Goal: Information Seeking & Learning: Find specific fact

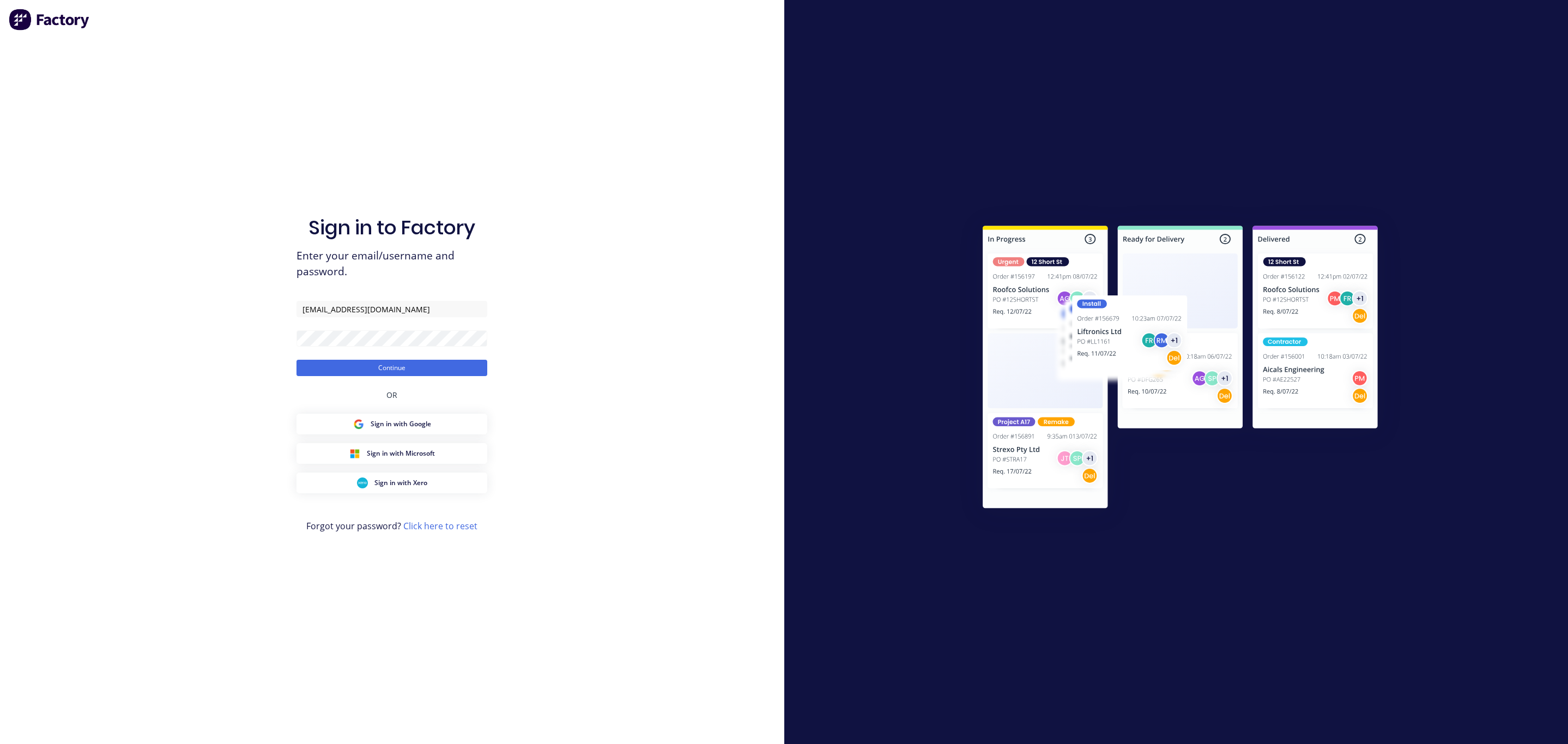
click at [440, 365] on button "Continue" at bounding box center [392, 368] width 191 height 17
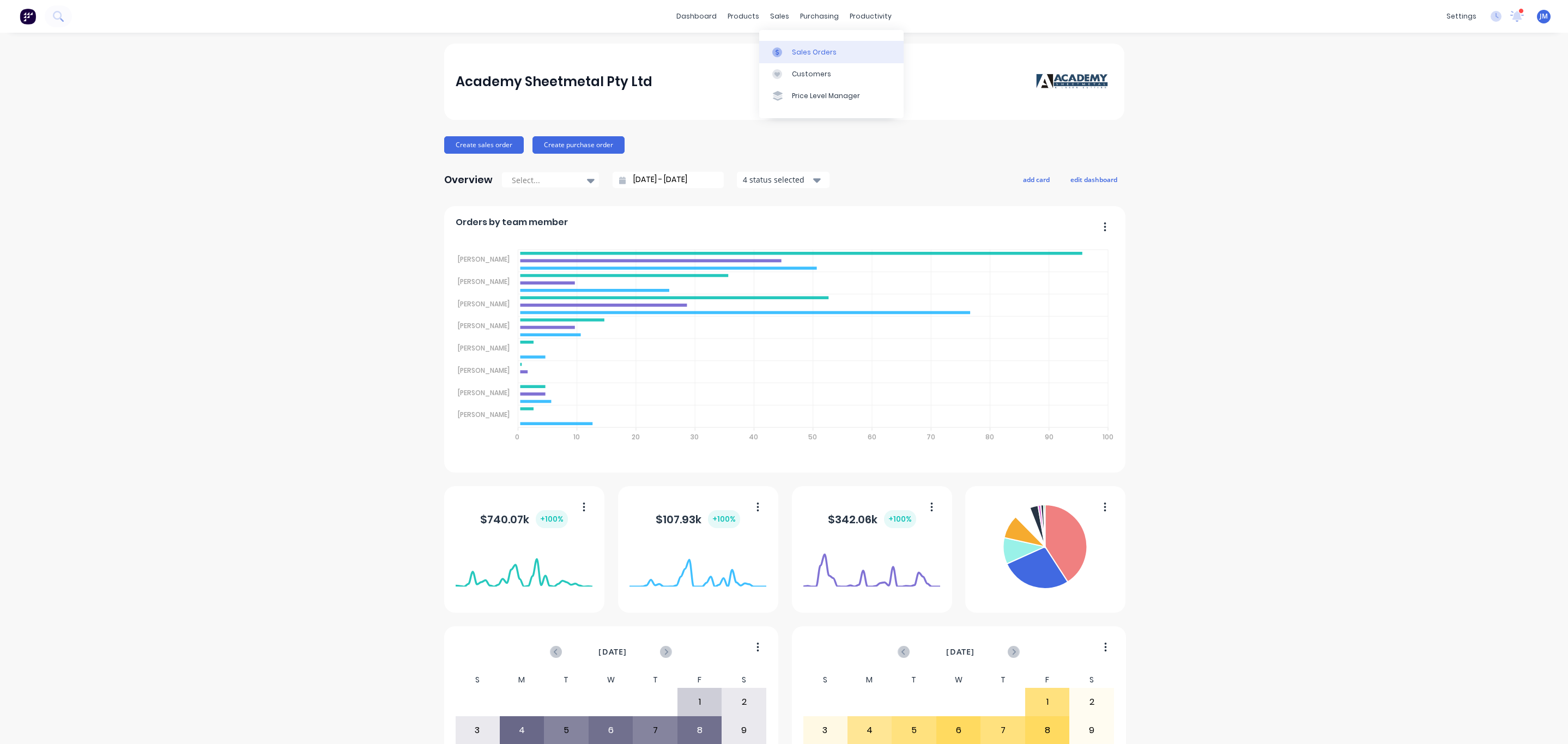
click at [809, 48] on div "Sales Orders" at bounding box center [814, 52] width 45 height 9
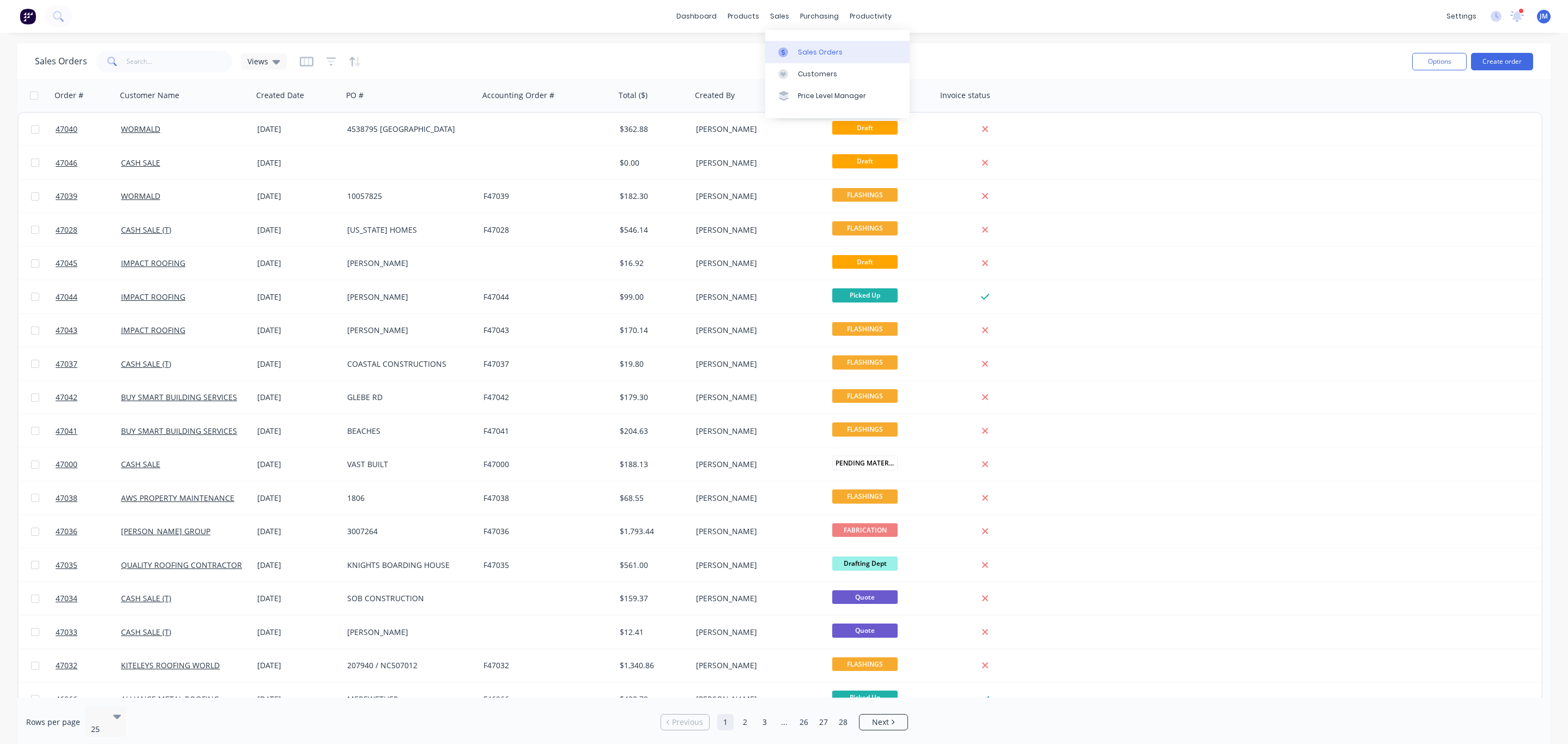
click at [812, 49] on div "Sales Orders" at bounding box center [820, 52] width 45 height 9
click at [154, 66] on input "text" at bounding box center [179, 62] width 107 height 22
type input "117076"
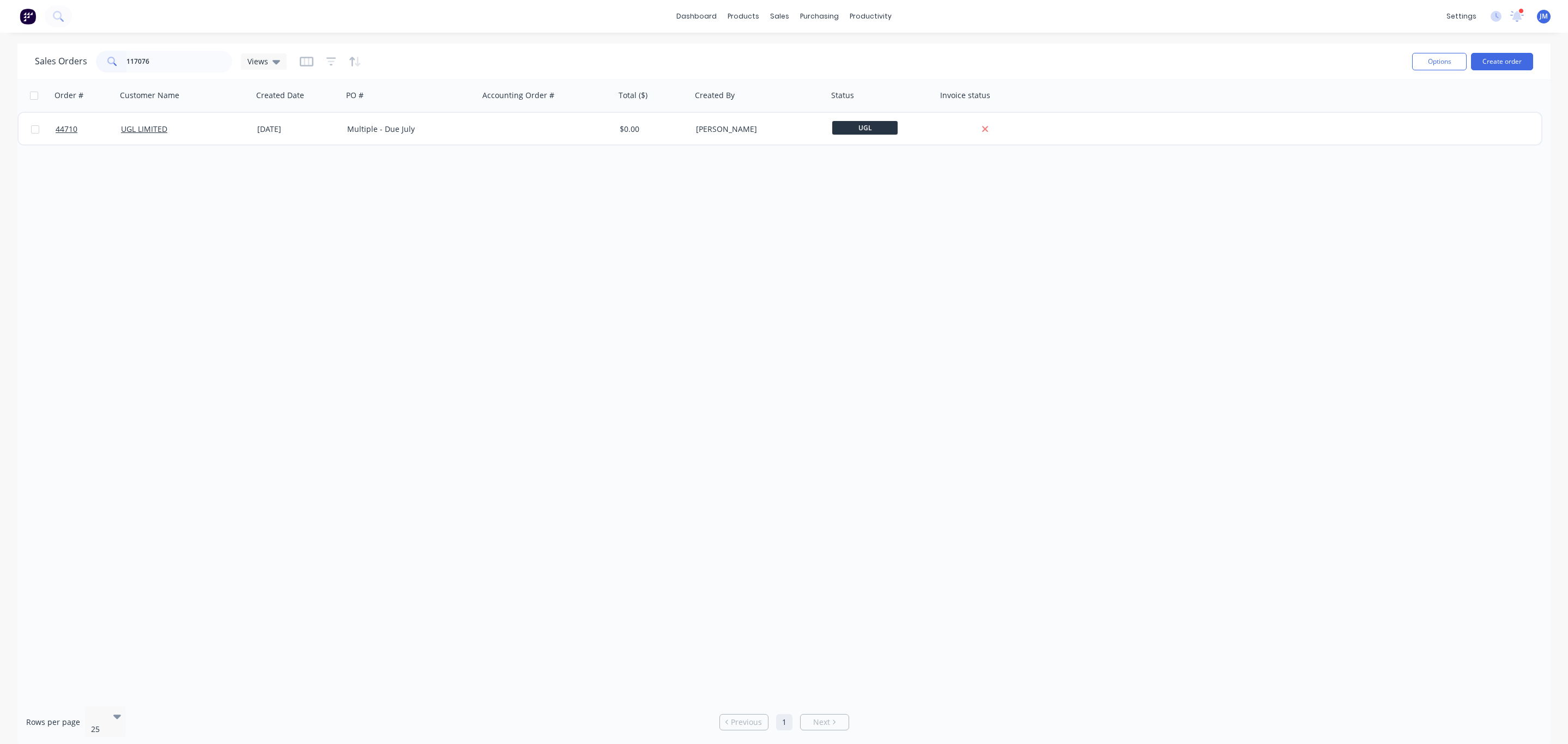
click at [277, 134] on div "[DATE]" at bounding box center [298, 130] width 81 height 11
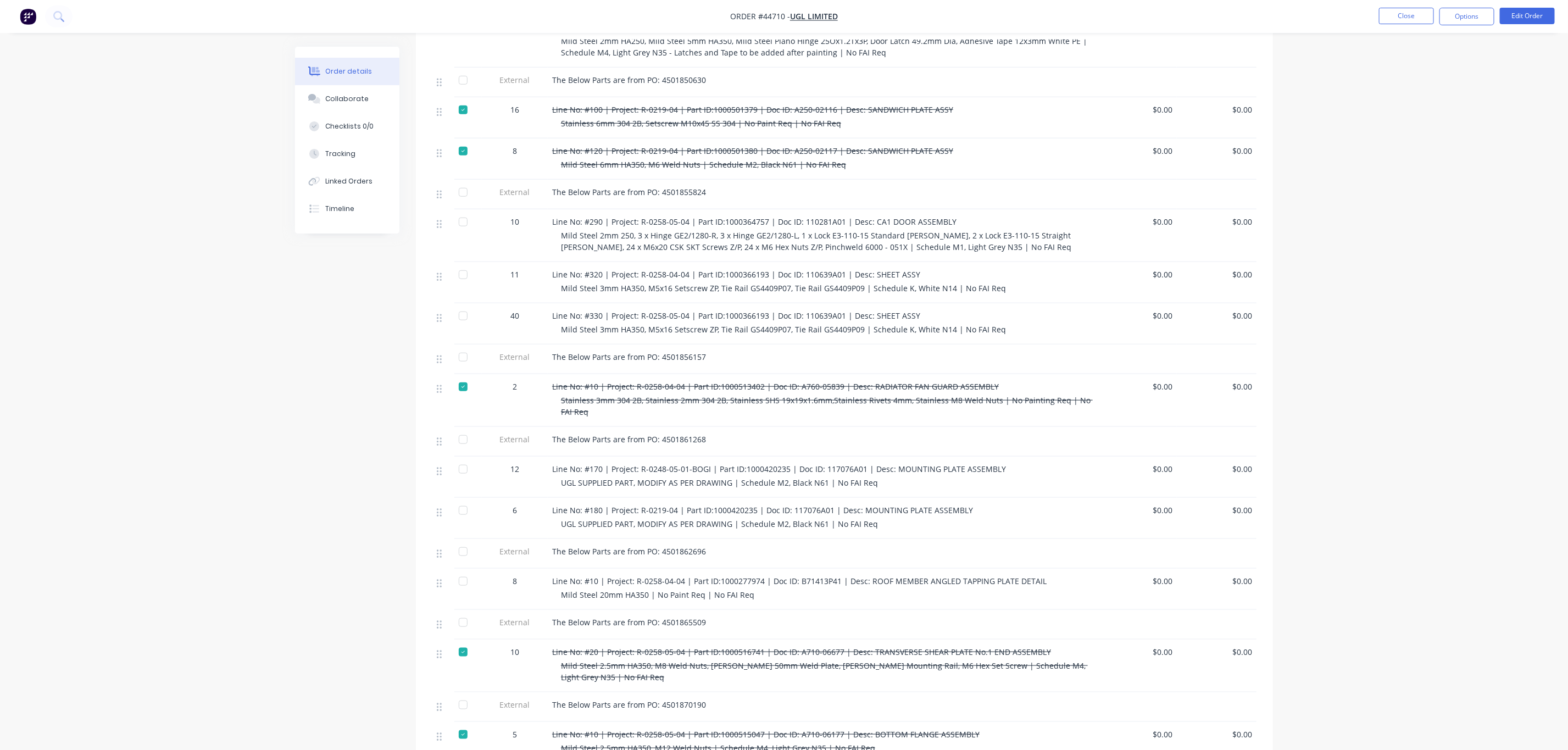
scroll to position [577, 0]
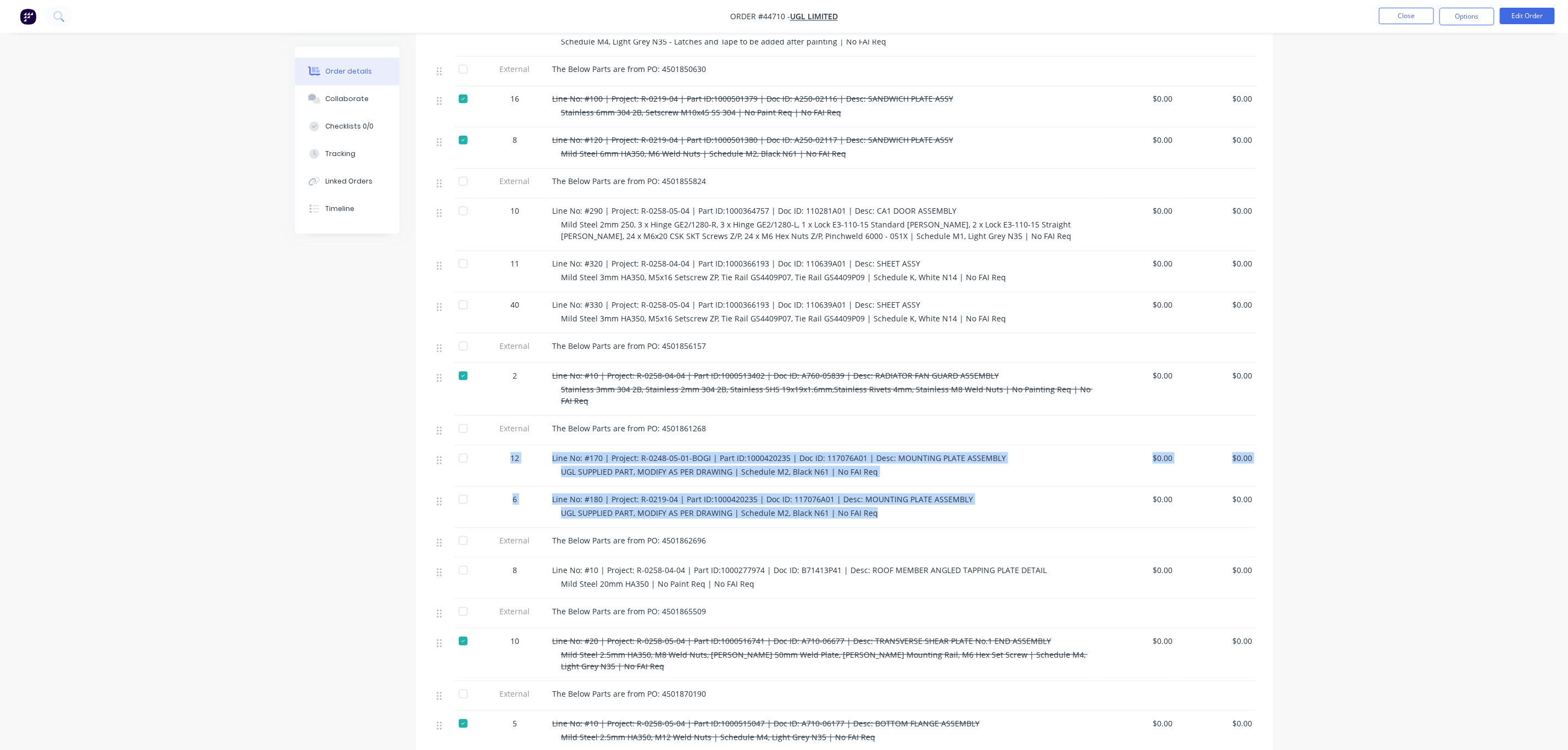
drag, startPoint x: 891, startPoint y: 487, endPoint x: 427, endPoint y: 437, distance: 466.7
click at [427, 437] on div "Qty Price Total External The Below Parts are from PO: 4501815693 64 Line No: #1…" at bounding box center [844, 275] width 857 height 954
copy div "12 Line No: #170 | Project: R-0248-05-01-BOGI | Part ID:1000420235 | Doc ID: 11…"
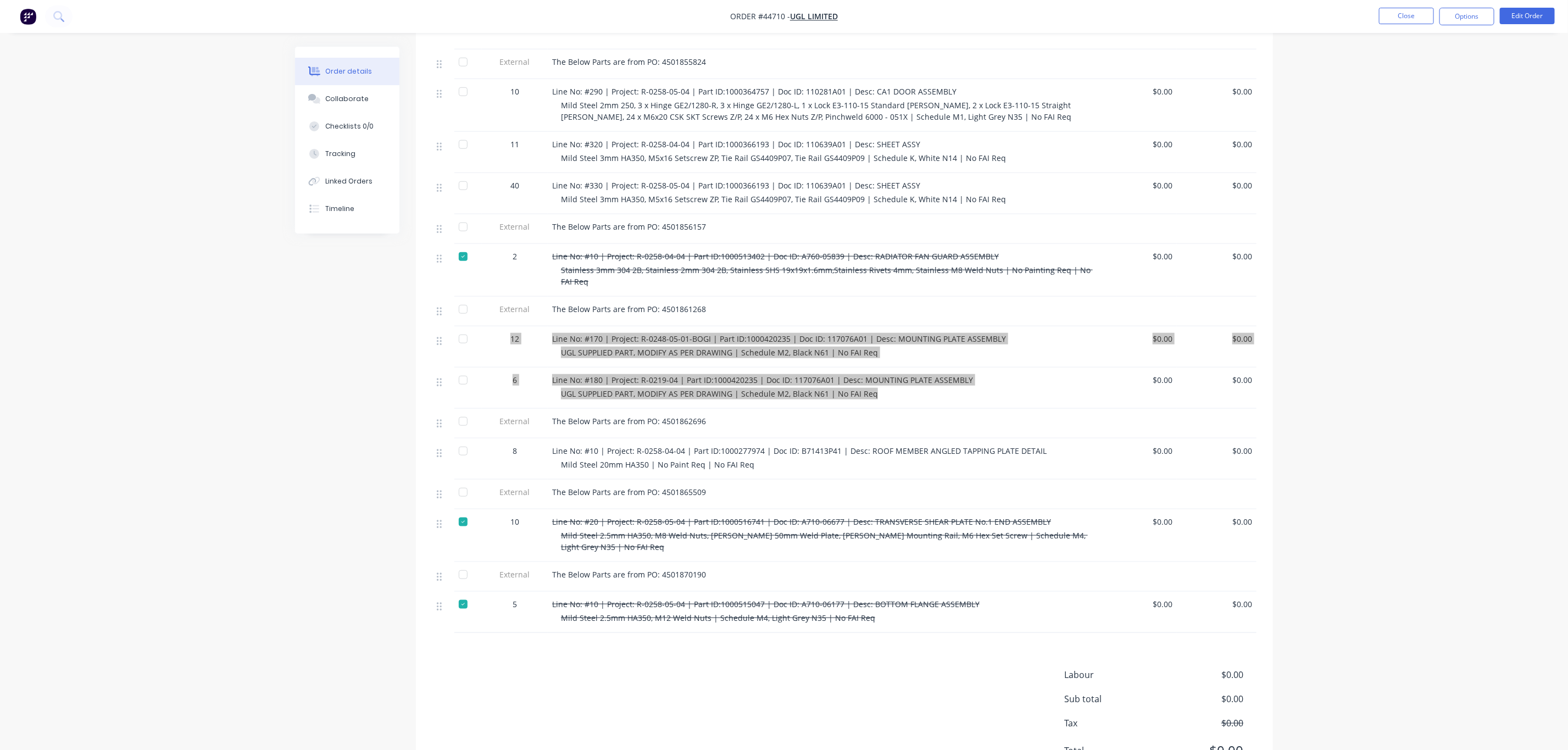
scroll to position [726, 0]
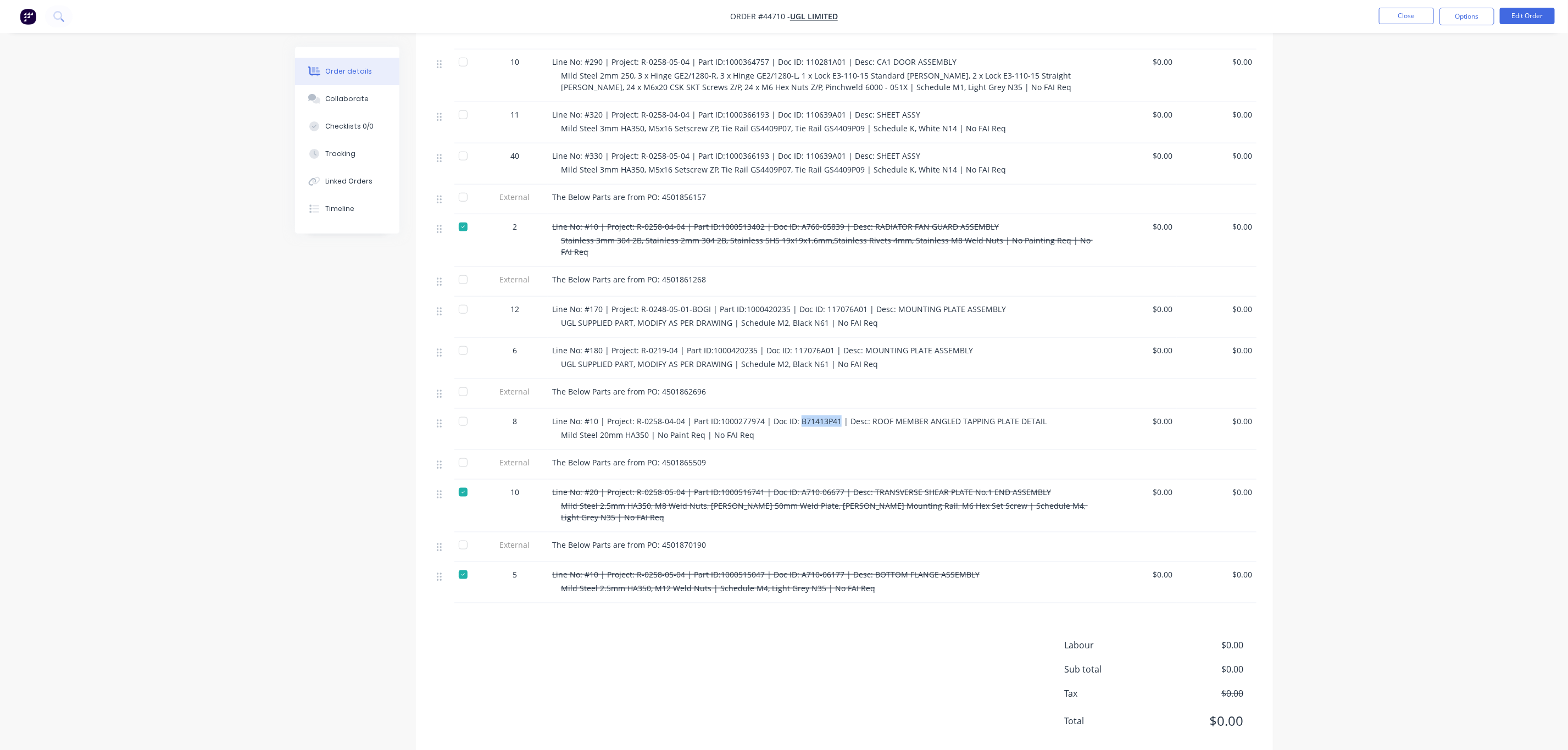
drag, startPoint x: 835, startPoint y: 393, endPoint x: 796, endPoint y: 394, distance: 39.0
click at [796, 416] on span "Line No: #10 | Project: R-0258-04-04 | Part ID:1000277974 | Doc ID: B71413P41 |…" at bounding box center [799, 421] width 494 height 10
copy span "B71413P41"
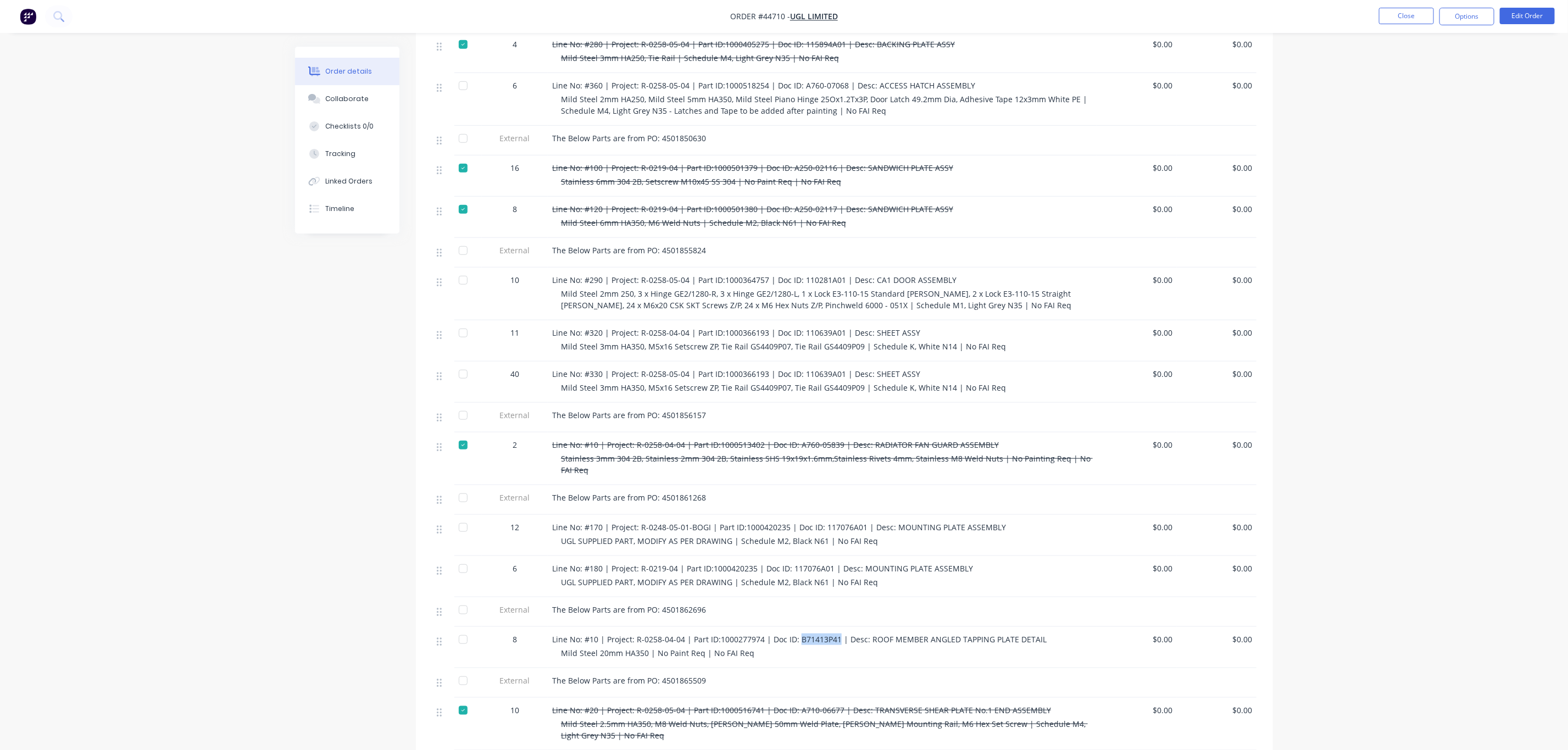
scroll to position [479, 0]
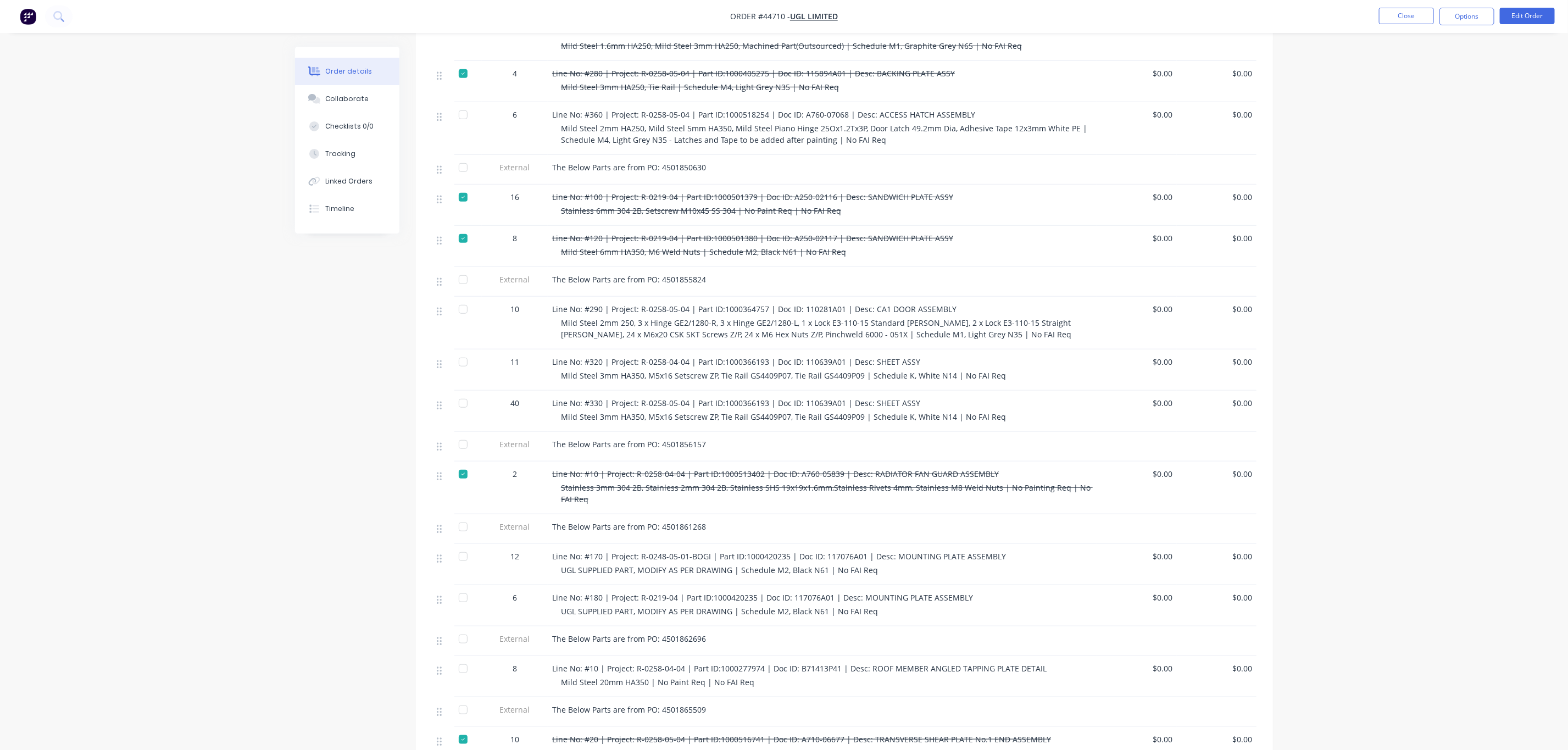
click at [560, 352] on div "Line No: #320 | Project: R-0258-04-04 | Part ID:1000366193 | Doc ID: 110639A01 …" at bounding box center [822, 370] width 549 height 41
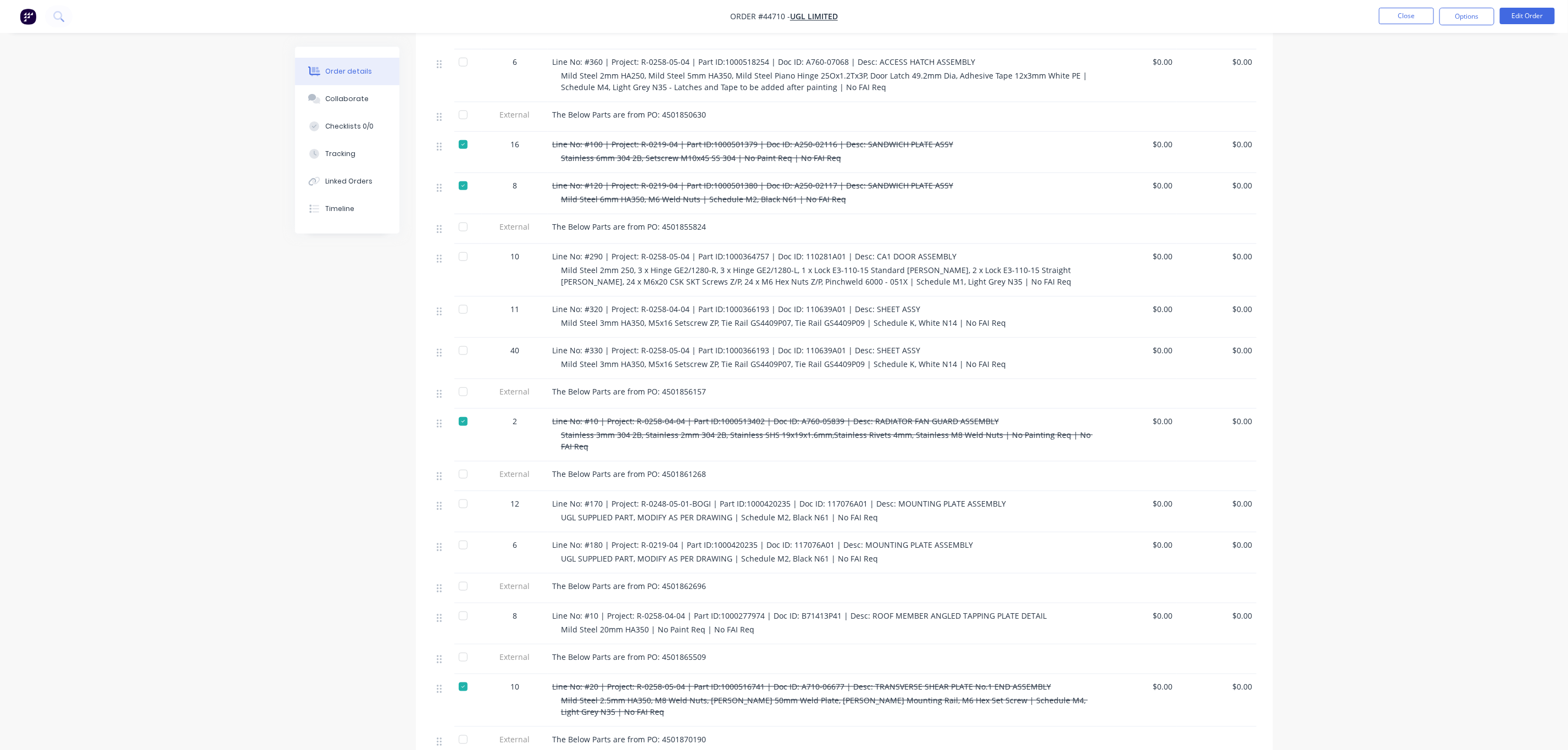
scroll to position [561, 0]
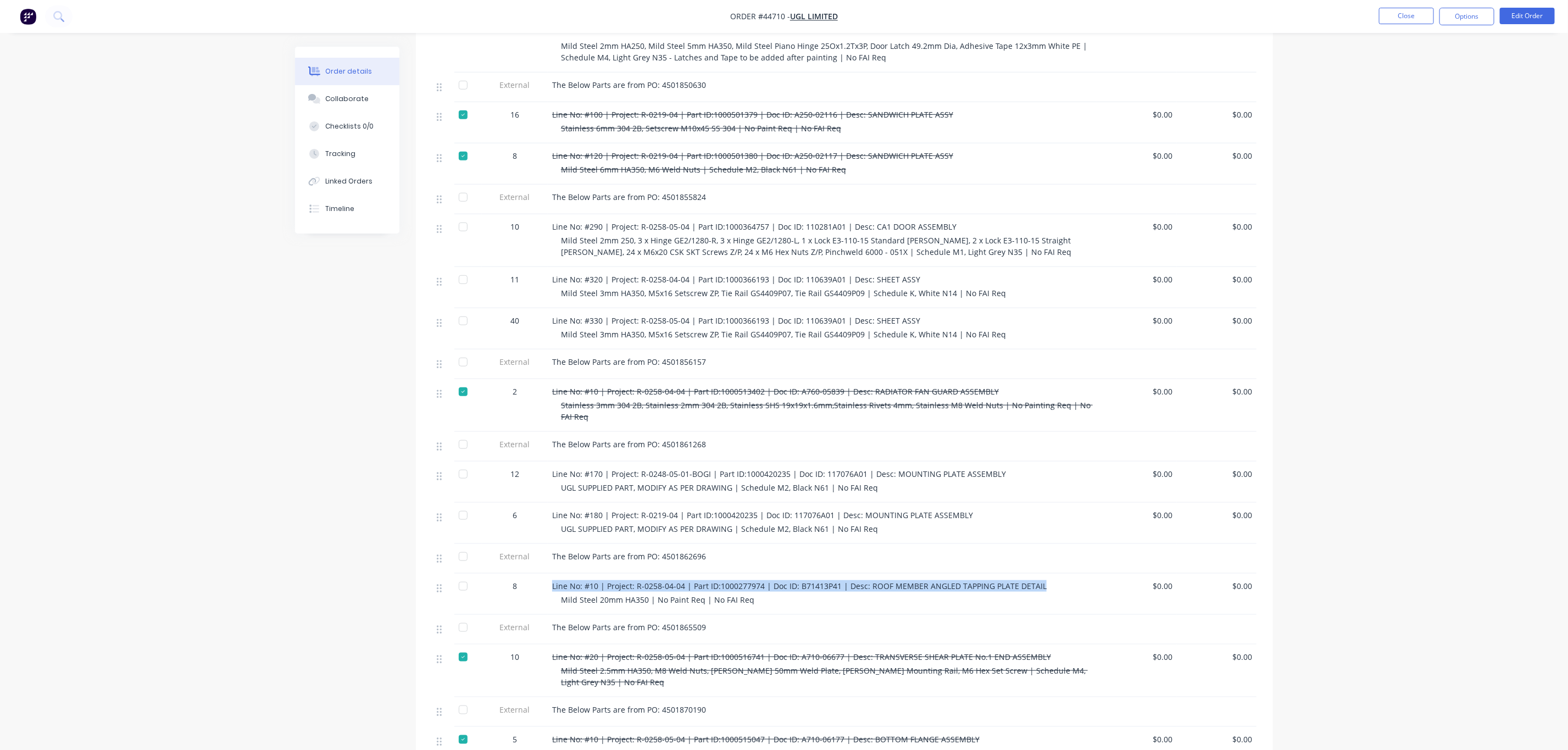
drag, startPoint x: 988, startPoint y: 561, endPoint x: 535, endPoint y: 541, distance: 453.4
click at [532, 546] on div "External The Below Parts are from PO: 4501815693 64 Line No: #10 | Project: R-0…" at bounding box center [844, 303] width 825 height 932
copy div "The Below Parts are from PO: 4501862696 8 Line No: #10 | Project: R-0258-04-04 …"
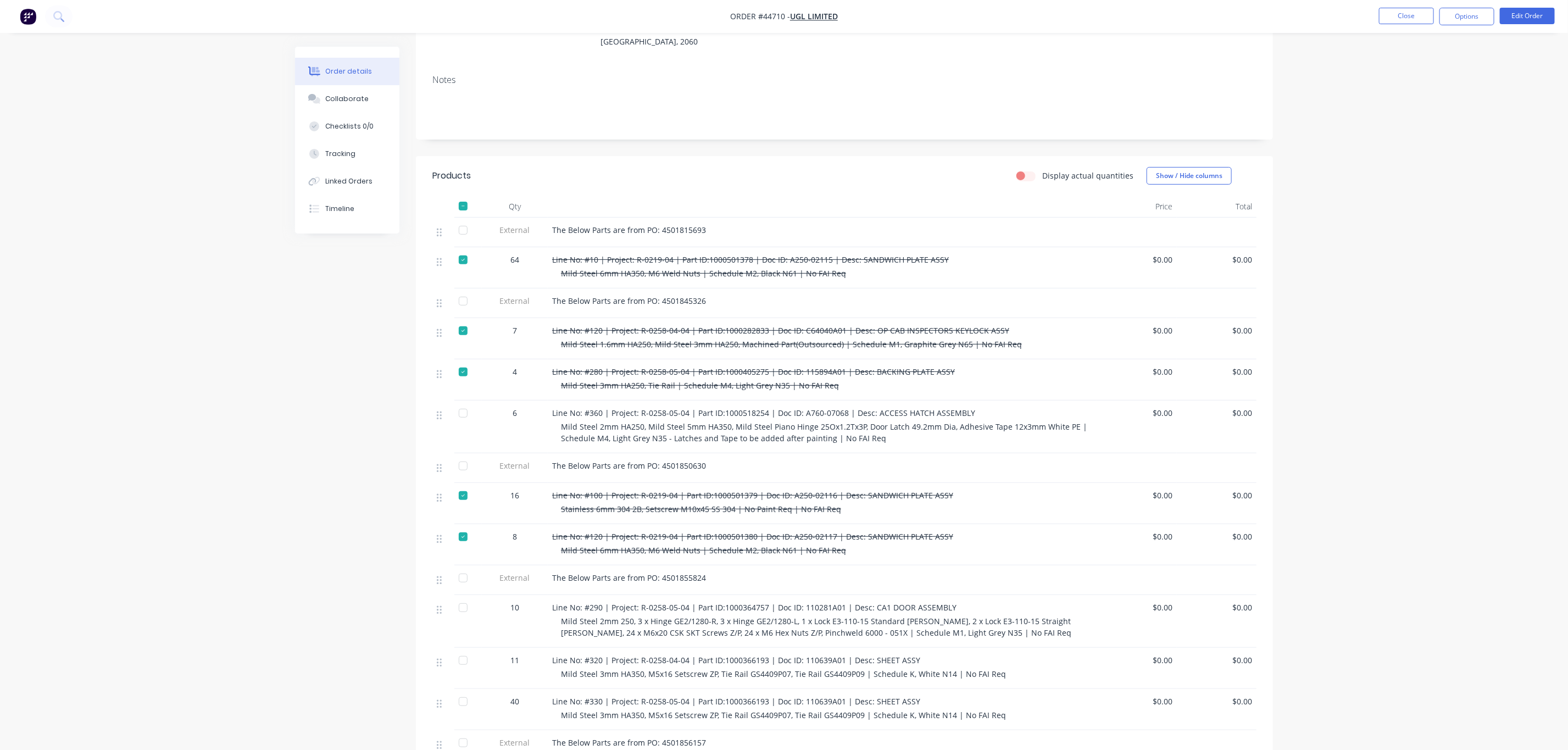
scroll to position [165, 0]
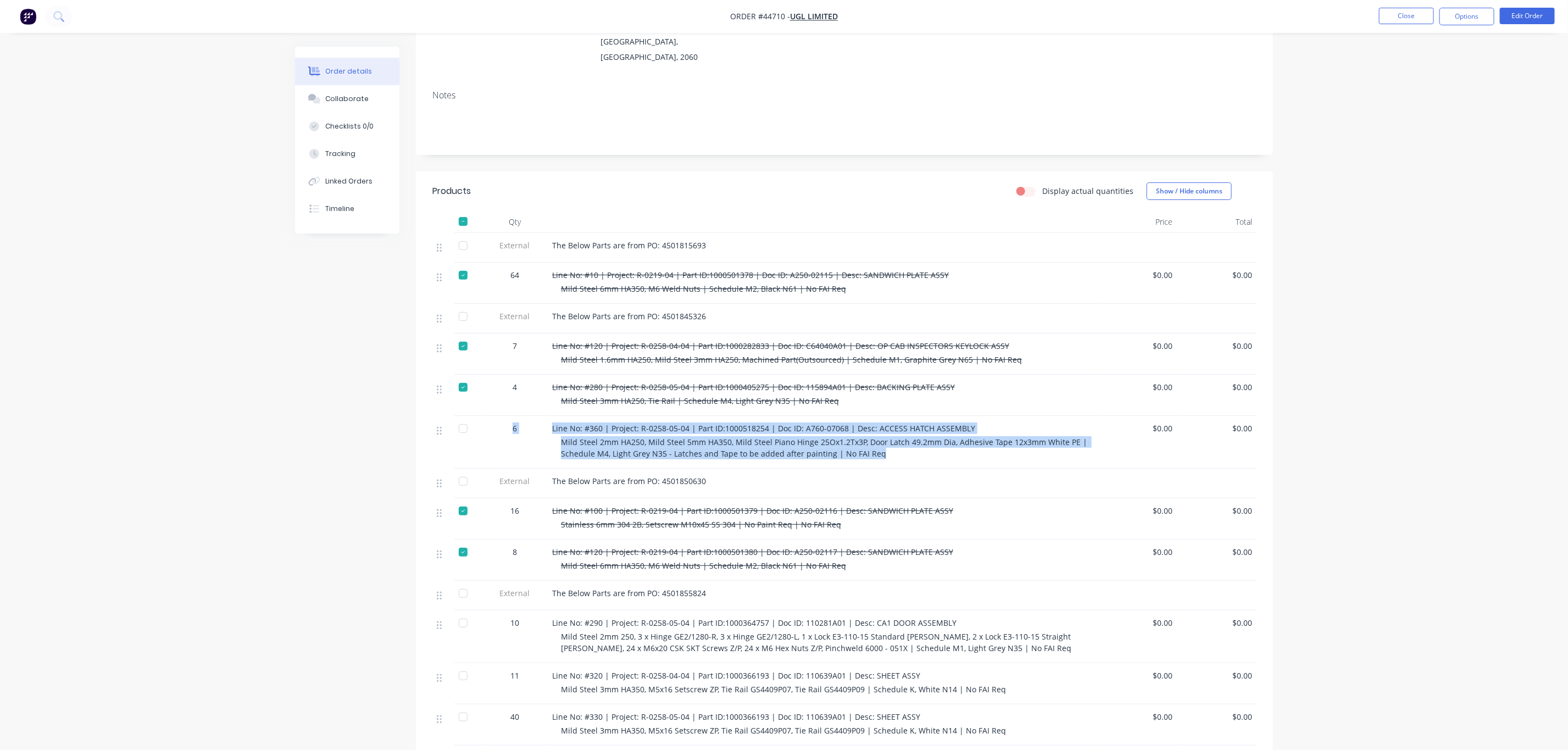
drag, startPoint x: 913, startPoint y: 428, endPoint x: 445, endPoint y: 415, distance: 468.2
click at [441, 416] on div "6 Line No: #360 | Project: R-0258-05-04 | Part ID:1000518254 | Doc ID: A760-070…" at bounding box center [844, 443] width 825 height 53
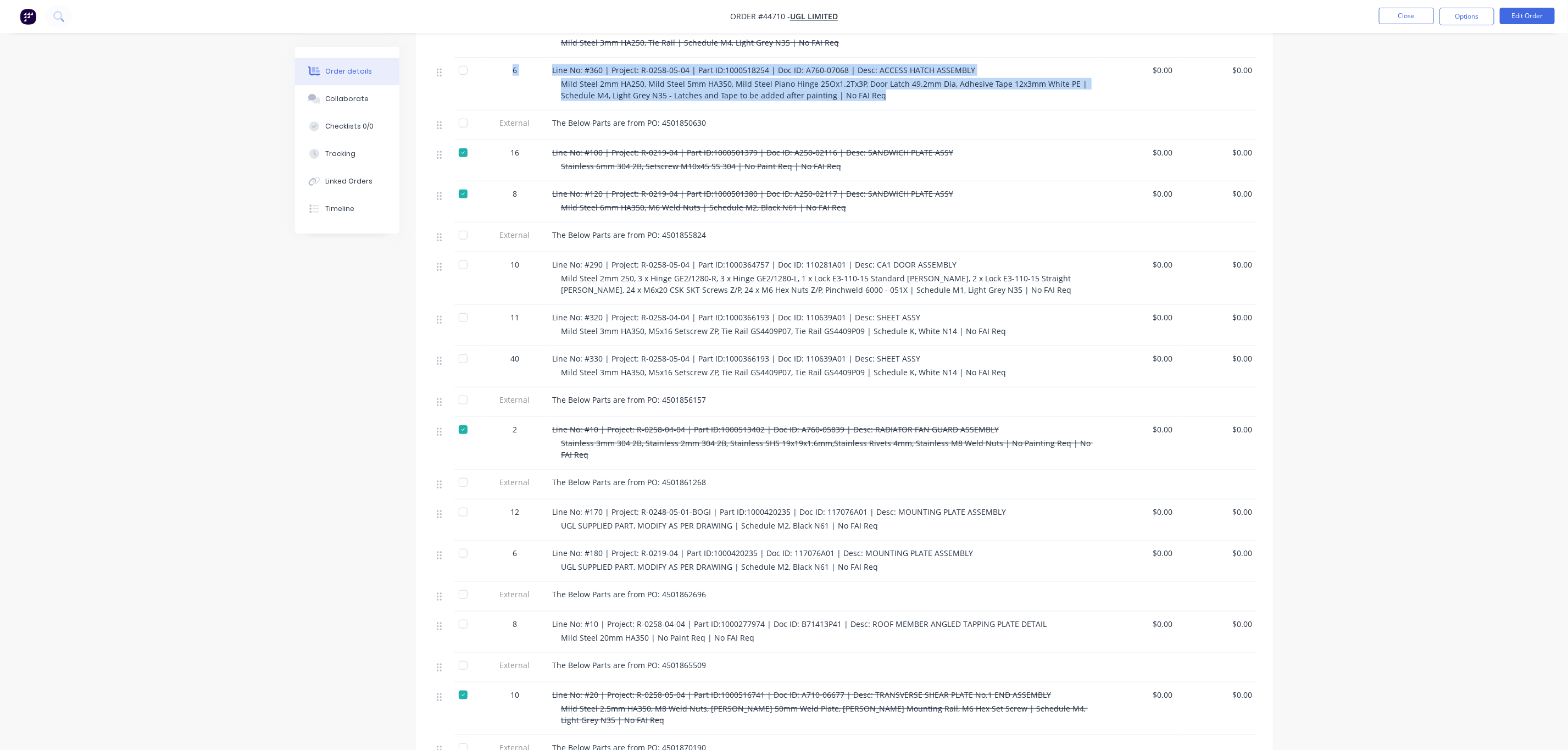
scroll to position [494, 0]
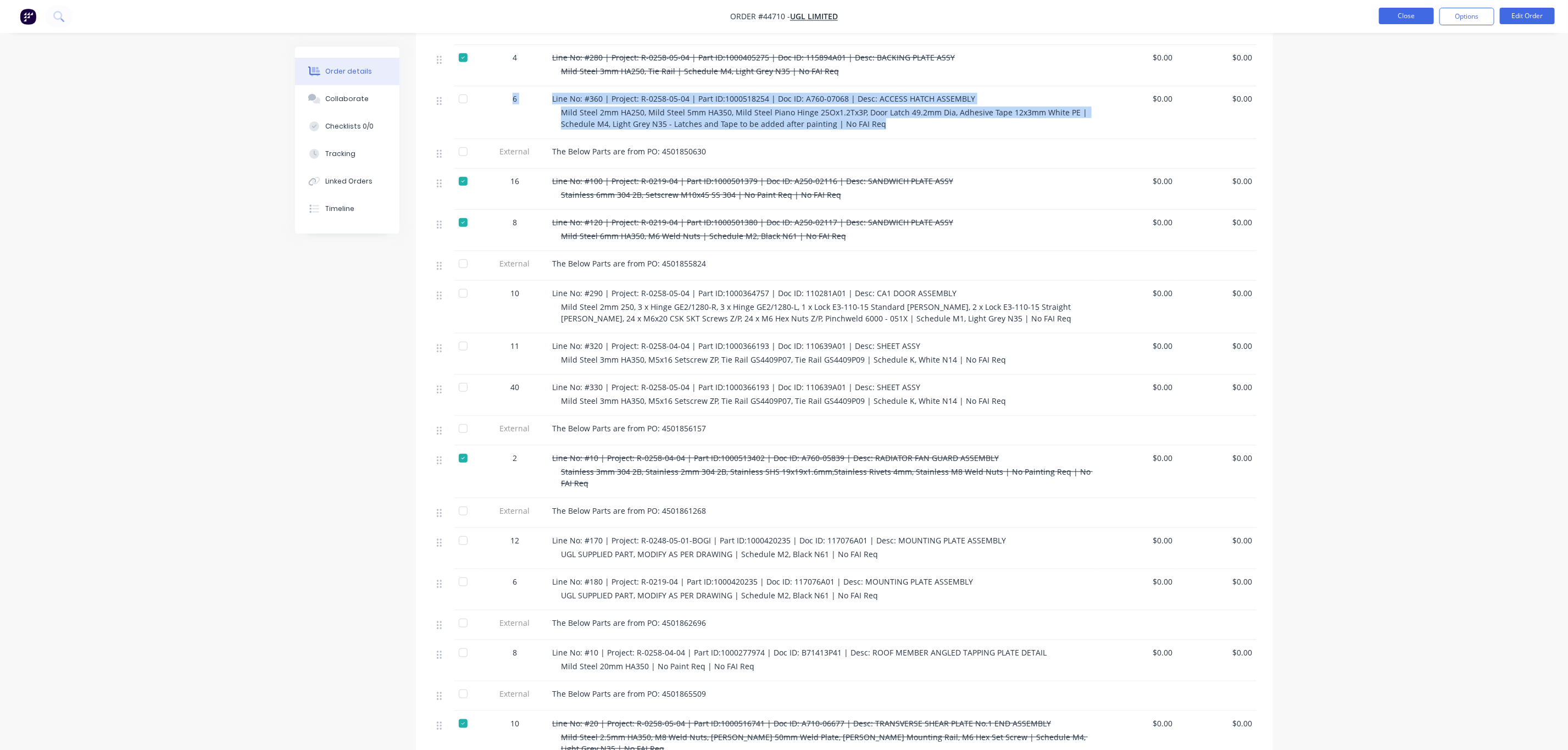
click at [1406, 22] on button "Close" at bounding box center [1406, 16] width 55 height 17
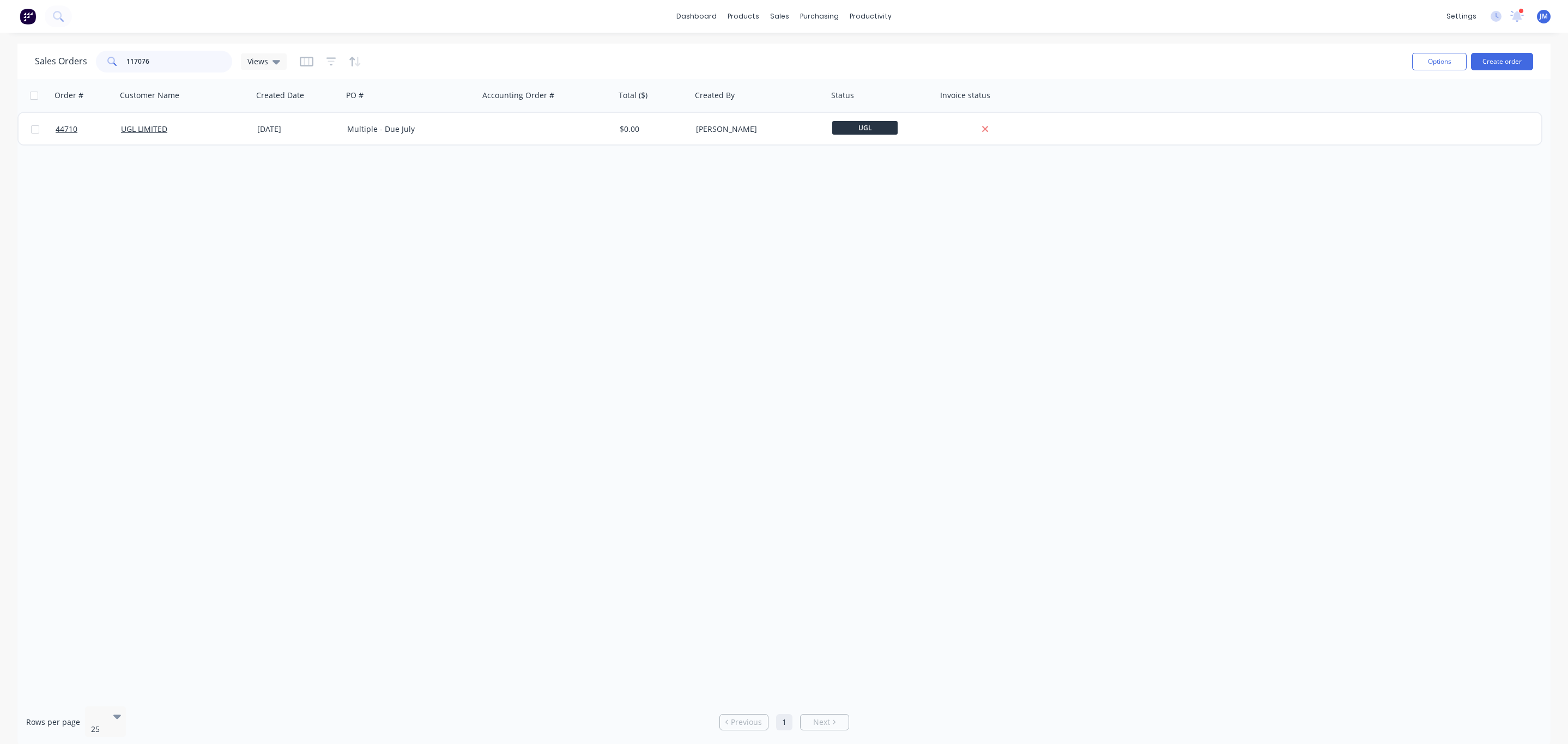
drag, startPoint x: 191, startPoint y: 59, endPoint x: -1, endPoint y: 77, distance: 192.8
click at [0, 77] on html "dashboard products sales purchasing productivity dashboard products Product Cat…" at bounding box center [784, 372] width 1568 height 744
type input "a710-06625"
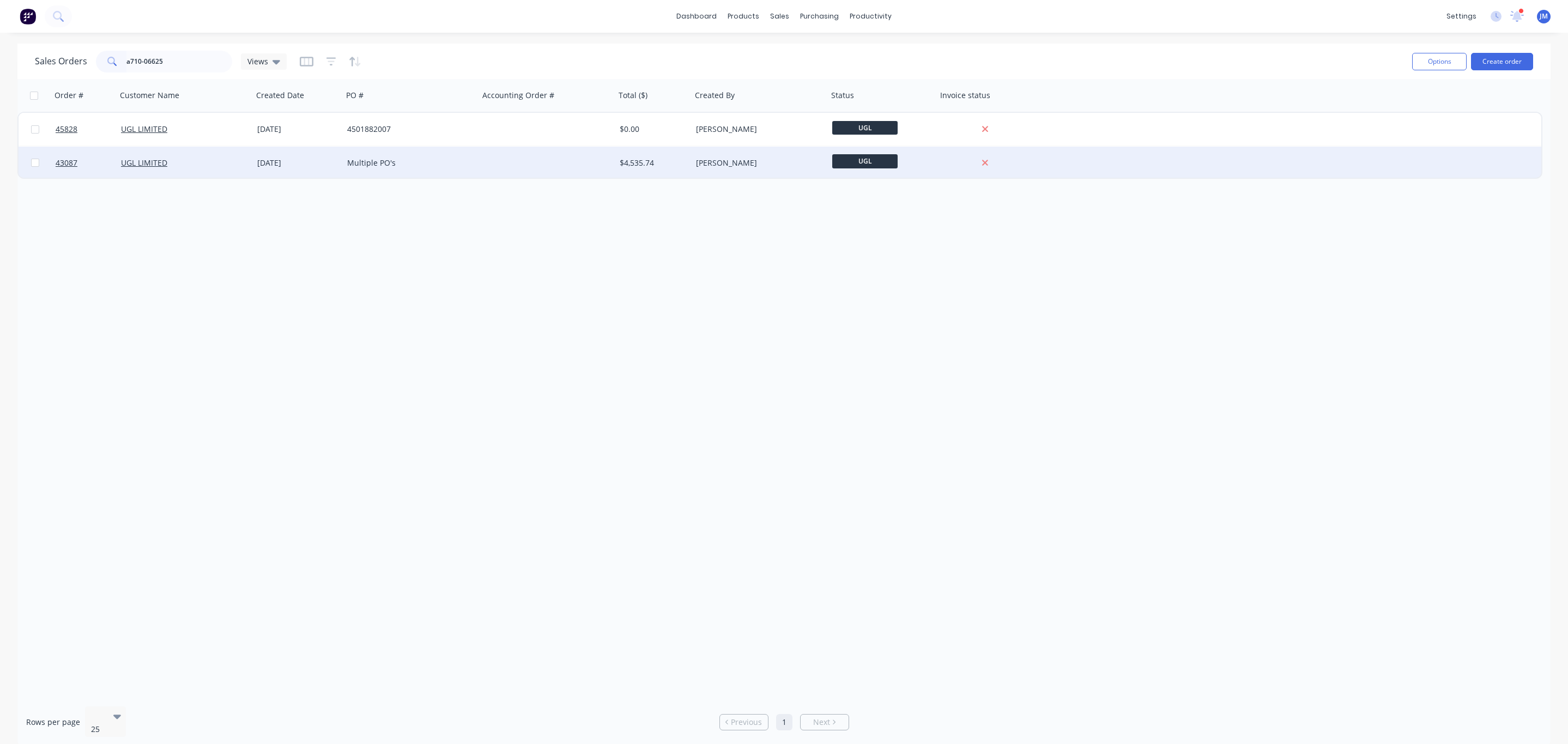
click at [439, 156] on div "Multiple PO's" at bounding box center [411, 163] width 137 height 32
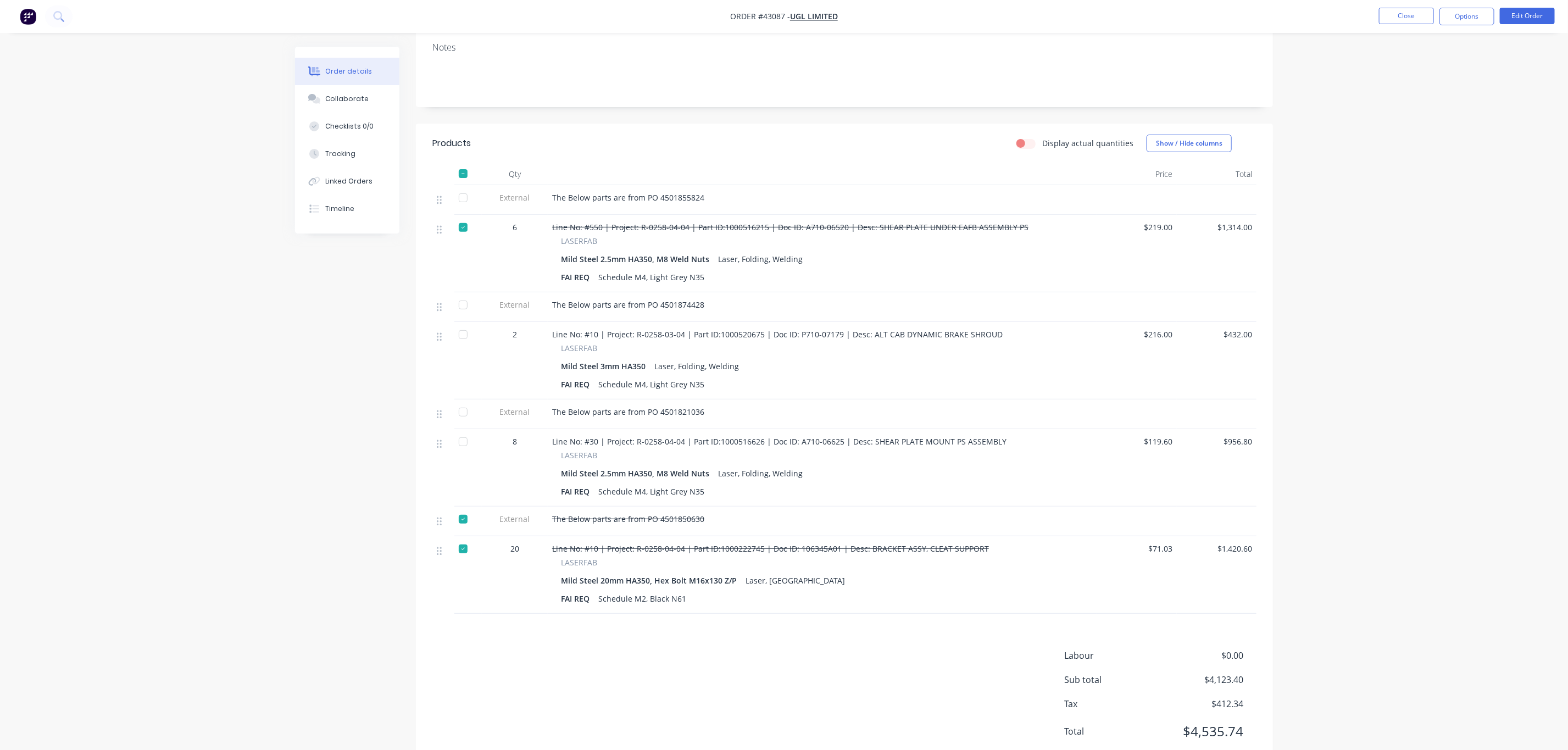
scroll to position [219, 0]
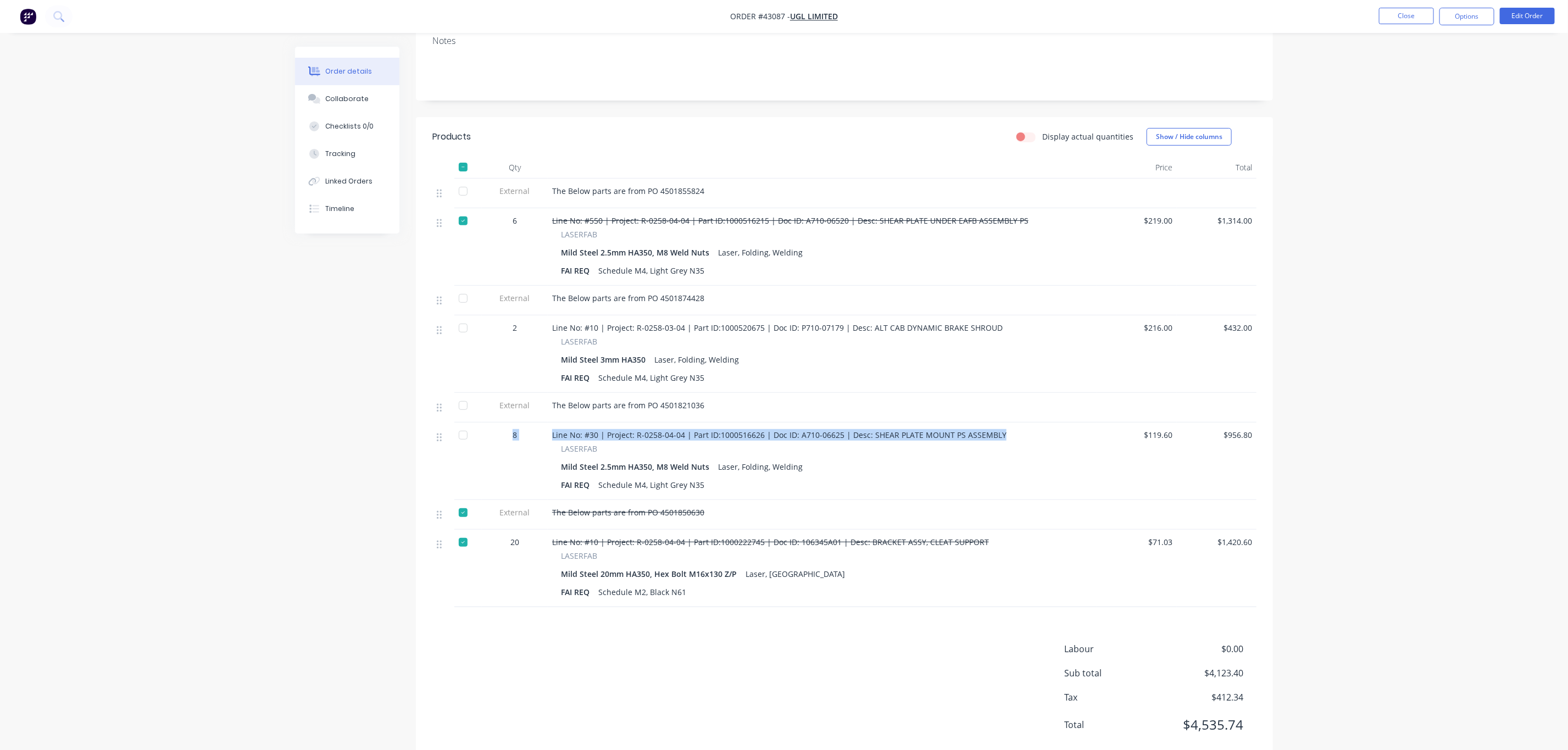
drag, startPoint x: 1020, startPoint y: 408, endPoint x: 503, endPoint y: 406, distance: 517.0
click at [497, 423] on div "8 Line No: #30 | Project: R-0258-04-04 | Part ID:1000516626 | Doc ID: A710-0662…" at bounding box center [844, 461] width 825 height 77
copy div "8 Line No: #30 | Project: R-0258-04-04 | Part ID:1000516626 | Doc ID: A710-0662…"
click at [1403, 14] on button "Close" at bounding box center [1406, 16] width 55 height 17
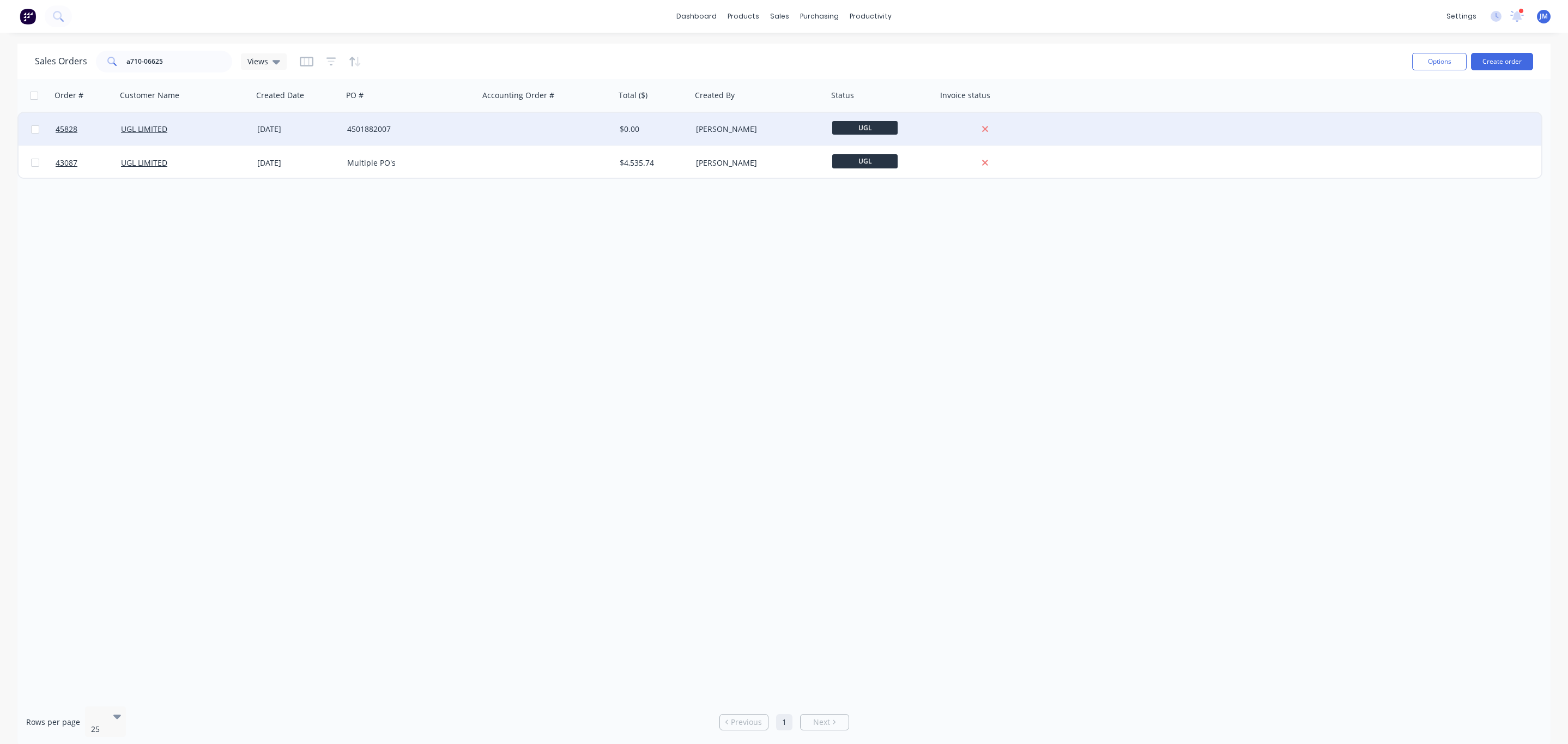
click at [471, 128] on div "4501882007" at bounding box center [411, 130] width 128 height 11
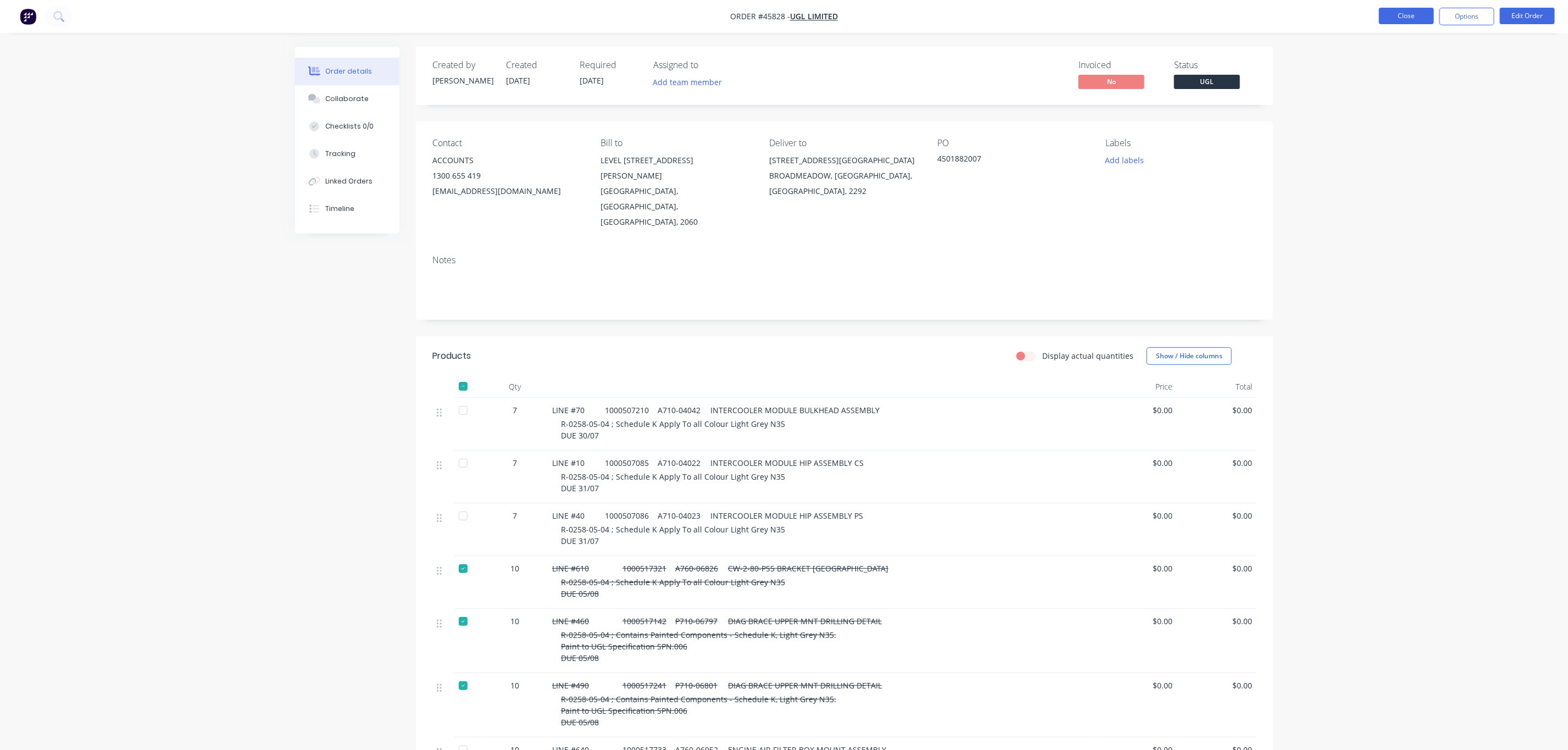
click at [1433, 8] on button "Close" at bounding box center [1406, 16] width 55 height 17
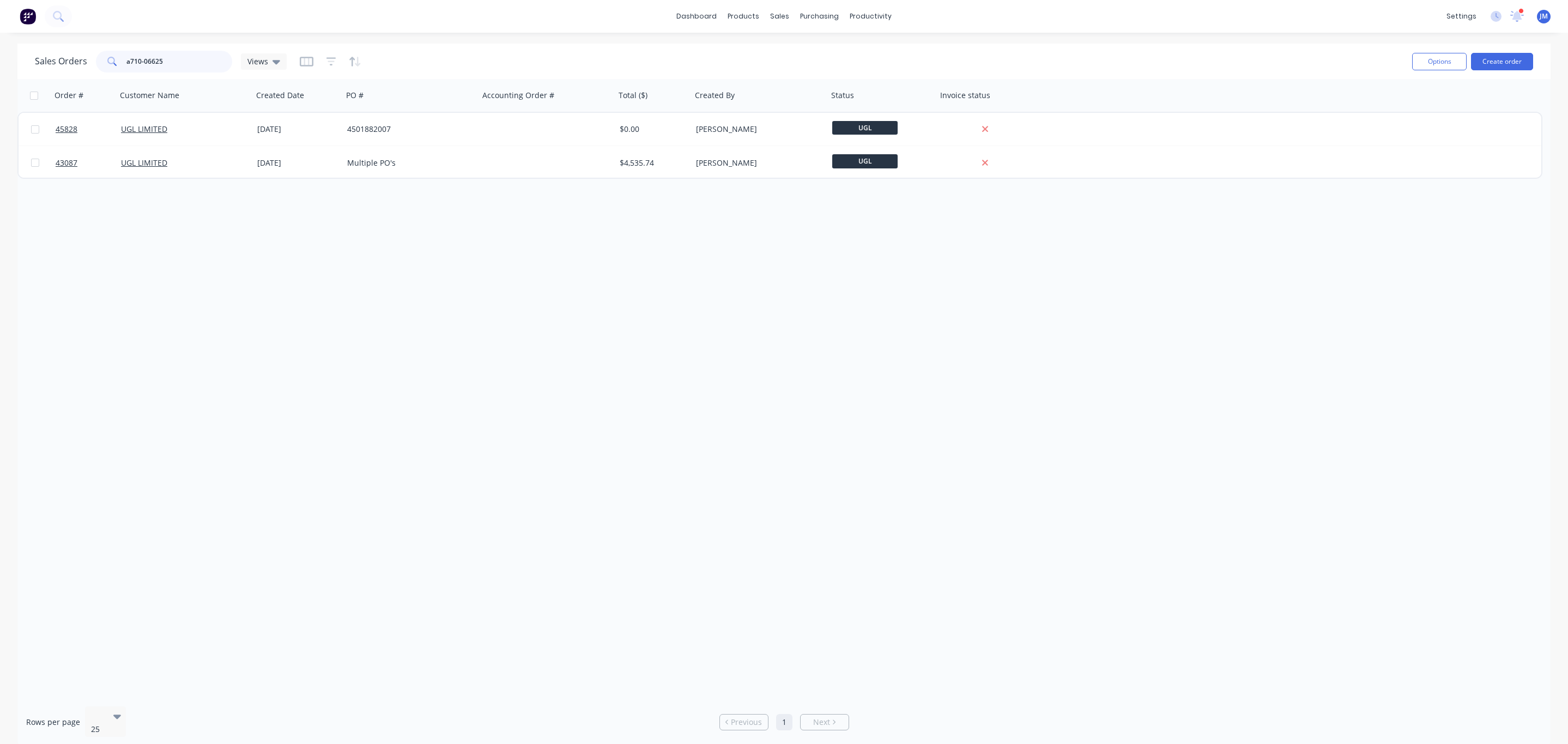
drag, startPoint x: 149, startPoint y: 74, endPoint x: 0, endPoint y: 71, distance: 149.0
click at [20, 71] on div "Sales Orders a710-06625 Views Options Create order" at bounding box center [784, 61] width 1533 height 36
type input "p710-07541"
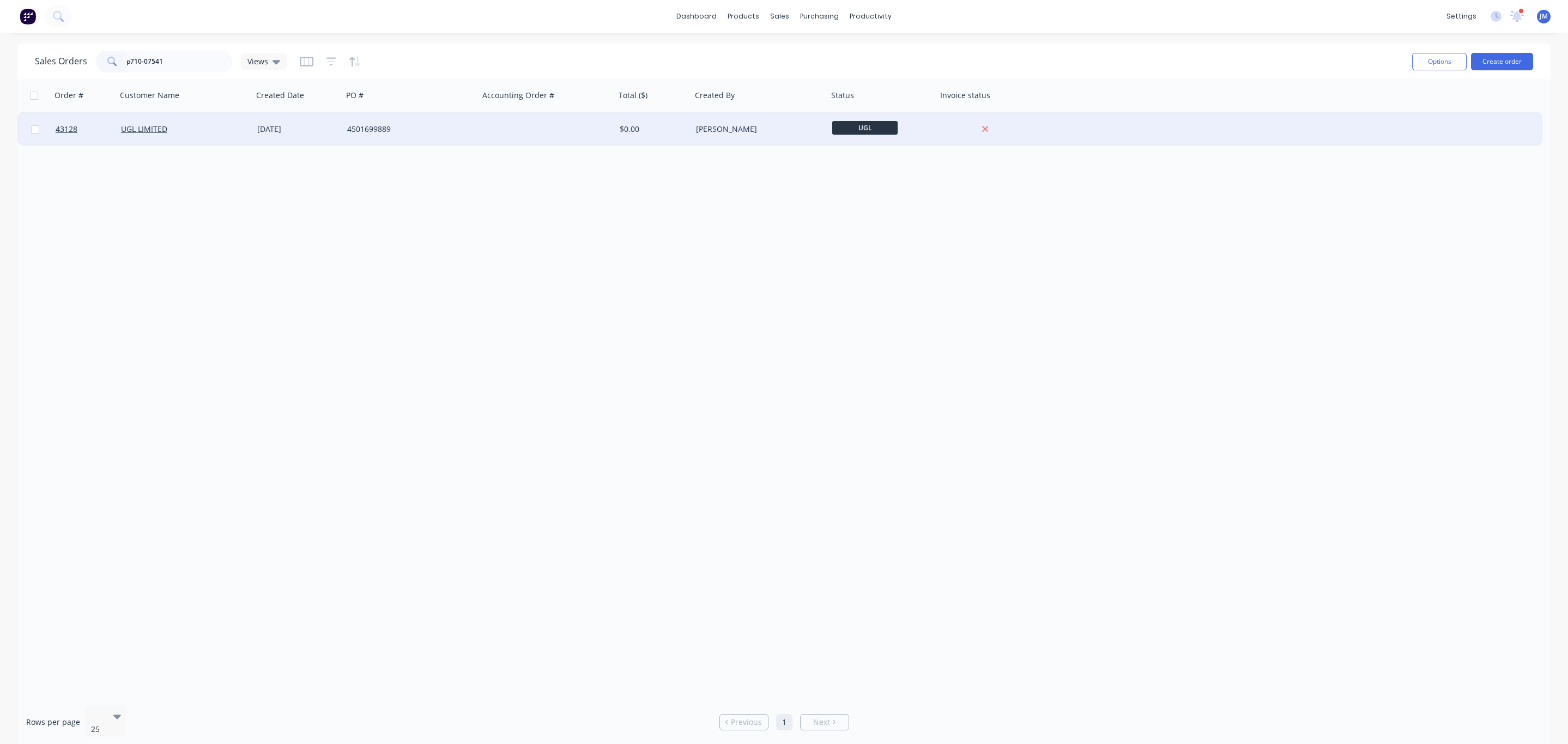
click at [249, 139] on div "UGL LIMITED" at bounding box center [185, 129] width 137 height 32
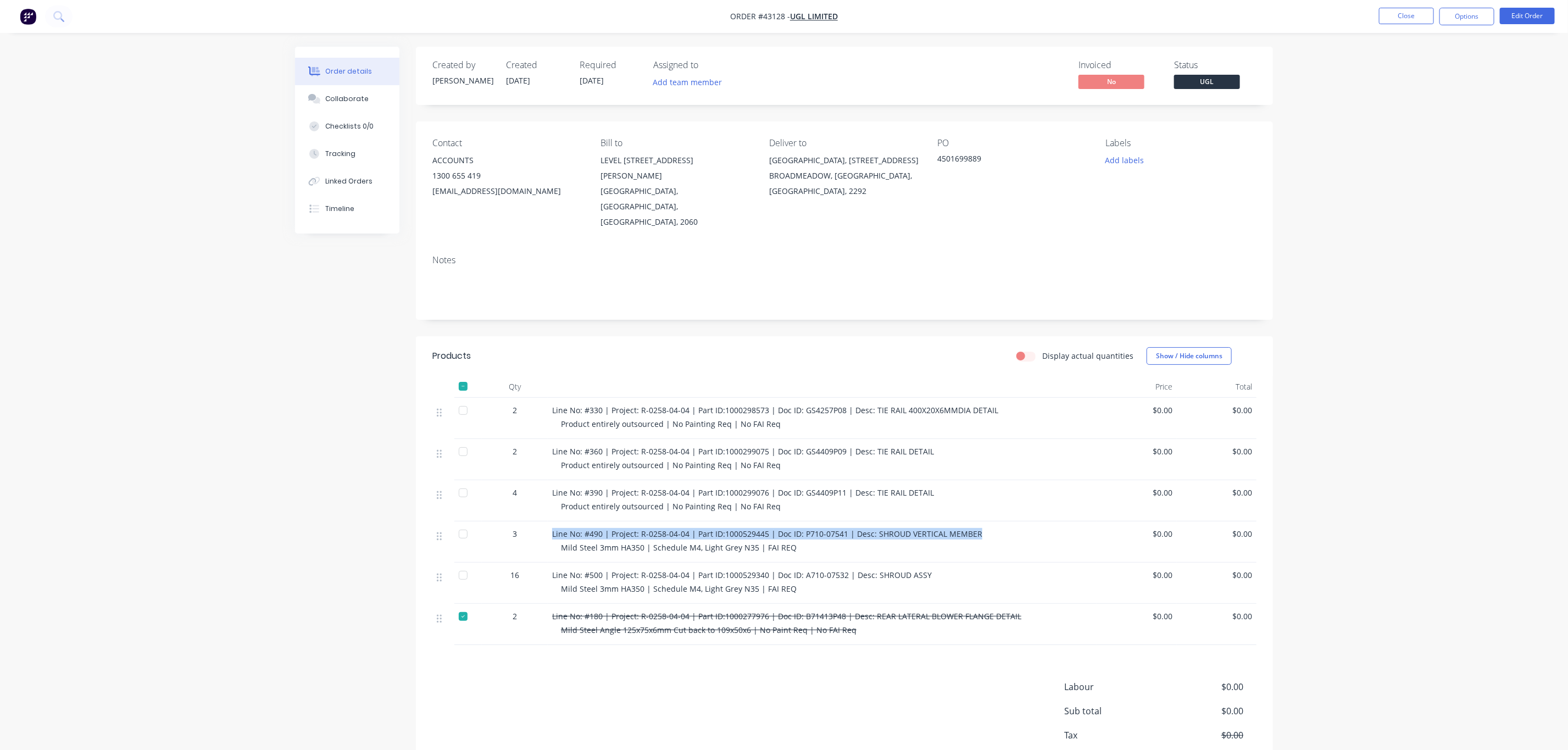
drag, startPoint x: 985, startPoint y: 503, endPoint x: 548, endPoint y: 500, distance: 437.0
click at [548, 521] on div "Line No: #490 | Project: R-0258-04-04 | Part ID:1000529445 | Doc ID: P710-07541…" at bounding box center [822, 542] width 549 height 41
copy span "Line No: #490 | Project: R-0258-04-04 | Part ID:1000529445 | Doc ID: P710-07541…"
click at [833, 583] on div "Mild Steel 3mm HA350 | Schedule M4, Light Grey N35 | FAI REQ" at bounding box center [827, 588] width 532 height 11
click at [831, 542] on div "Mild Steel 3mm HA350 | Schedule M4, Light Grey N35 | FAI REQ" at bounding box center [827, 548] width 532 height 11
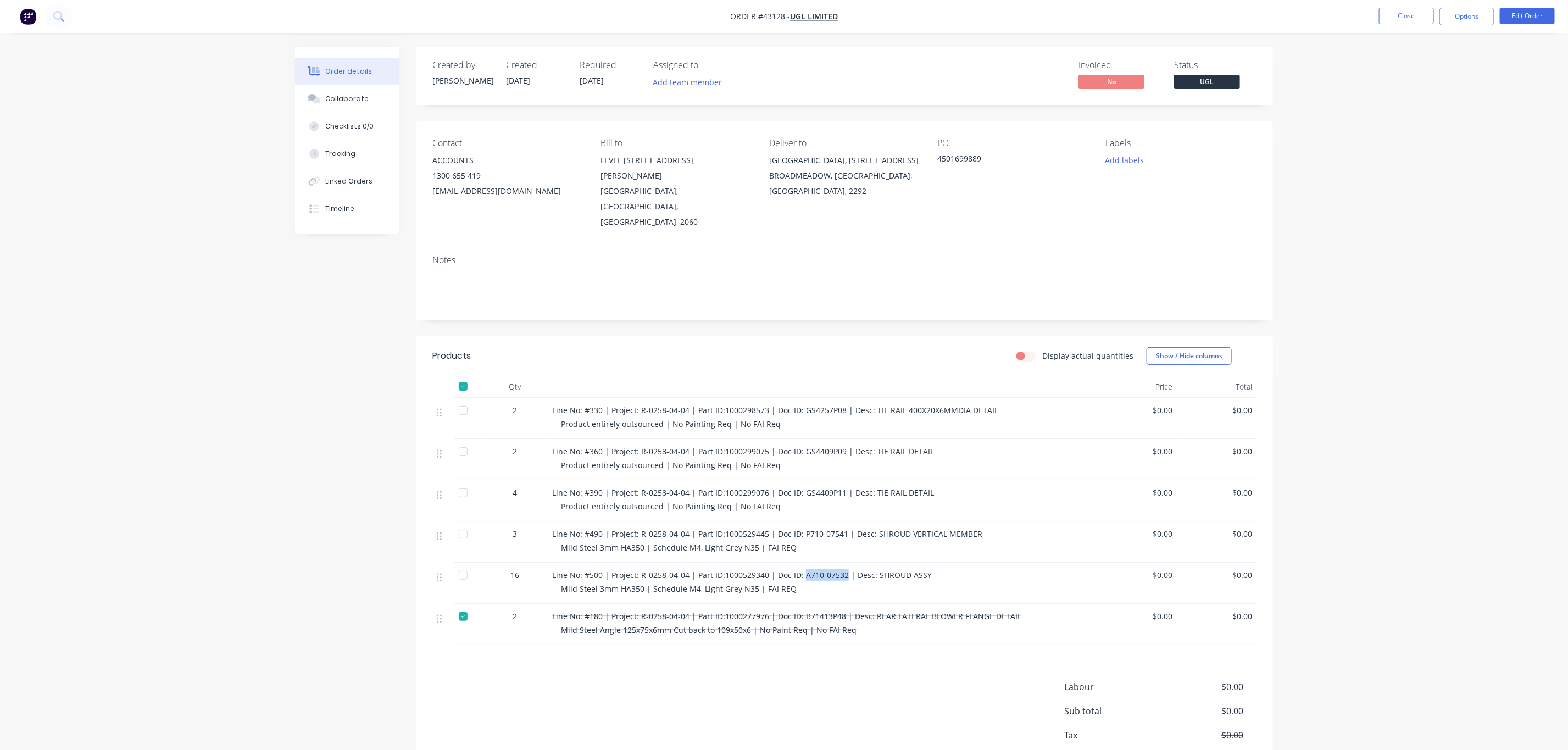
drag, startPoint x: 842, startPoint y: 545, endPoint x: 802, endPoint y: 546, distance: 40.0
click at [802, 570] on span "Line No: #500 | Project: R-0258-04-04 | Part ID:1000529340 | Doc ID: A710-07532…" at bounding box center [742, 575] width 380 height 10
copy span "A710-07532"
click at [1395, 15] on button "Close" at bounding box center [1406, 16] width 55 height 17
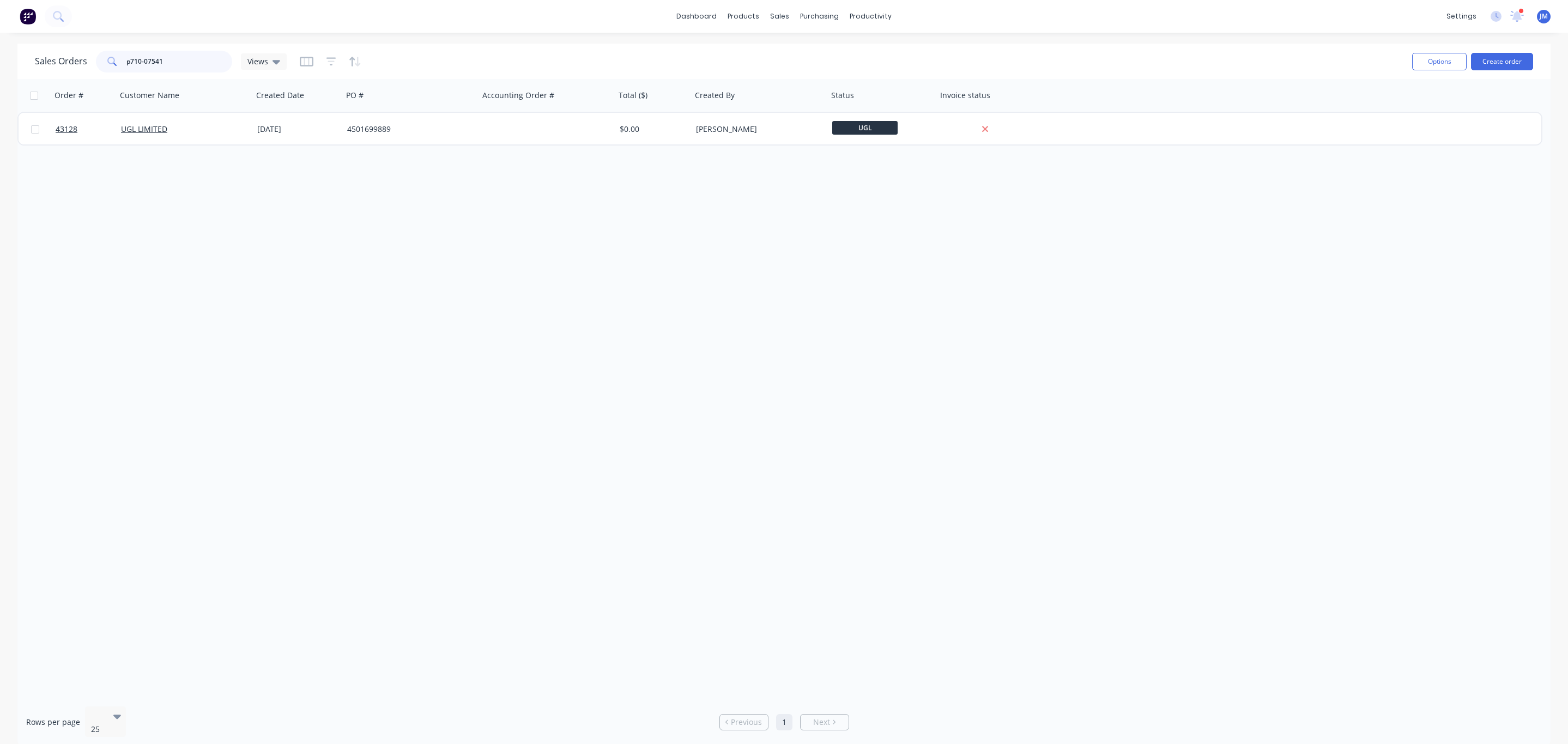
drag, startPoint x: 185, startPoint y: 64, endPoint x: -1, endPoint y: 71, distance: 186.1
click at [0, 71] on html "dashboard products sales purchasing productivity dashboard products Product Cat…" at bounding box center [784, 372] width 1568 height 744
paste input "B71413P"
type input "B71413P41"
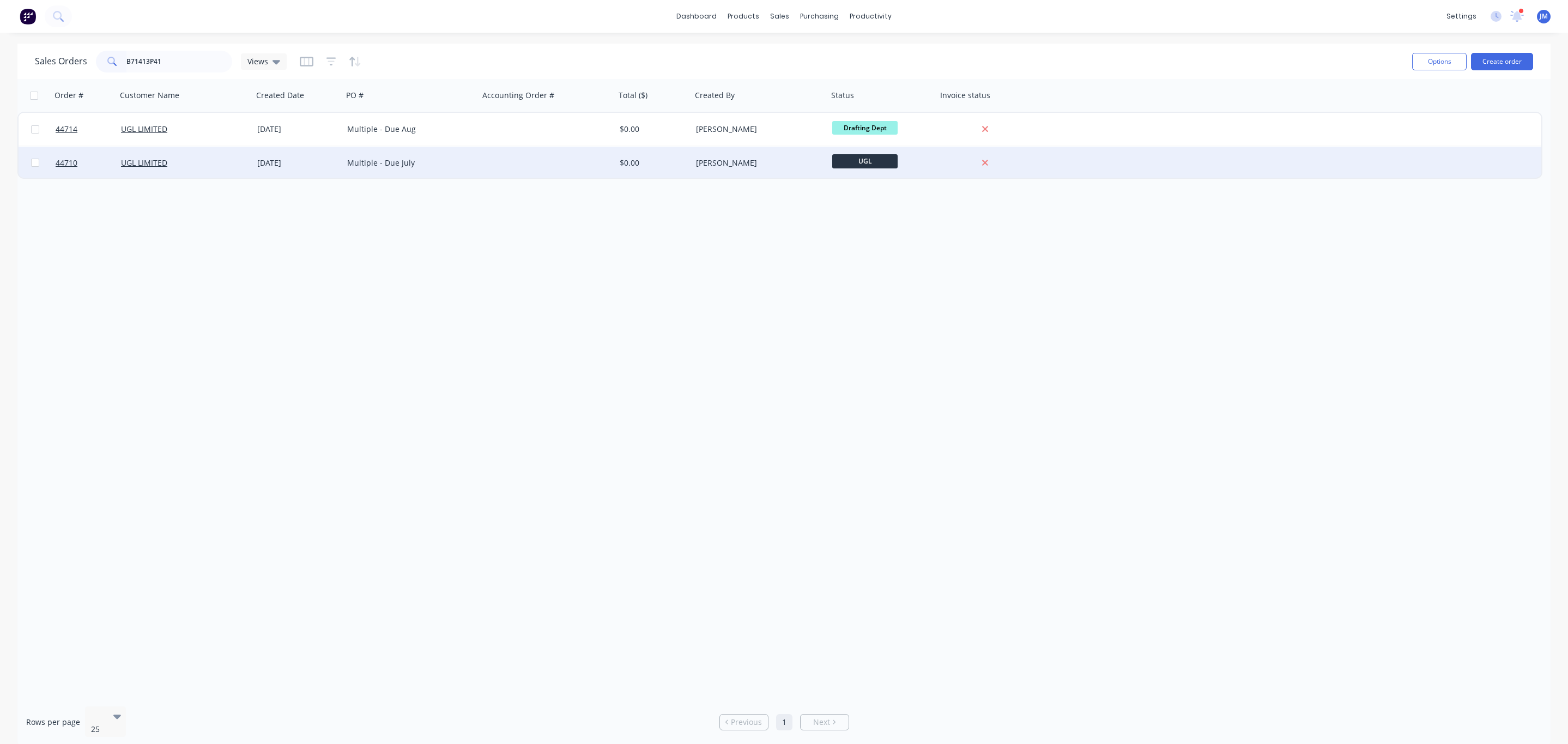
click at [211, 159] on div "UGL LIMITED" at bounding box center [181, 163] width 121 height 11
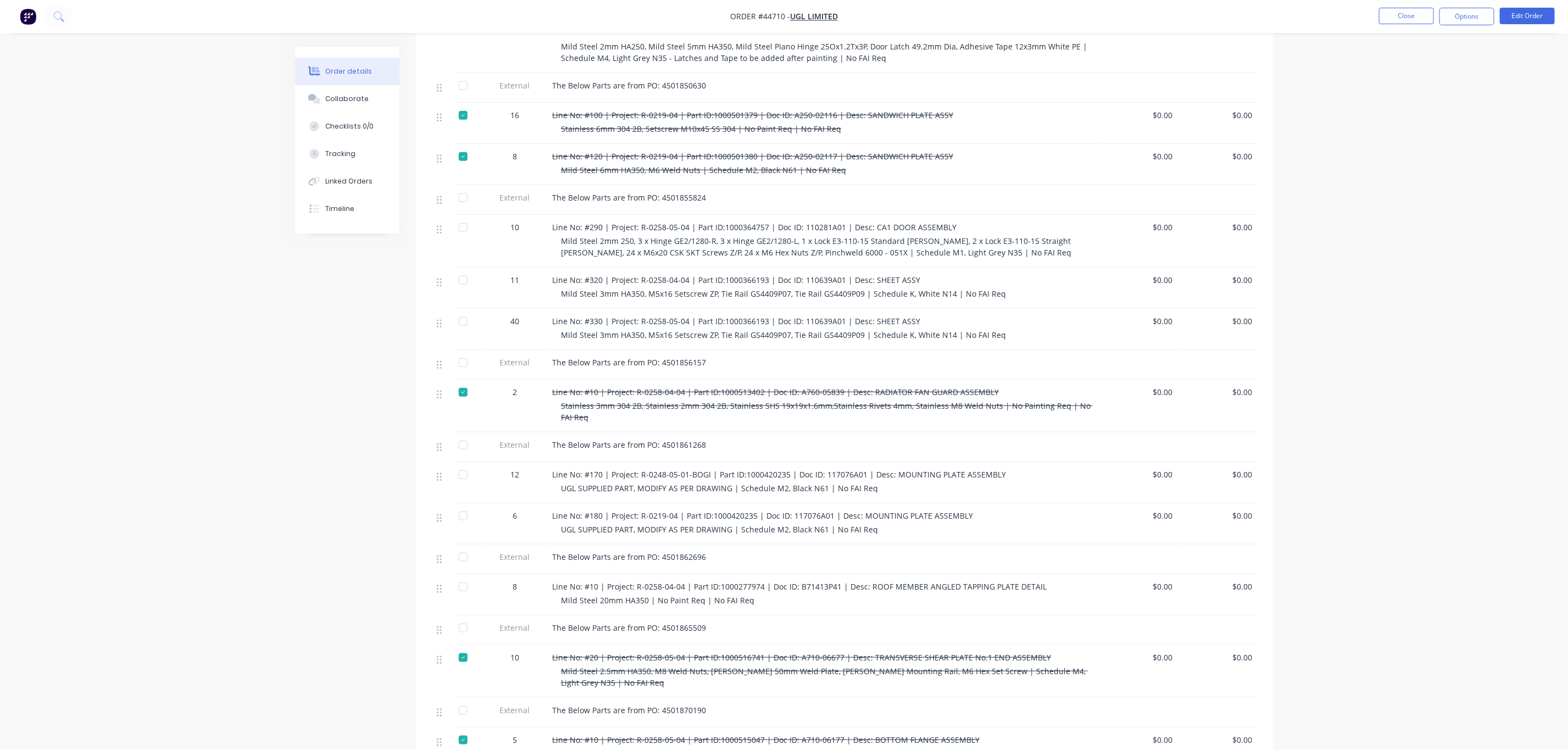
scroll to position [232, 0]
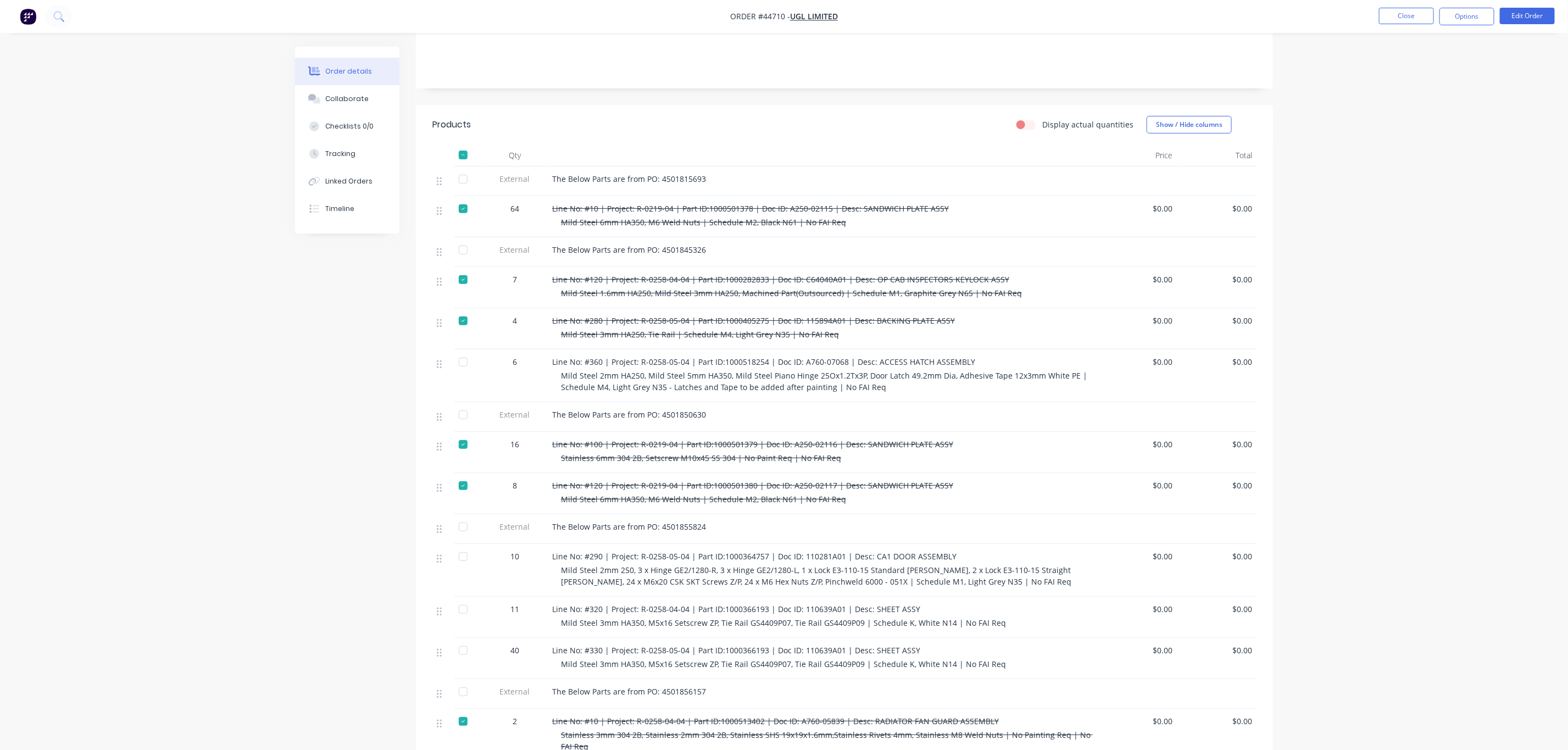
click at [1406, 4] on nav "Order #44710 - UGL LIMITED Close Options Edit Order" at bounding box center [784, 16] width 1568 height 33
click at [1405, 12] on button "Close" at bounding box center [1406, 16] width 55 height 17
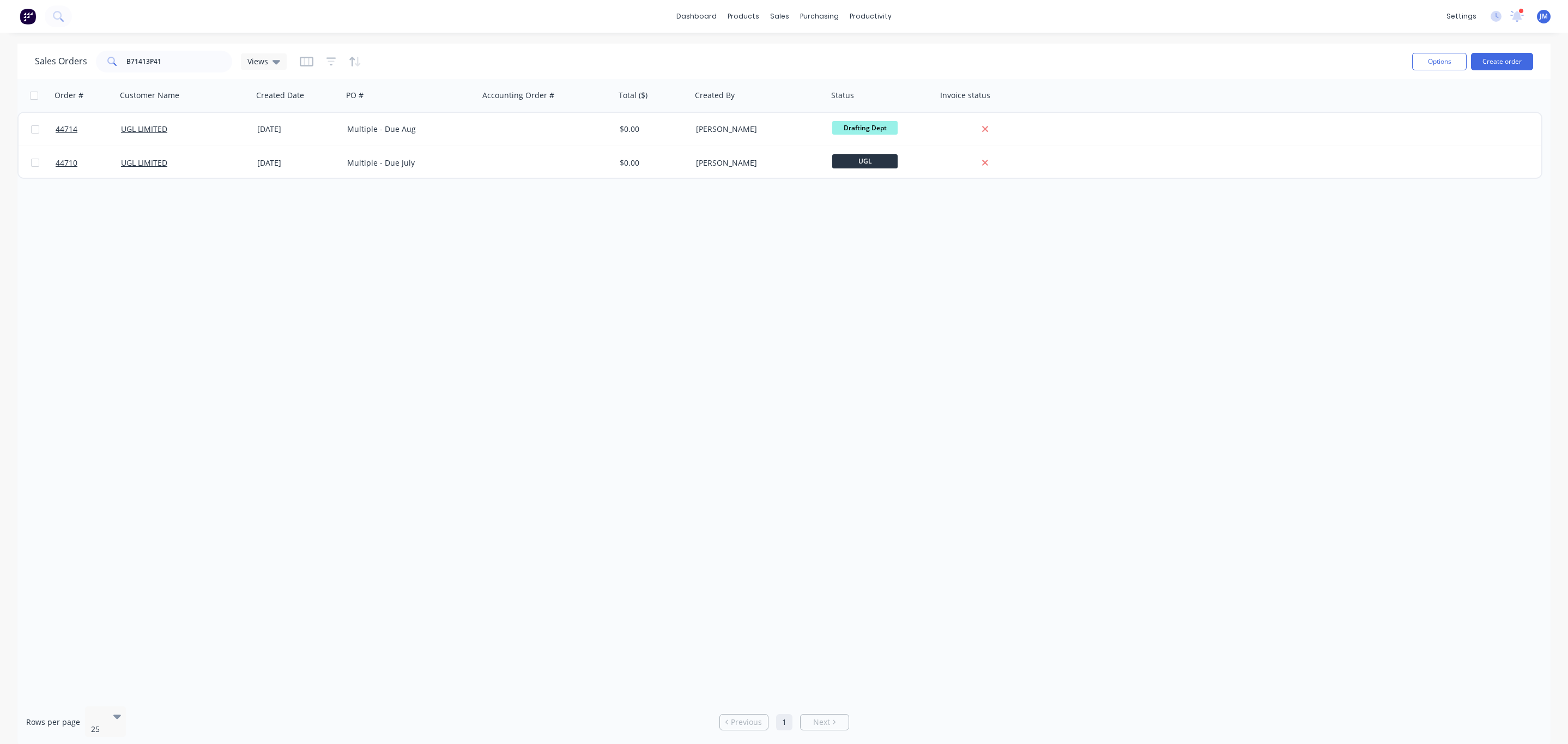
click at [362, 190] on div "Order # Customer Name Created Date PO # Accounting Order # Total ($) Created By…" at bounding box center [784, 389] width 1533 height 619
click at [186, 67] on input "B71413P41" at bounding box center [179, 62] width 107 height 22
drag, startPoint x: 186, startPoint y: 67, endPoint x: 17, endPoint y: 61, distance: 169.1
click at [17, 61] on div "Sales Orders B71413P41 Views Options Create order" at bounding box center [784, 61] width 1533 height 36
paste input "A710-06625"
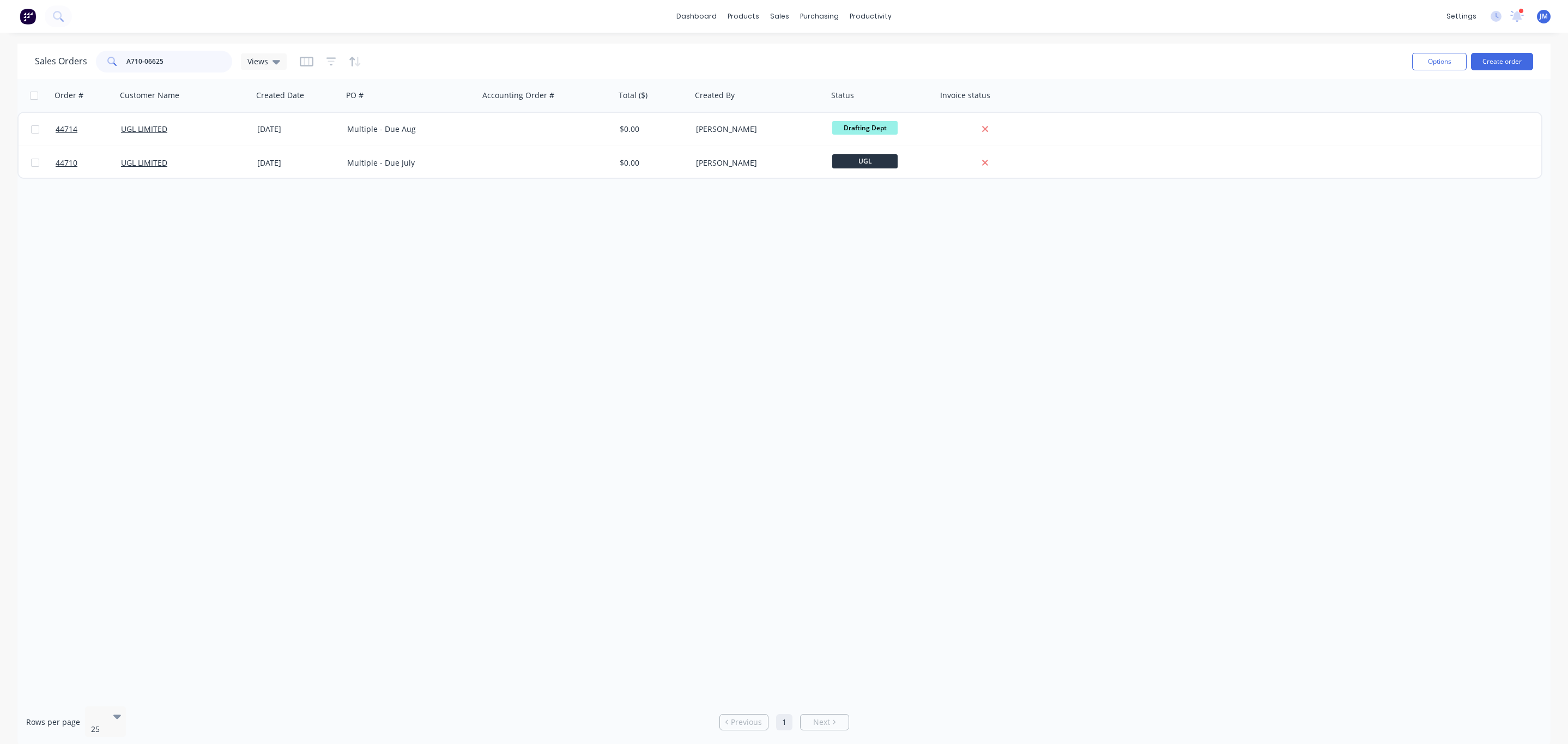
type input "A710-06625"
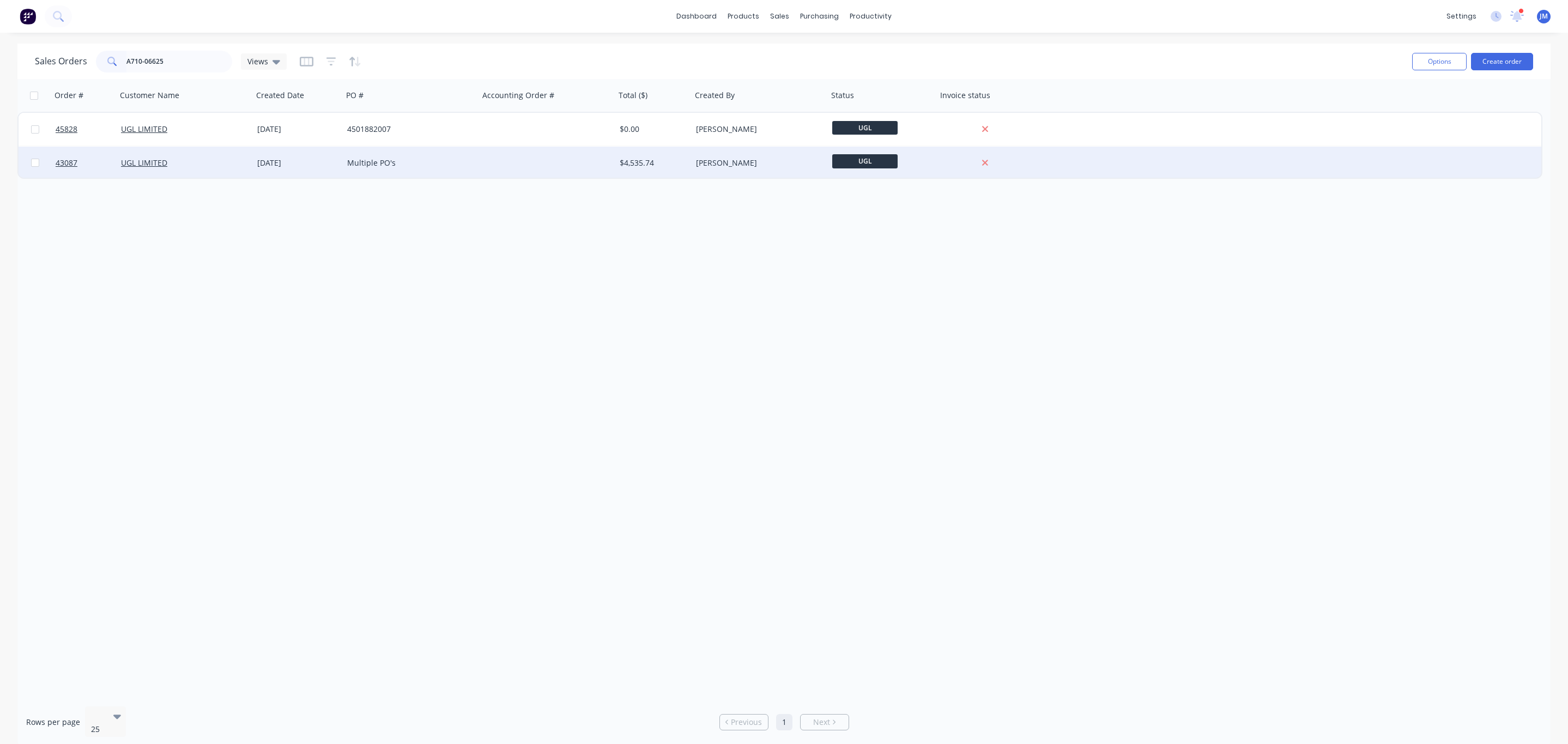
click at [247, 167] on div "UGL LIMITED" at bounding box center [185, 163] width 128 height 11
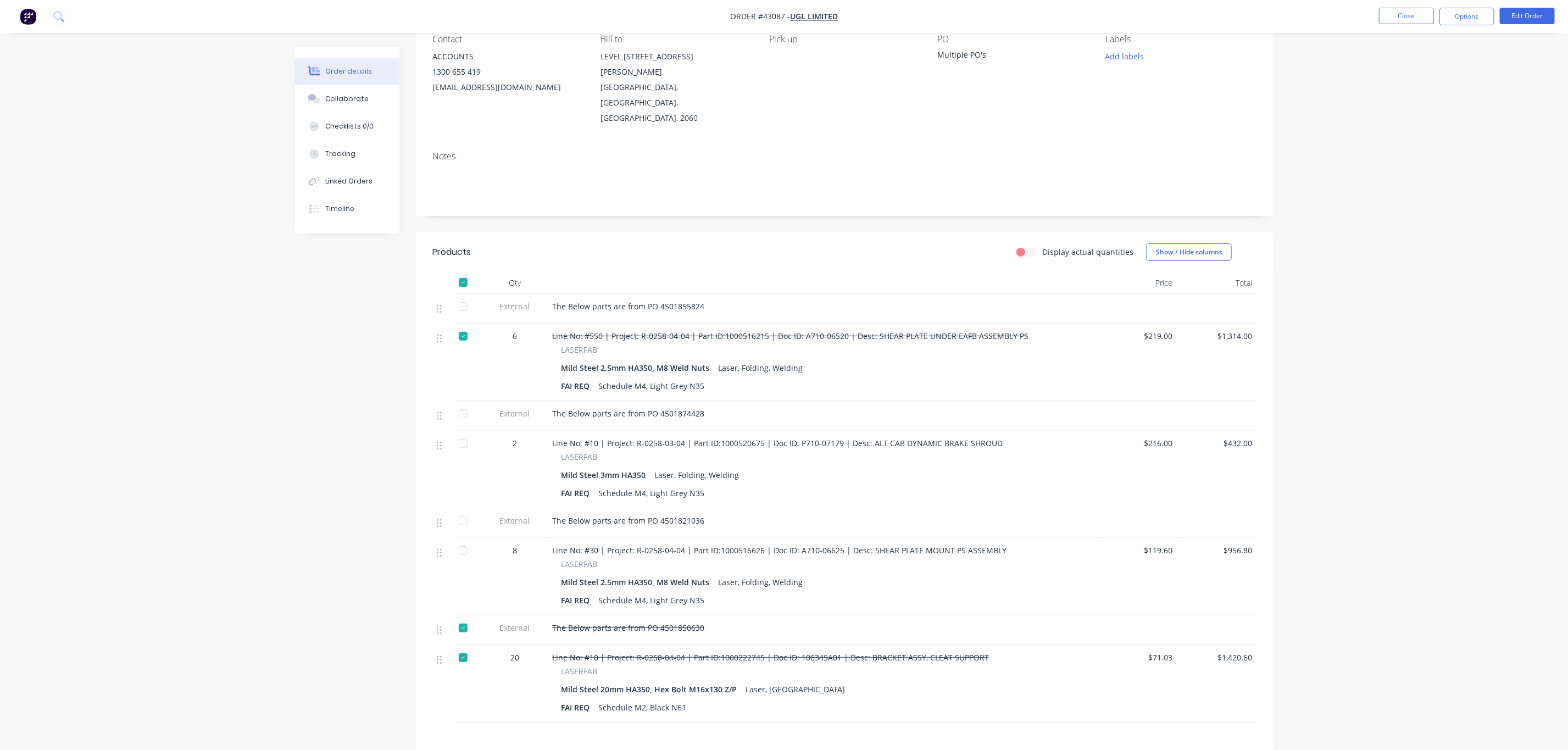
scroll to position [165, 0]
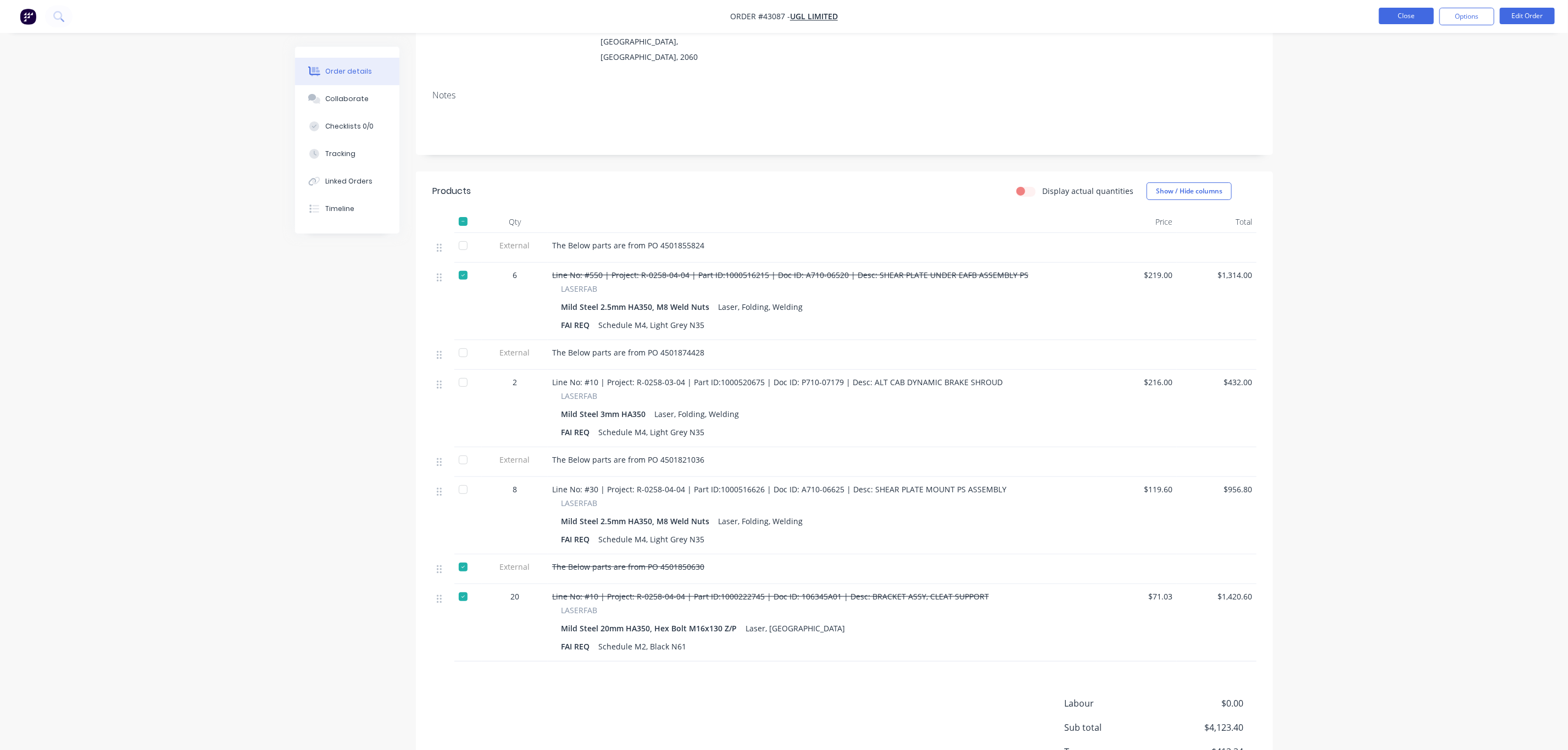
click at [1393, 14] on button "Close" at bounding box center [1406, 16] width 55 height 17
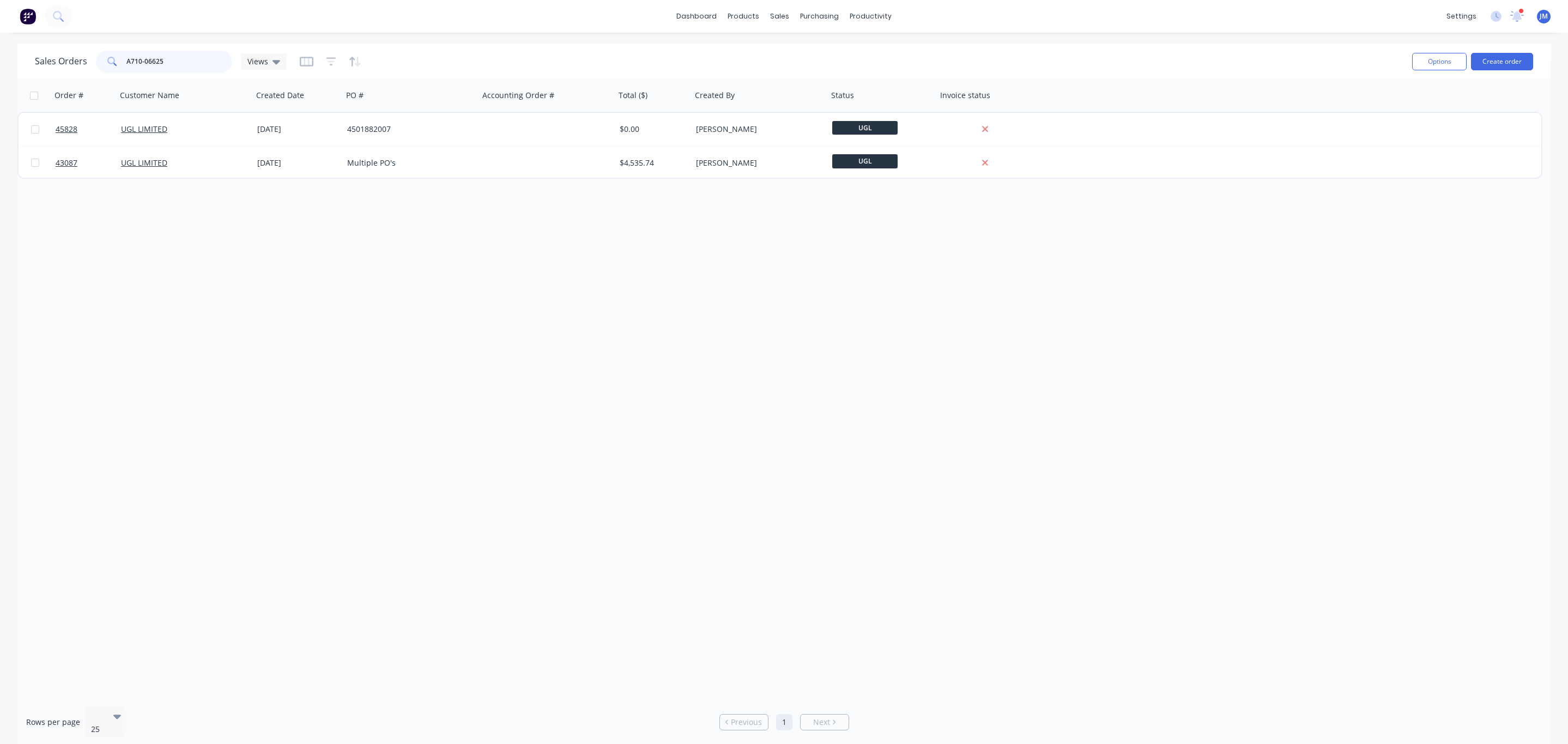
click at [175, 61] on input "A710-06625" at bounding box center [179, 62] width 107 height 22
drag, startPoint x: 212, startPoint y: 61, endPoint x: -1, endPoint y: 81, distance: 213.9
click at [0, 81] on html "dashboard products sales purchasing productivity dashboard products Product Cat…" at bounding box center [784, 372] width 1568 height 744
paste input "P710-07541"
type input "P710-07541"
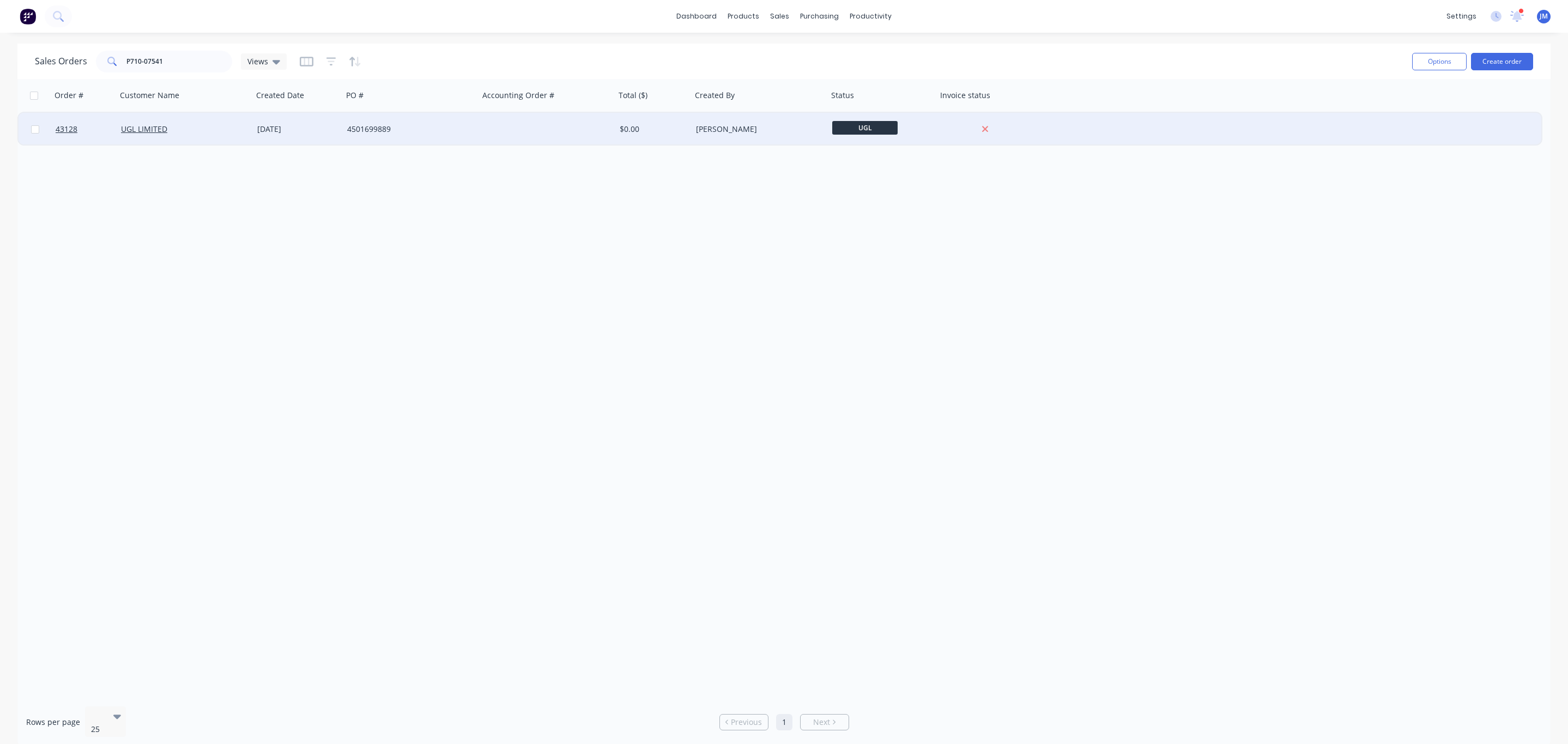
click at [253, 122] on div "[DATE]" at bounding box center [298, 129] width 90 height 32
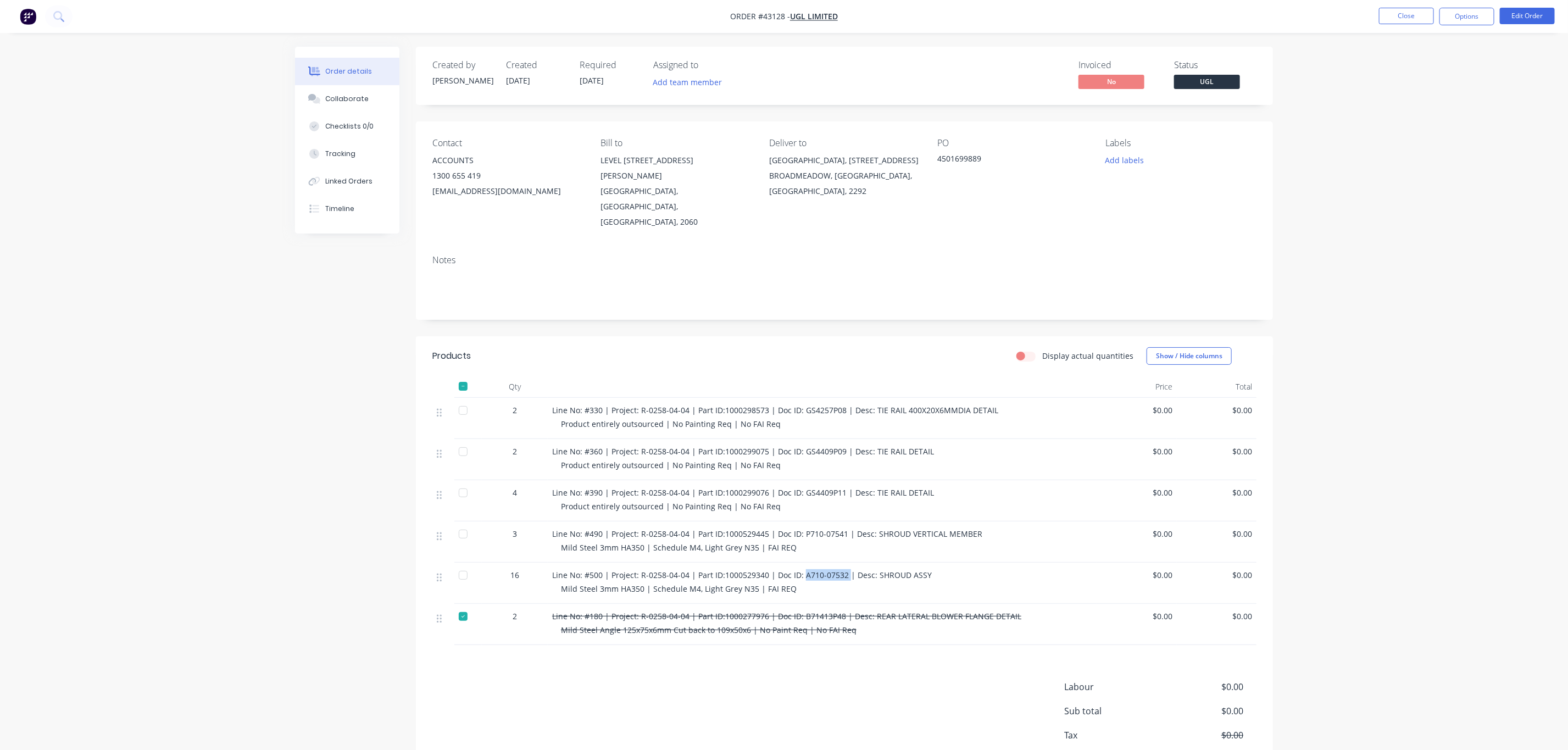
drag, startPoint x: 845, startPoint y: 544, endPoint x: 802, endPoint y: 544, distance: 43.0
click at [802, 570] on span "Line No: #500 | Project: R-0258-04-04 | Part ID:1000529340 | Doc ID: A710-07532…" at bounding box center [742, 575] width 380 height 10
copy span "A710-07532"
click at [332, 118] on button "Checklists 0/0" at bounding box center [347, 127] width 104 height 28
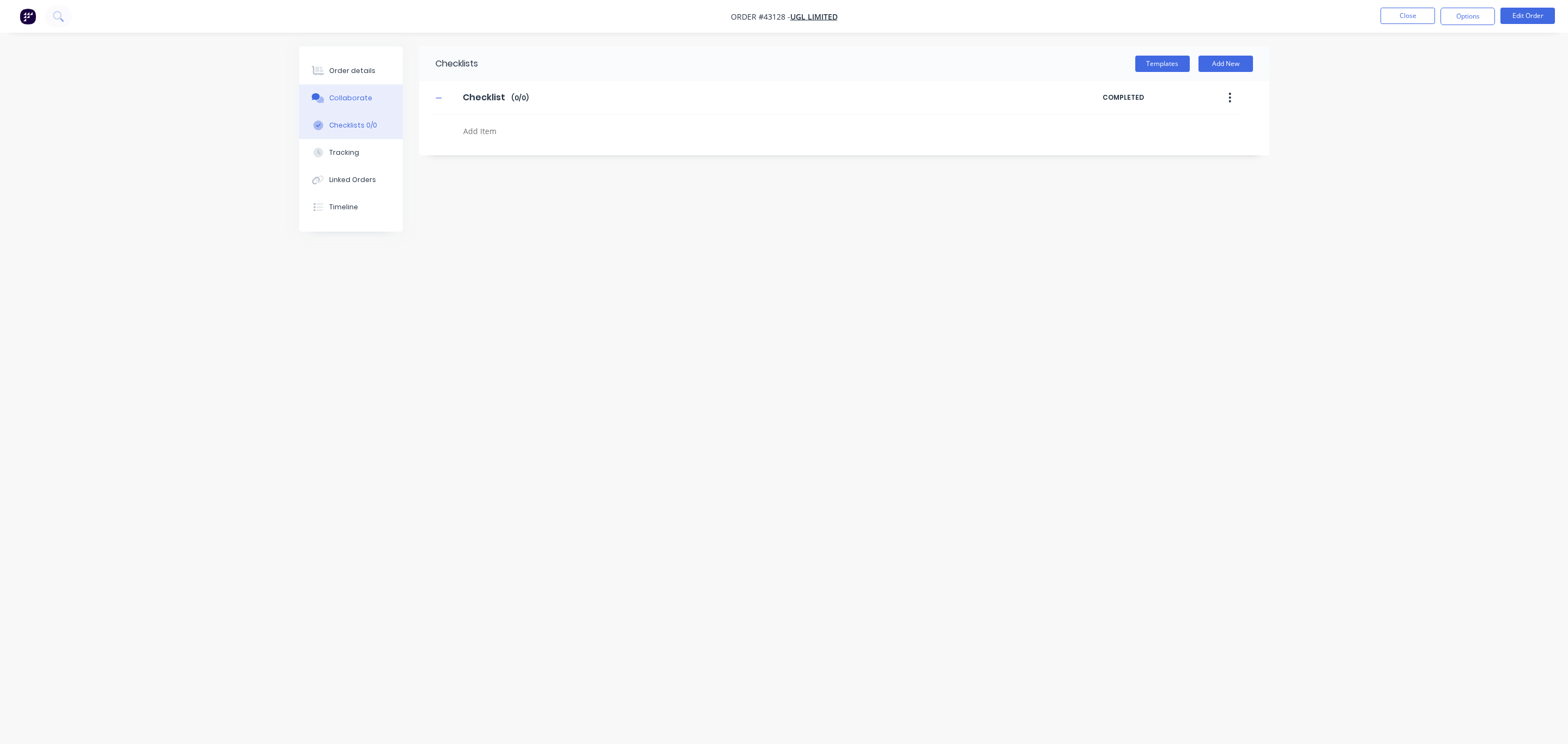
click at [337, 102] on div "Collaborate" at bounding box center [351, 98] width 43 height 9
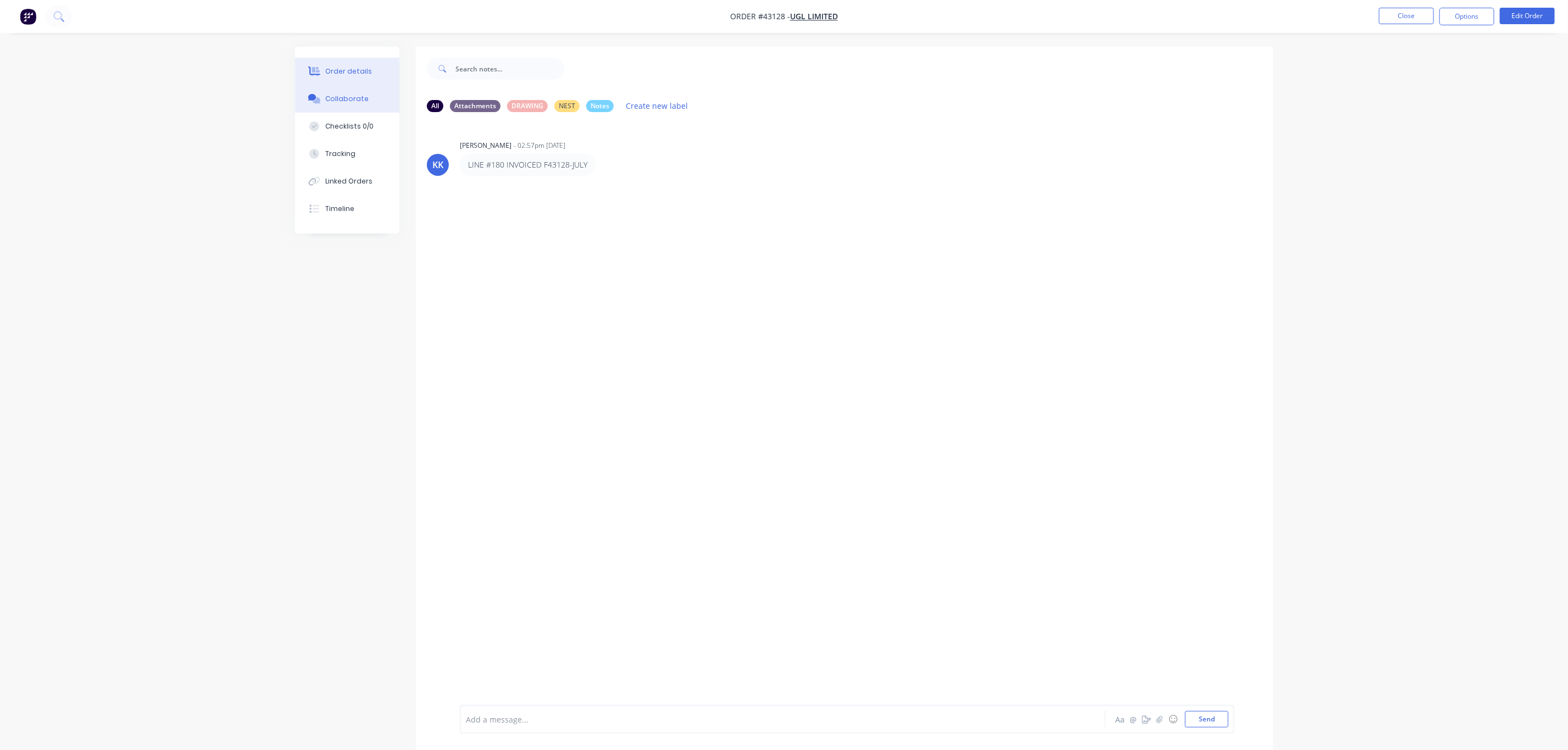
click at [369, 69] on button "Order details" at bounding box center [347, 71] width 104 height 28
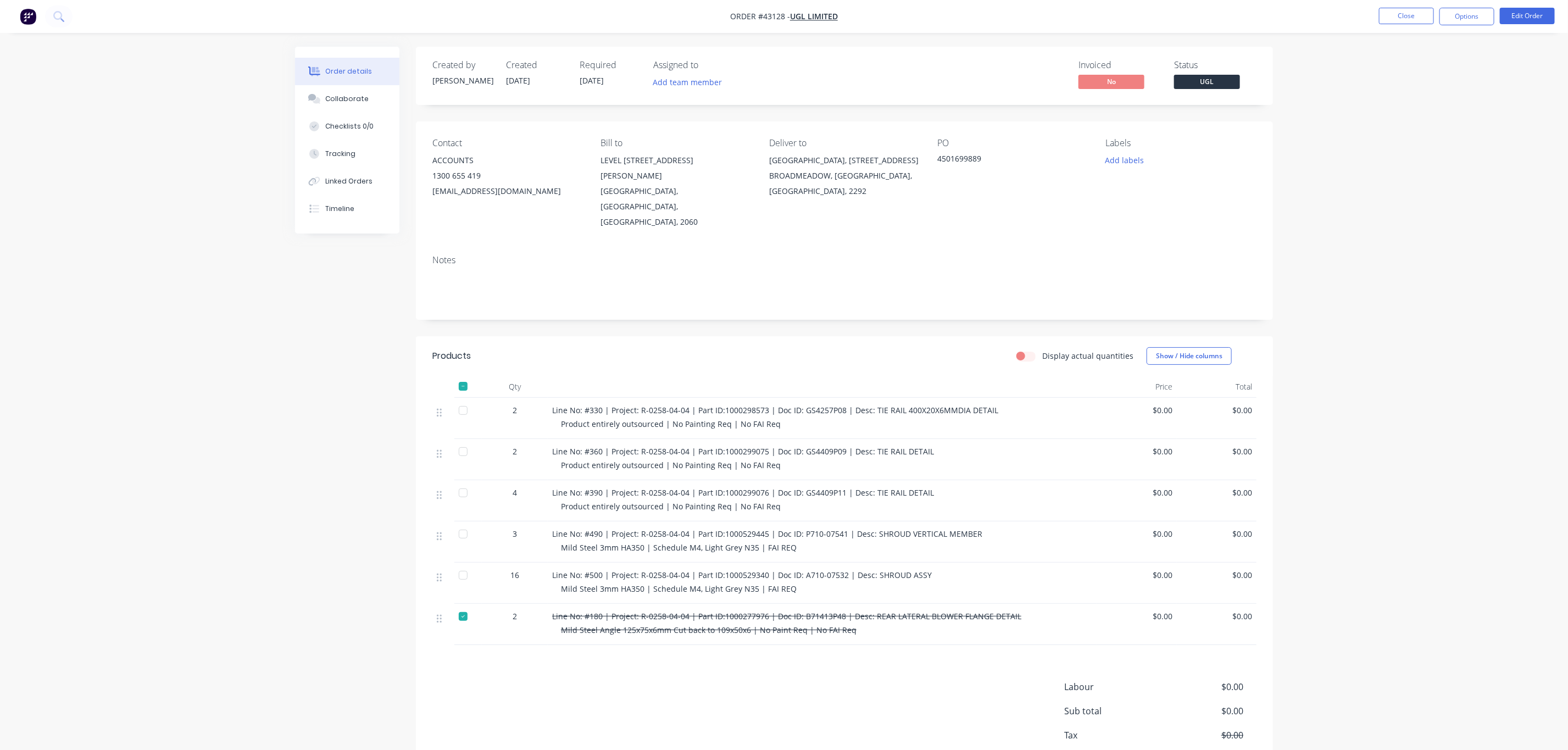
click at [611, 571] on div "Line No: #500 | Project: R-0258-04-04 | Part ID:1000529340 | Doc ID: A710-07532…" at bounding box center [822, 584] width 549 height 41
drag, startPoint x: 816, startPoint y: 561, endPoint x: 450, endPoint y: 536, distance: 366.9
click at [450, 563] on div "16 Line No: #500 | Project: R-0258-04-04 | Part ID:1000529340 | Doc ID: A710-07…" at bounding box center [844, 584] width 825 height 41
copy div "16 Line No: #500 | Project: R-0258-04-04 | Part ID:1000529340 | Doc ID: A710-07…"
click at [1092, 459] on div "Product entirely outsourced | No Painting Req | No FAI Req" at bounding box center [827, 465] width 532 height 11
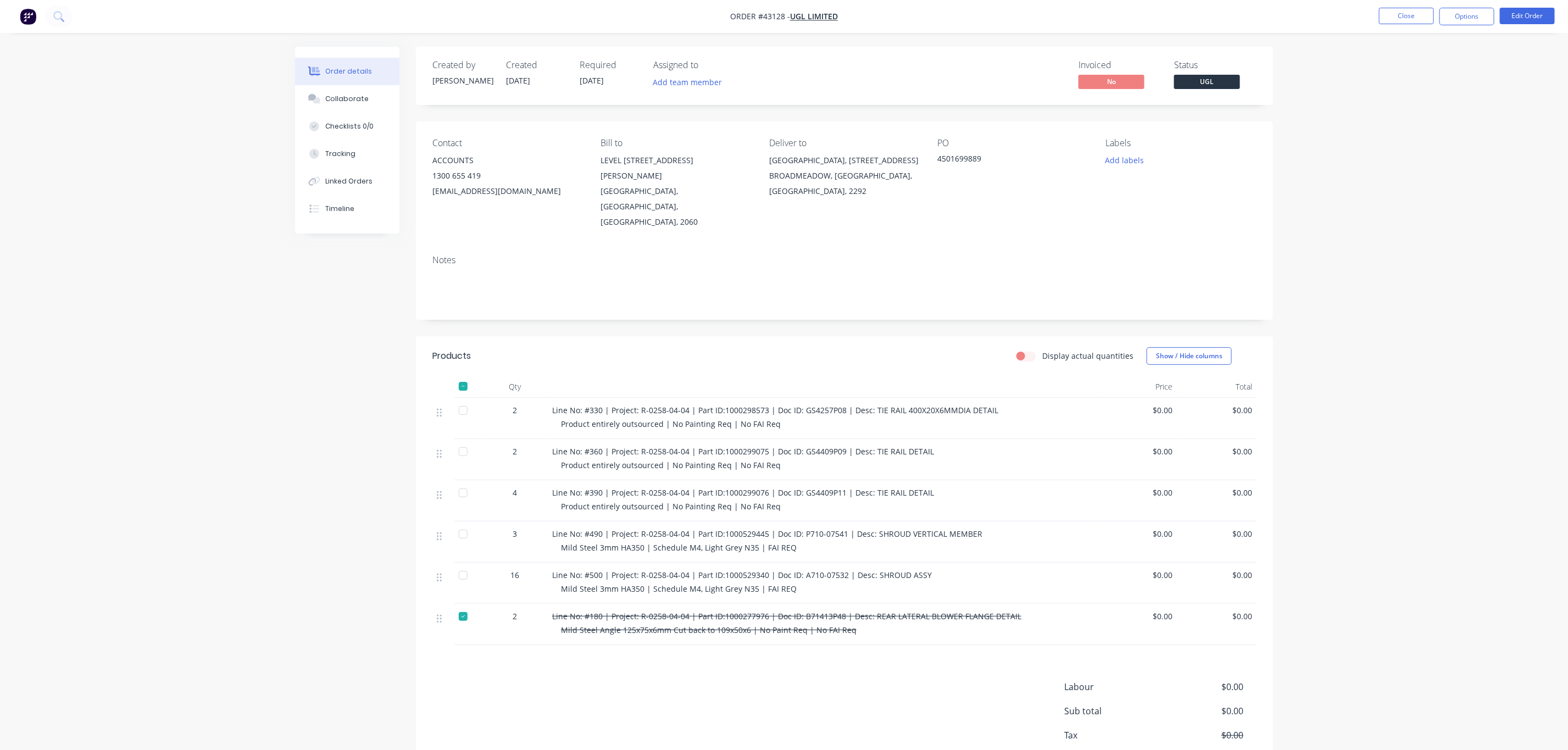
click at [1499, 12] on ul "Close Options Edit Order" at bounding box center [1467, 17] width 202 height 18
click at [1460, 25] on nav "Order #43128 - UGL LIMITED Close Options Edit Order" at bounding box center [784, 16] width 1568 height 33
click at [1466, 18] on button "Options" at bounding box center [1467, 17] width 55 height 18
click at [1412, 155] on div "Delivery Docket" at bounding box center [1433, 154] width 101 height 16
click at [634, 336] on header "Products Display actual quantities Show / Hide columns" at bounding box center [844, 356] width 857 height 40
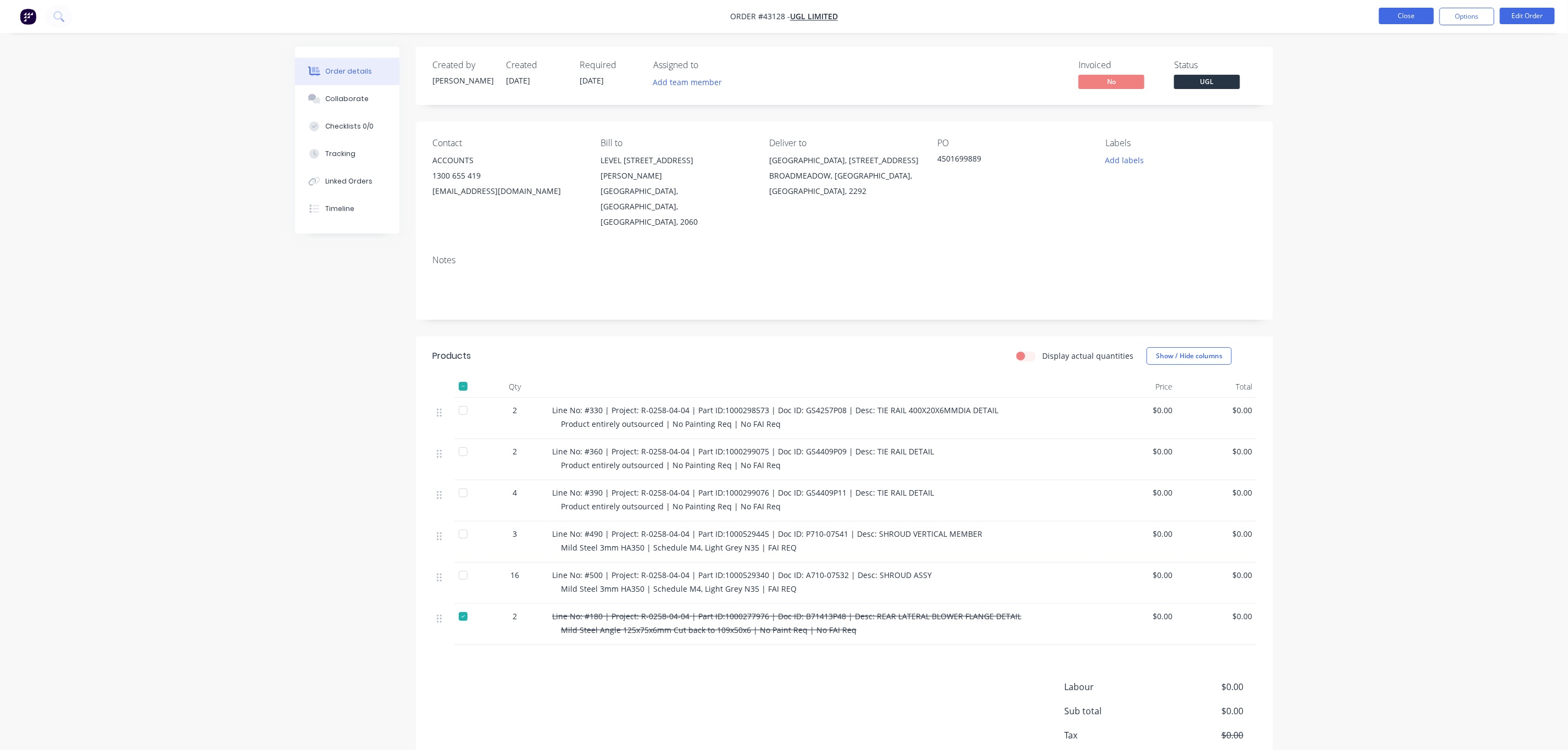
click at [1418, 15] on button "Close" at bounding box center [1406, 16] width 55 height 17
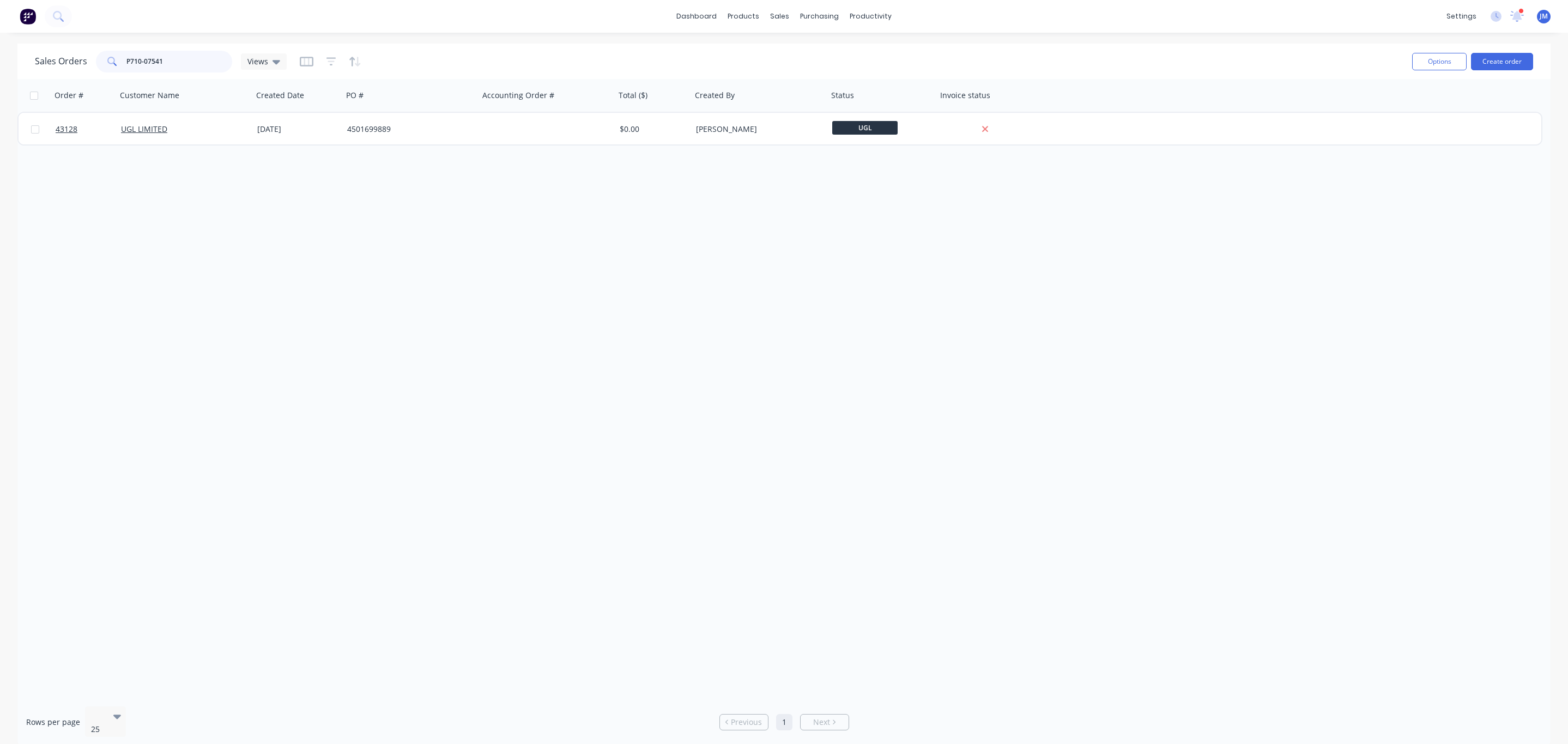
click at [192, 61] on input "P710-07541" at bounding box center [179, 62] width 107 height 22
drag, startPoint x: 211, startPoint y: 52, endPoint x: -39, endPoint y: 62, distance: 250.2
click at [0, 62] on html "dashboard products sales purchasing productivity dashboard products Product Cat…" at bounding box center [784, 372] width 1568 height 744
type input "a710-06634"
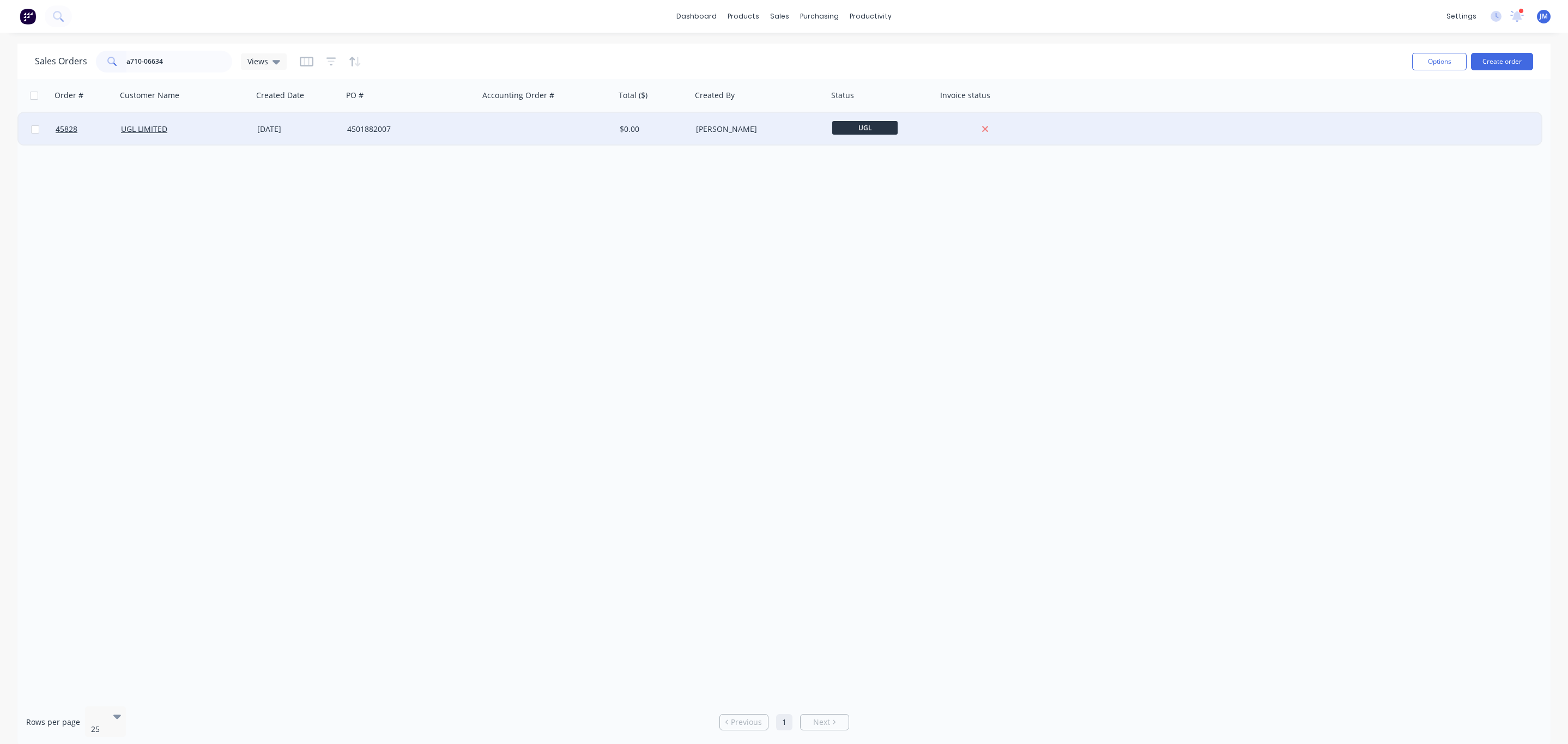
click at [226, 135] on div "UGL LIMITED" at bounding box center [185, 129] width 137 height 32
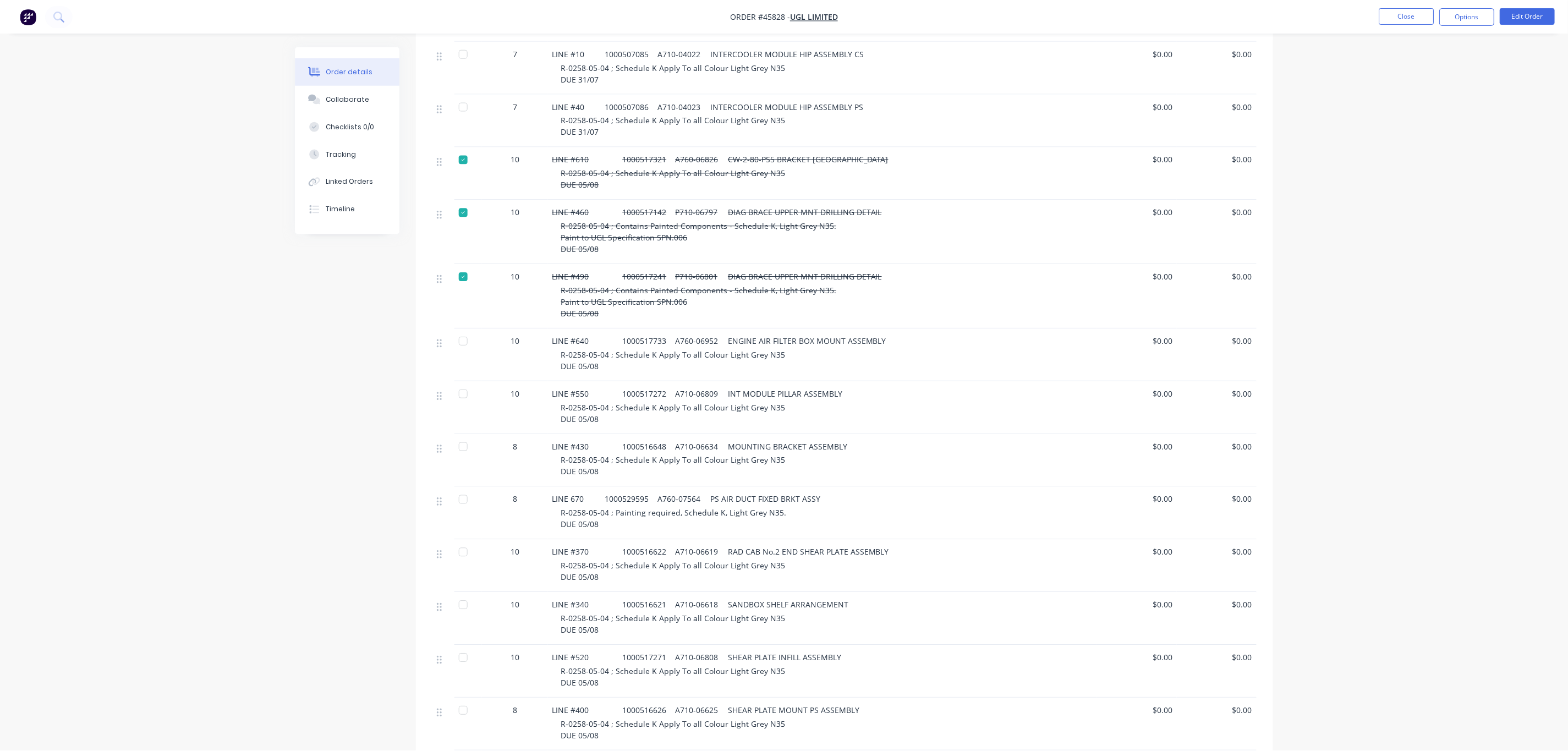
scroll to position [413, 0]
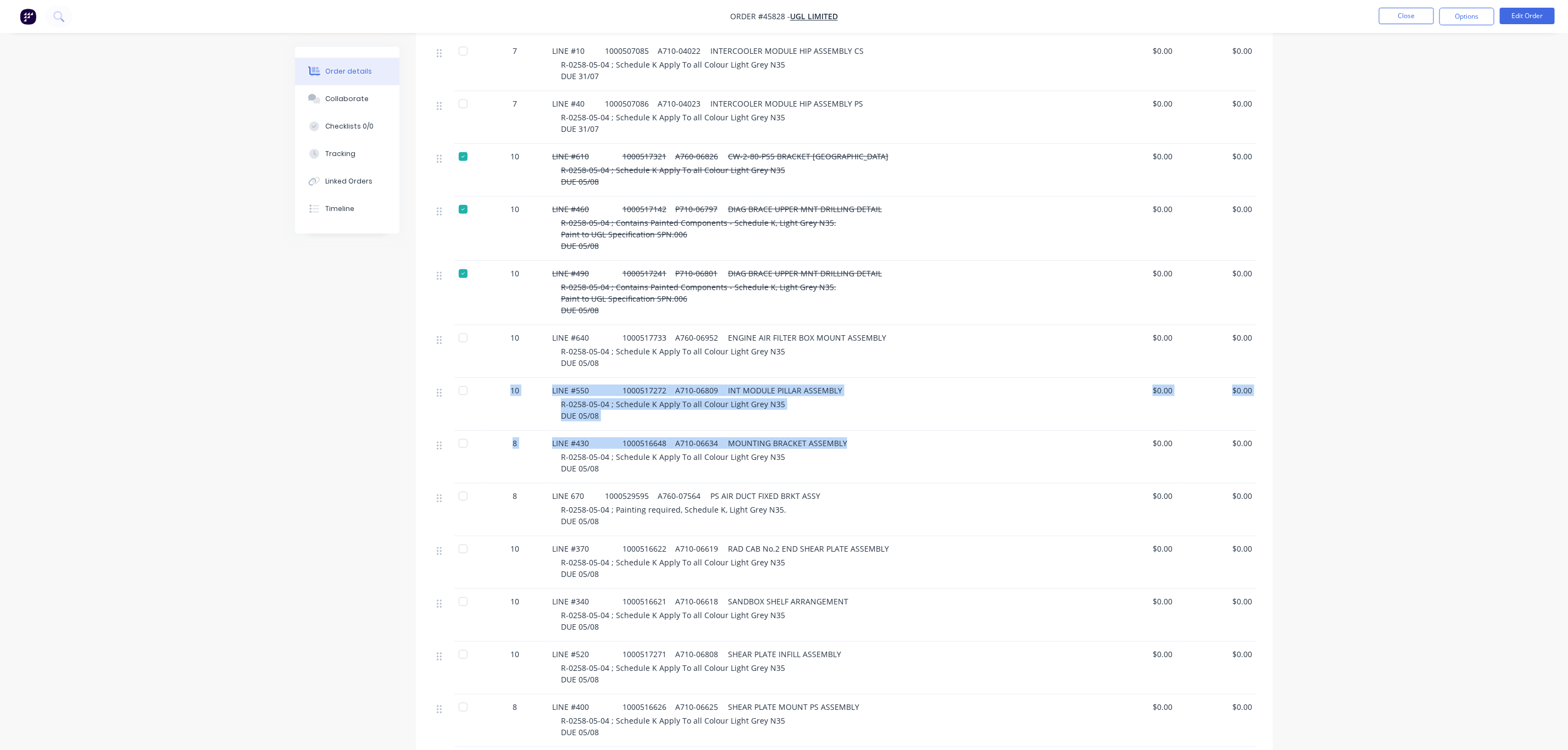
drag, startPoint x: 836, startPoint y: 416, endPoint x: 480, endPoint y: 400, distance: 356.4
click at [480, 400] on div "7 LINE #70 1000507210 A710-04042 INTERCOOLER MODULE BULKHEAD ASSEMBLY R-0258-05…" at bounding box center [844, 577] width 825 height 1184
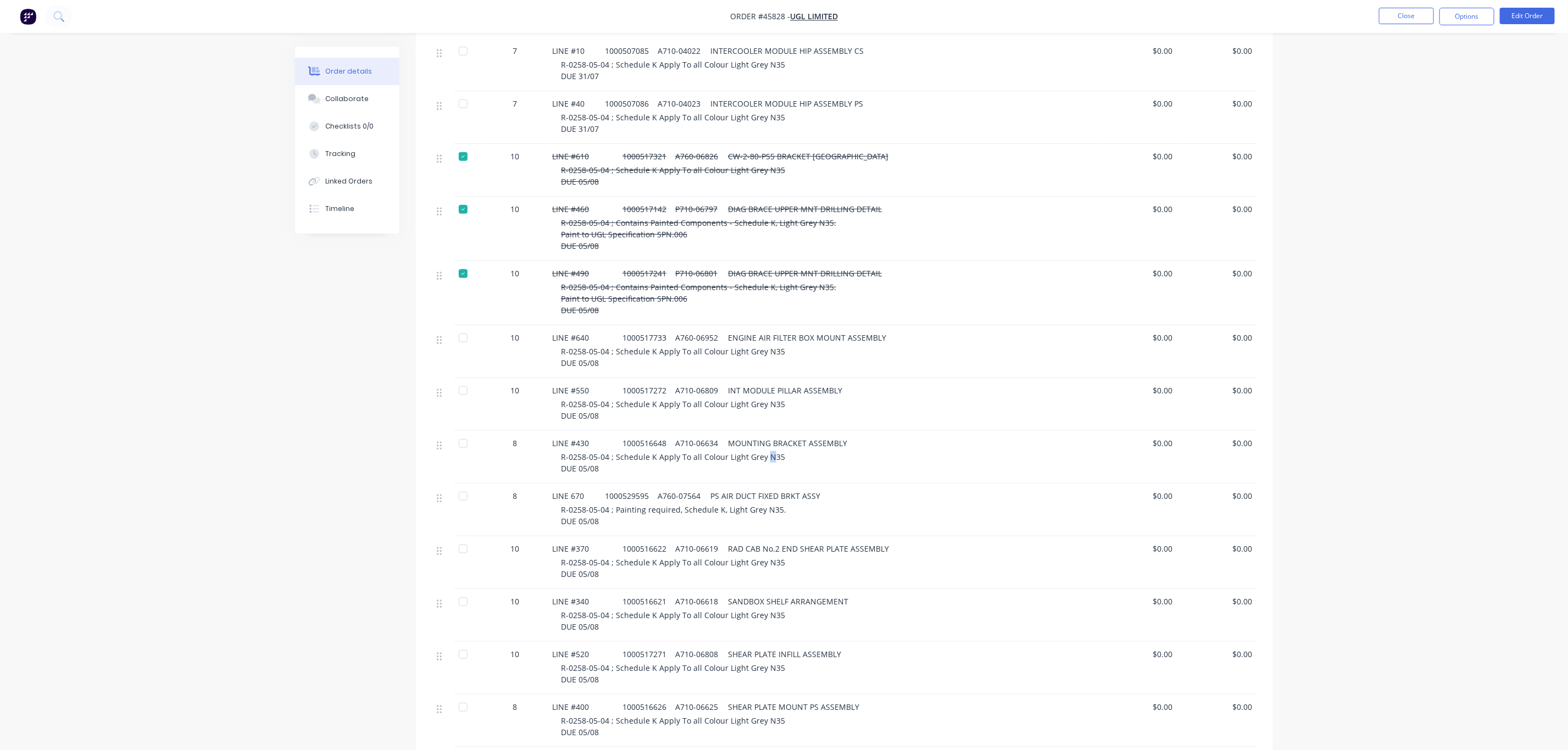
click at [765, 451] on span "R-0258-05-04 ; Schedule K Apply To all Colour Light Grey N35 DUE 05/08" at bounding box center [673, 463] width 224 height 22
drag, startPoint x: 838, startPoint y: 416, endPoint x: 541, endPoint y: 416, distance: 297.0
click at [542, 431] on div "8 LINE #430 1000516648 A710-06634 MOUNTING BRACKET ASSEMBLY R-0258-05-04 ; Sche…" at bounding box center [844, 457] width 825 height 53
click at [540, 438] on div "8" at bounding box center [515, 443] width 57 height 11
copy div "LINE #430 1000516648 A710-06634 MOUNTING BRACKET ASSEMBLY"
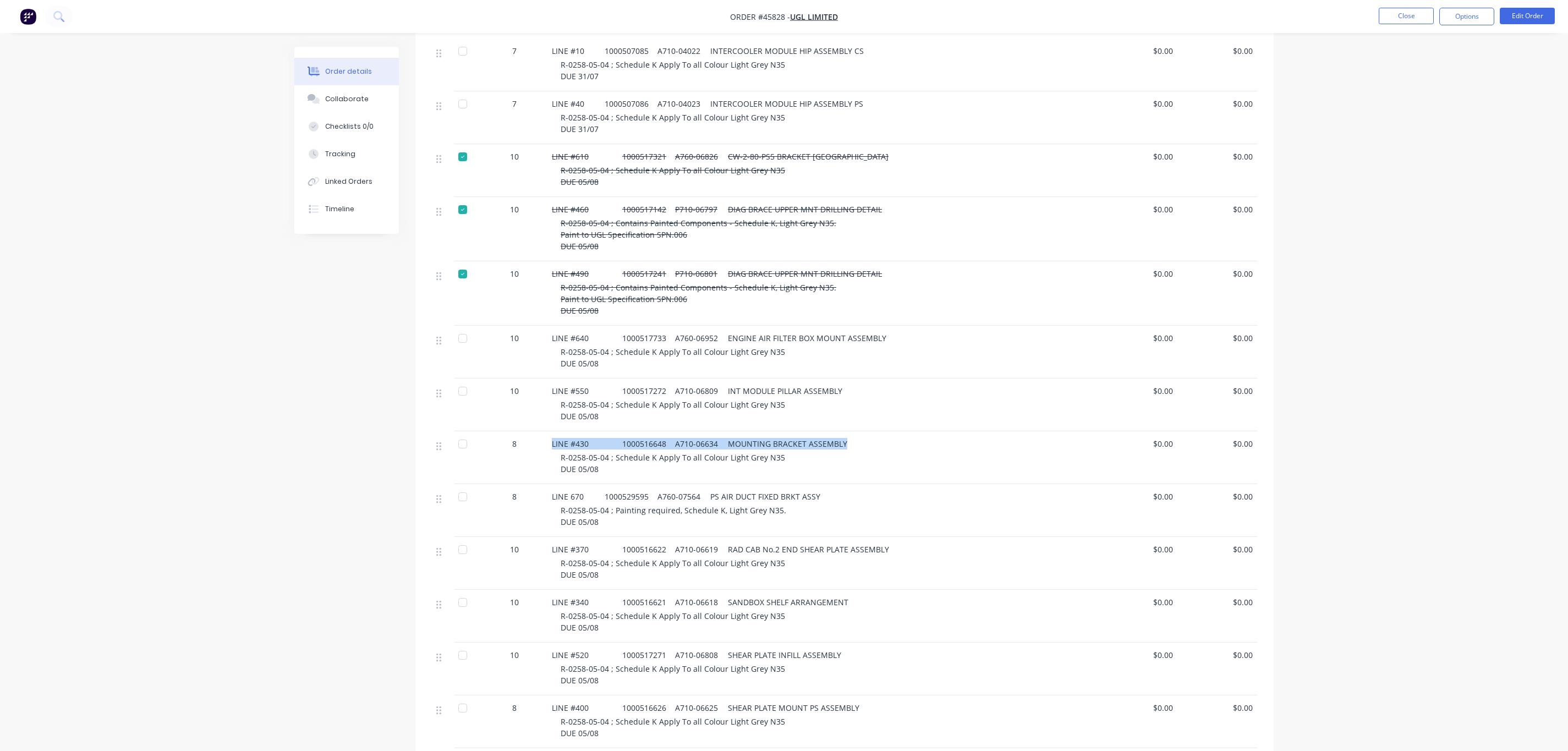
click at [687, 438] on span "LINE #430 1000516648 A710-06634 MOUNTING BRACKET ASSEMBLY" at bounding box center [699, 443] width 296 height 10
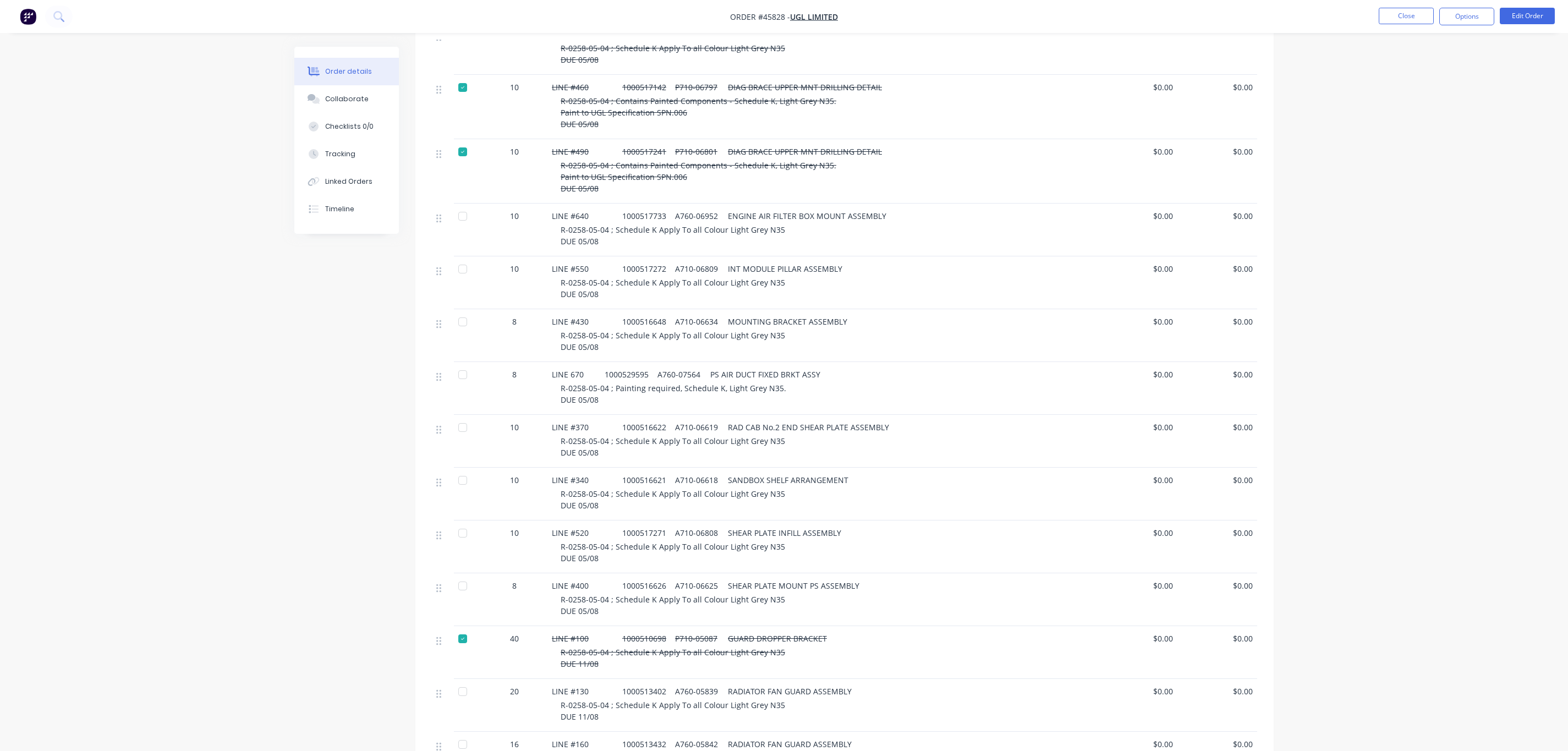
scroll to position [401, 0]
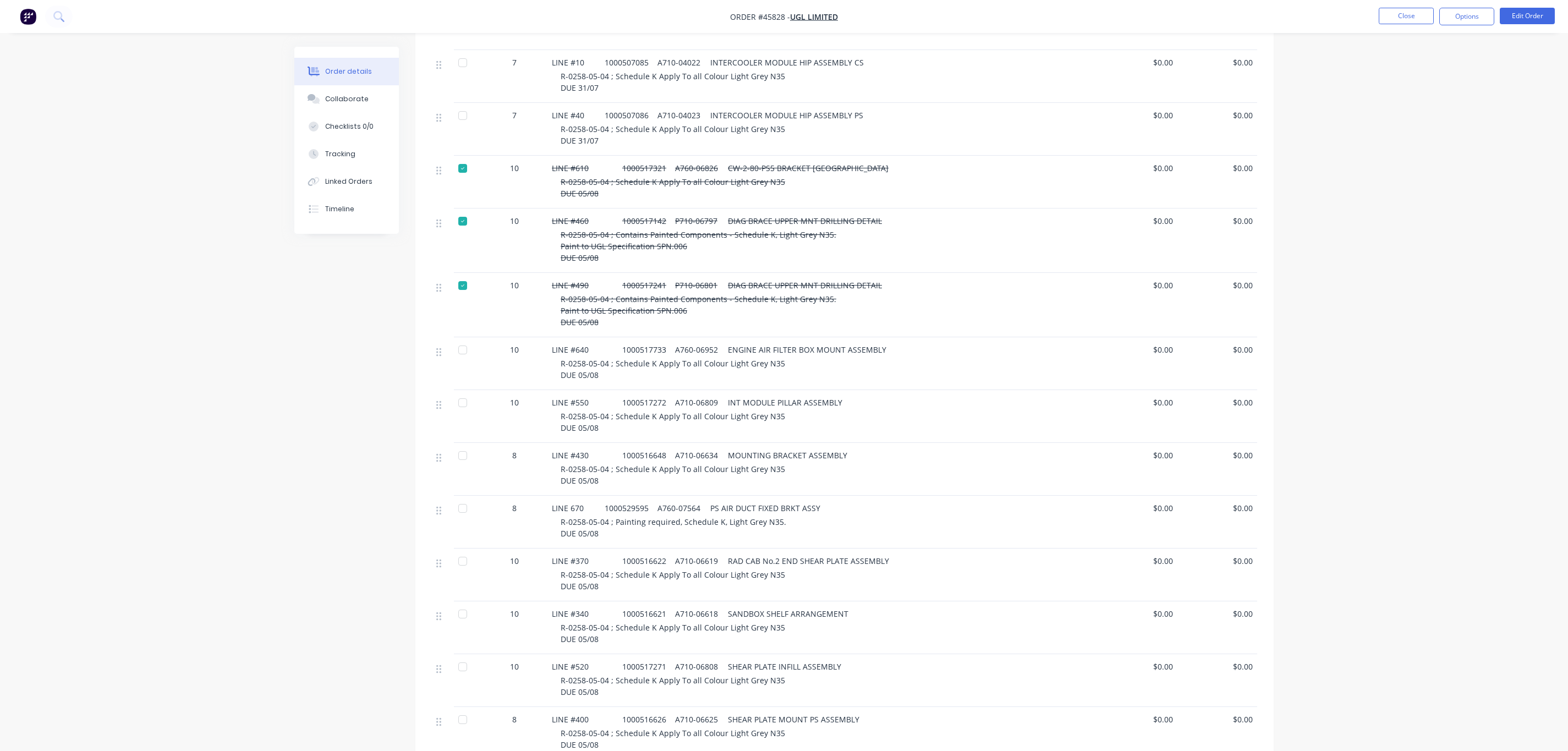
click at [923, 569] on div "R-0258-05-04 ; Schedule K Apply To all Colour Light Grey N35 DUE 05/08" at bounding box center [826, 580] width 532 height 23
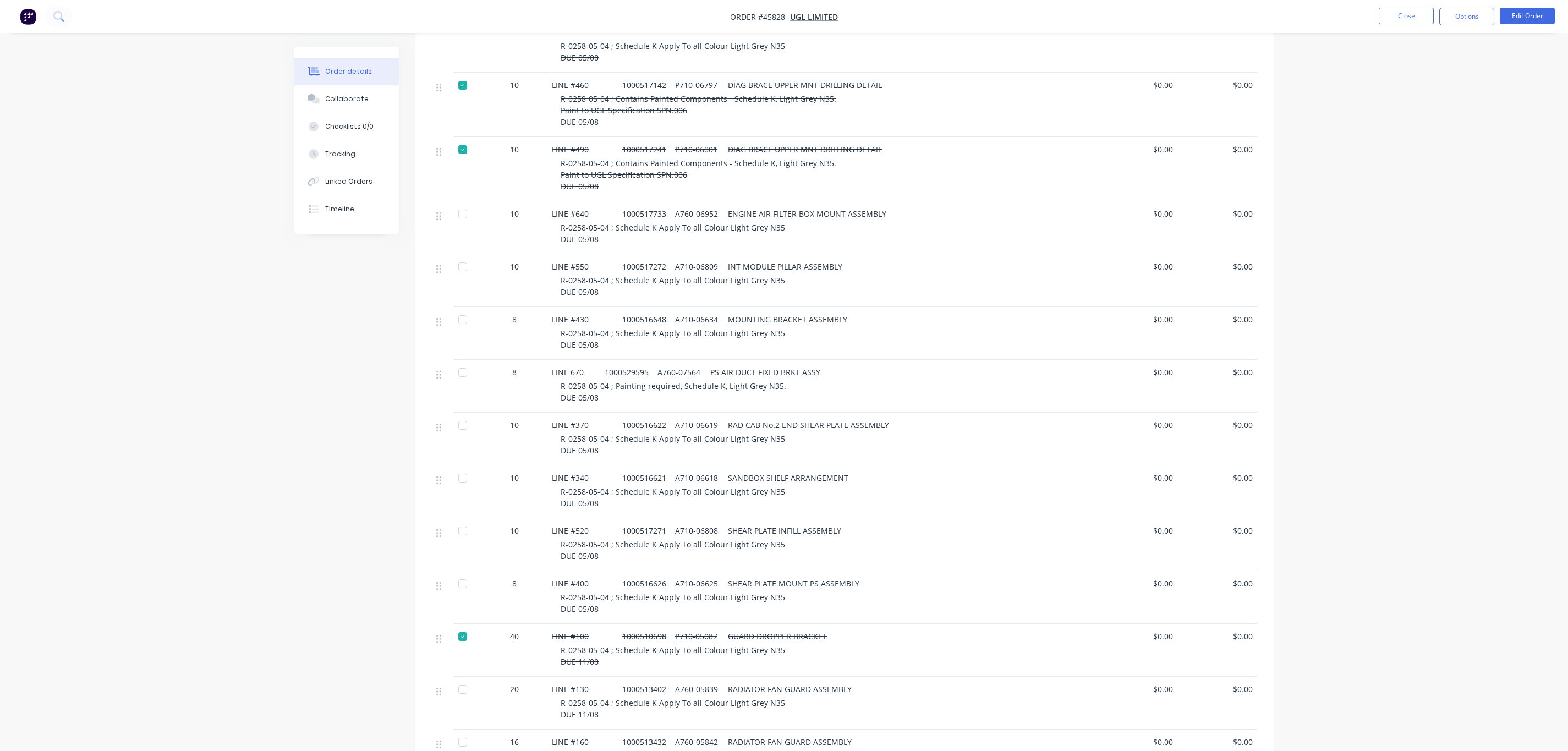
scroll to position [566, 0]
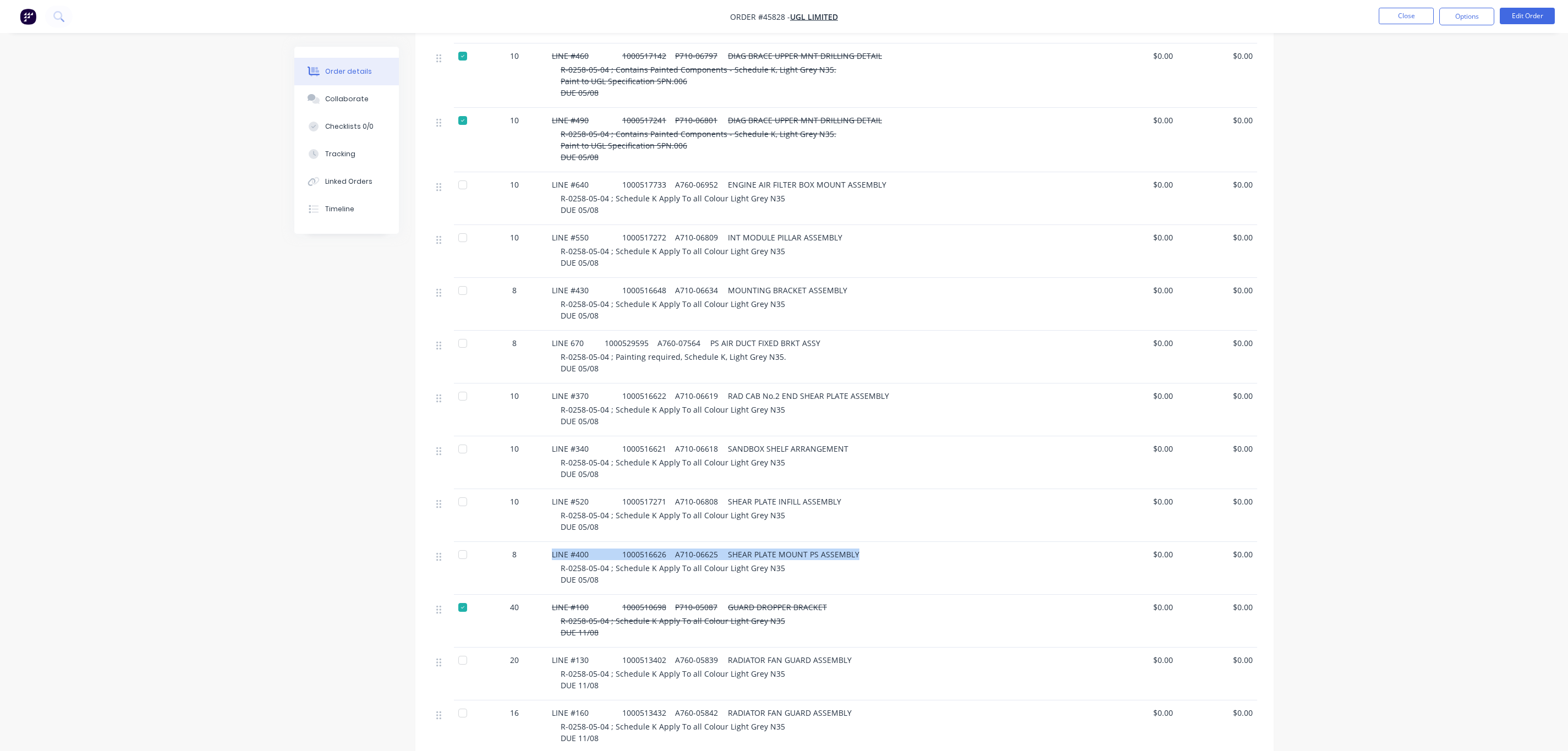
drag, startPoint x: 822, startPoint y: 527, endPoint x: 547, endPoint y: 529, distance: 275.0
click at [547, 542] on div "LINE #400 1000516626 A710-06625 SHEAR PLATE MOUNT PS ASSEMBLY R-0258-05-04 ; Sc…" at bounding box center [822, 568] width 550 height 53
copy span "LINE #400 1000516626 A710-06625 SHEAR PLATE MOUNT PS ASSEMBLY"
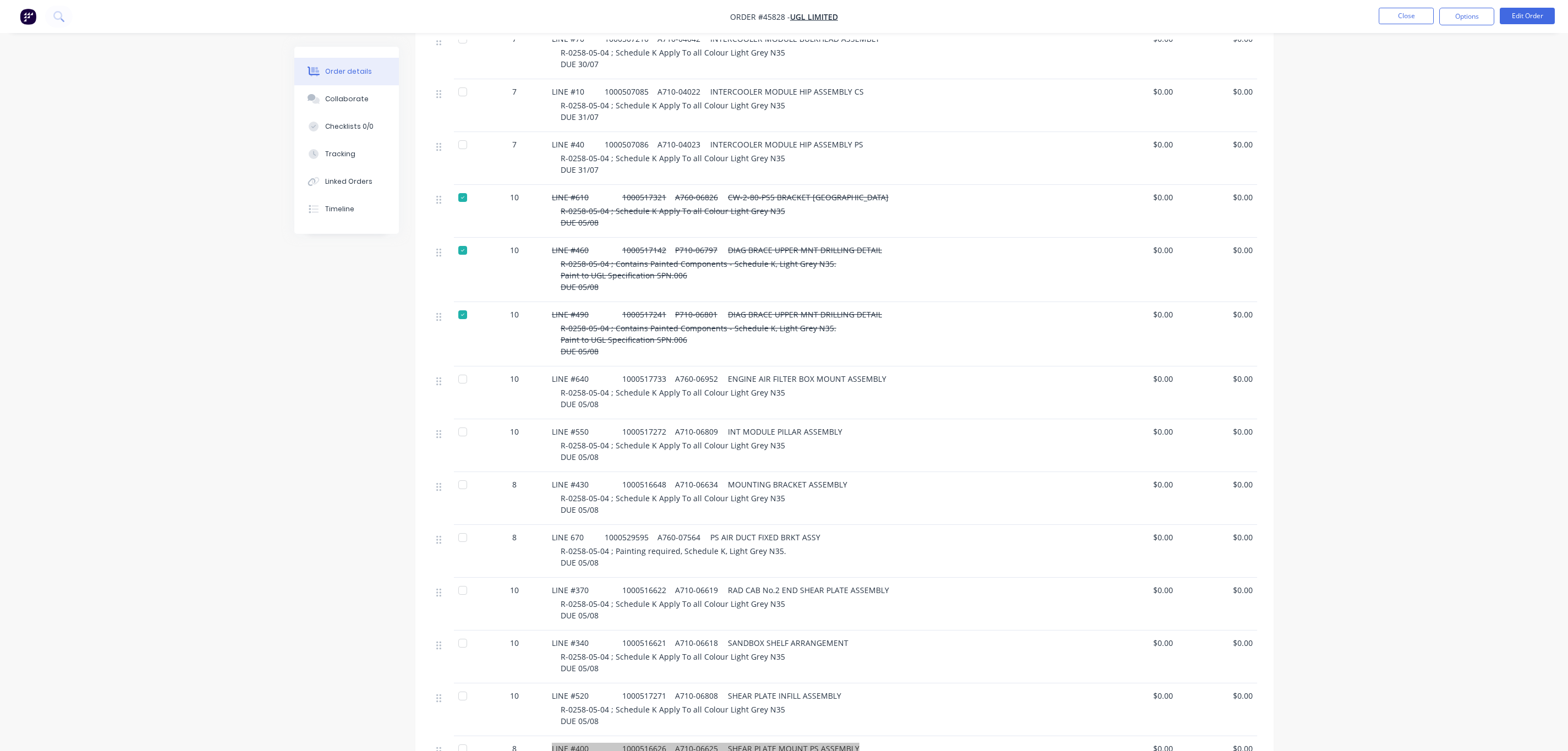
scroll to position [401, 0]
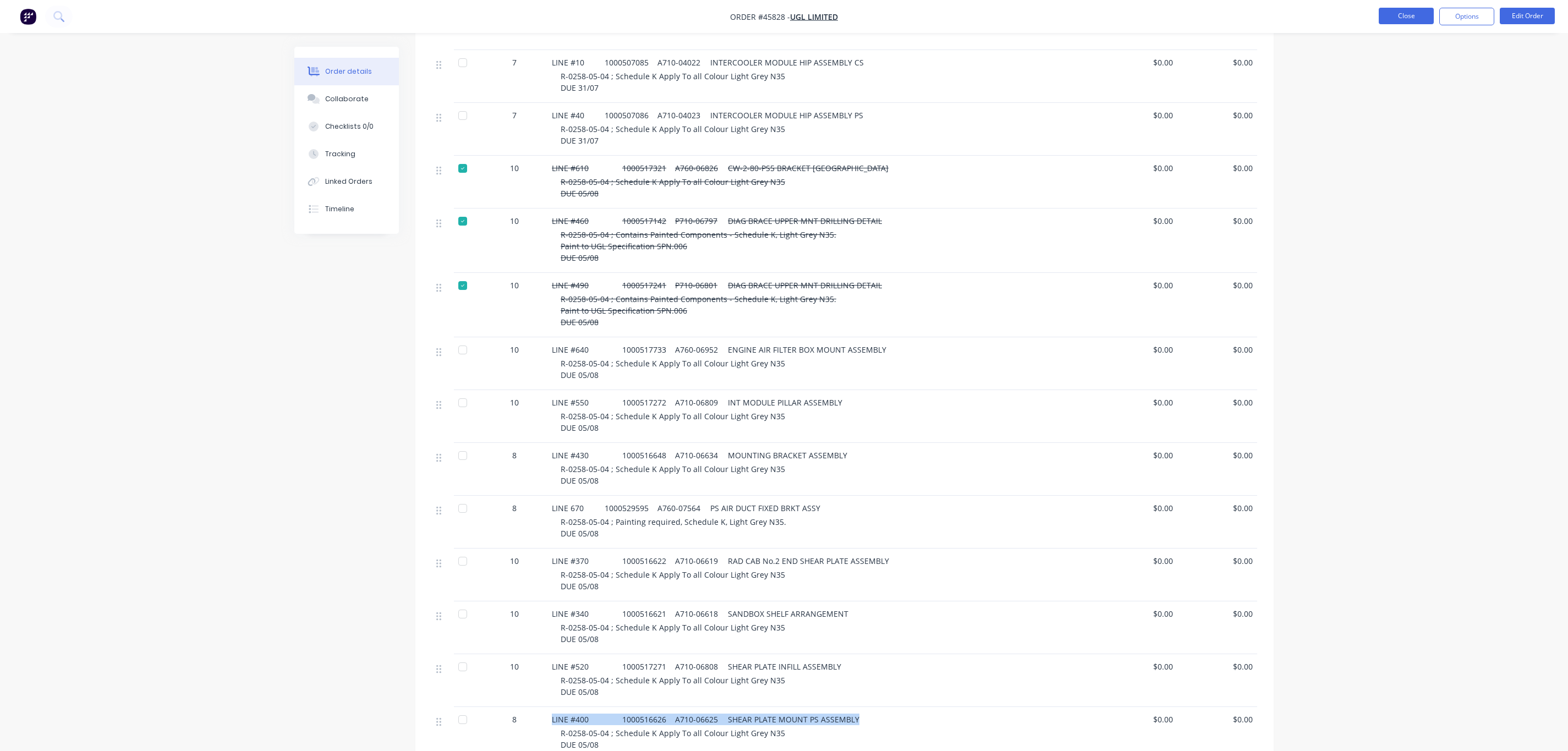
click at [1398, 23] on button "Close" at bounding box center [1405, 16] width 55 height 17
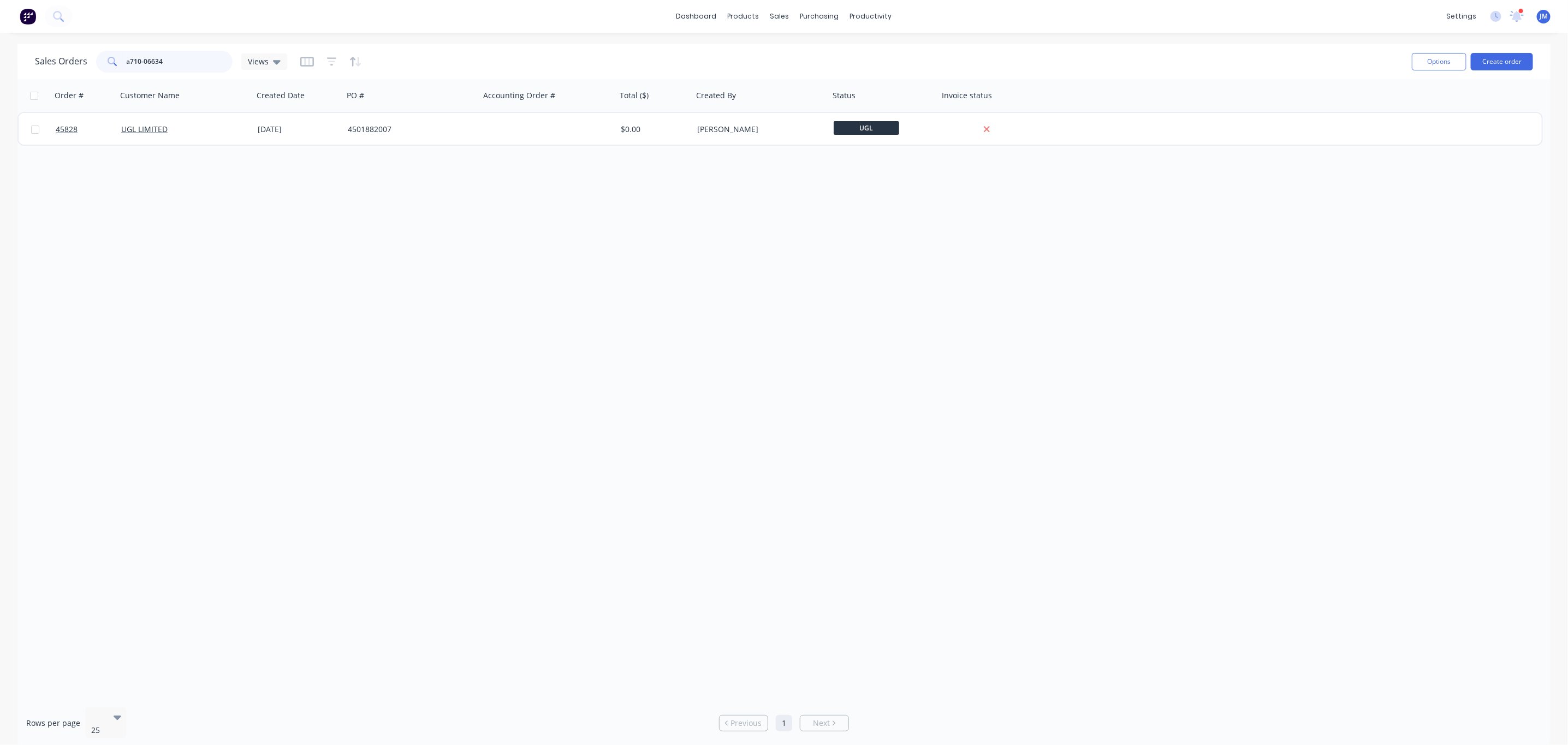
drag, startPoint x: 198, startPoint y: 61, endPoint x: -40, endPoint y: 51, distance: 238.2
click at [0, 51] on html "dashboard products sales purchasing productivity dashboard products Product Cat…" at bounding box center [784, 372] width 1568 height 745
type input "shelf"
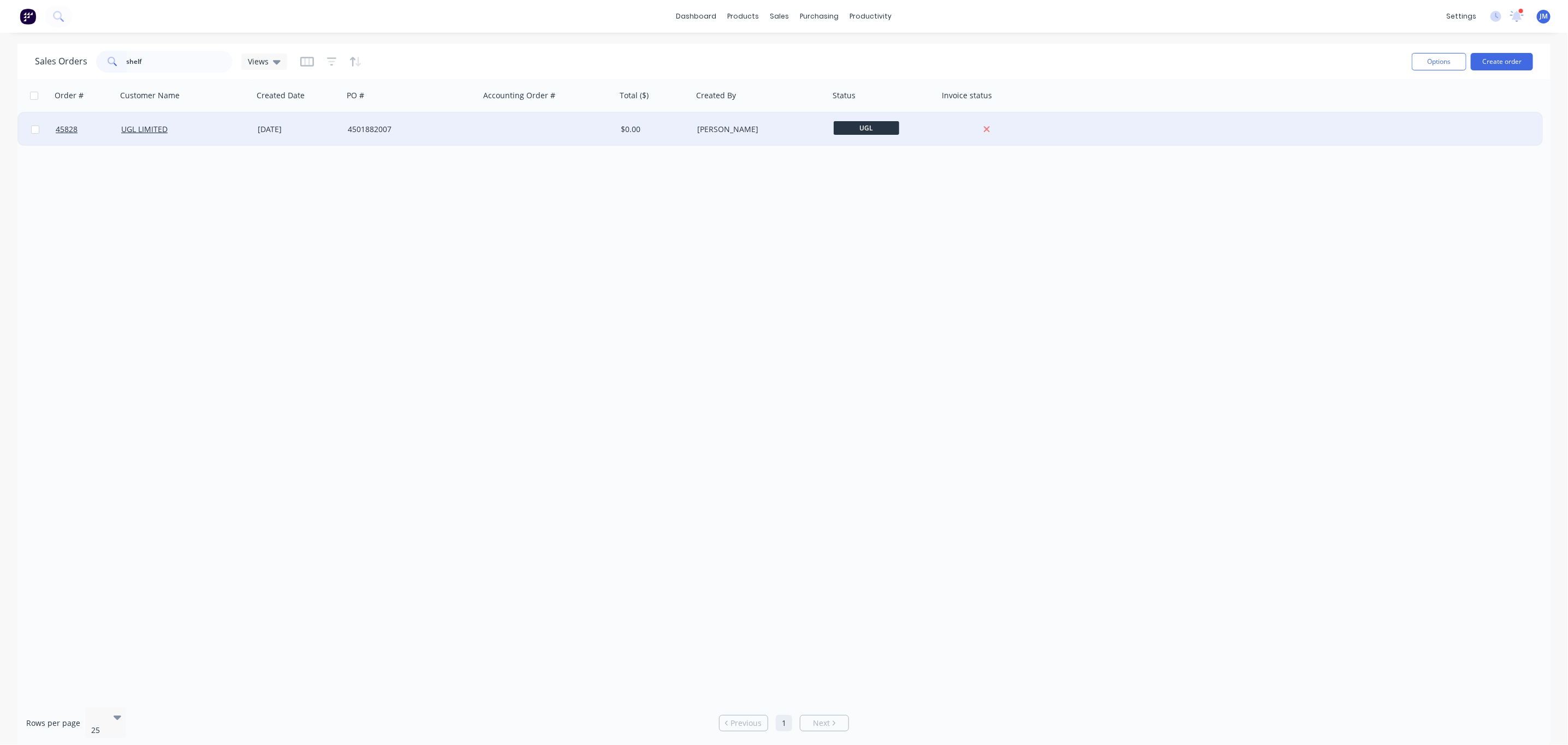
click at [343, 135] on div "4501882007" at bounding box center [411, 129] width 137 height 32
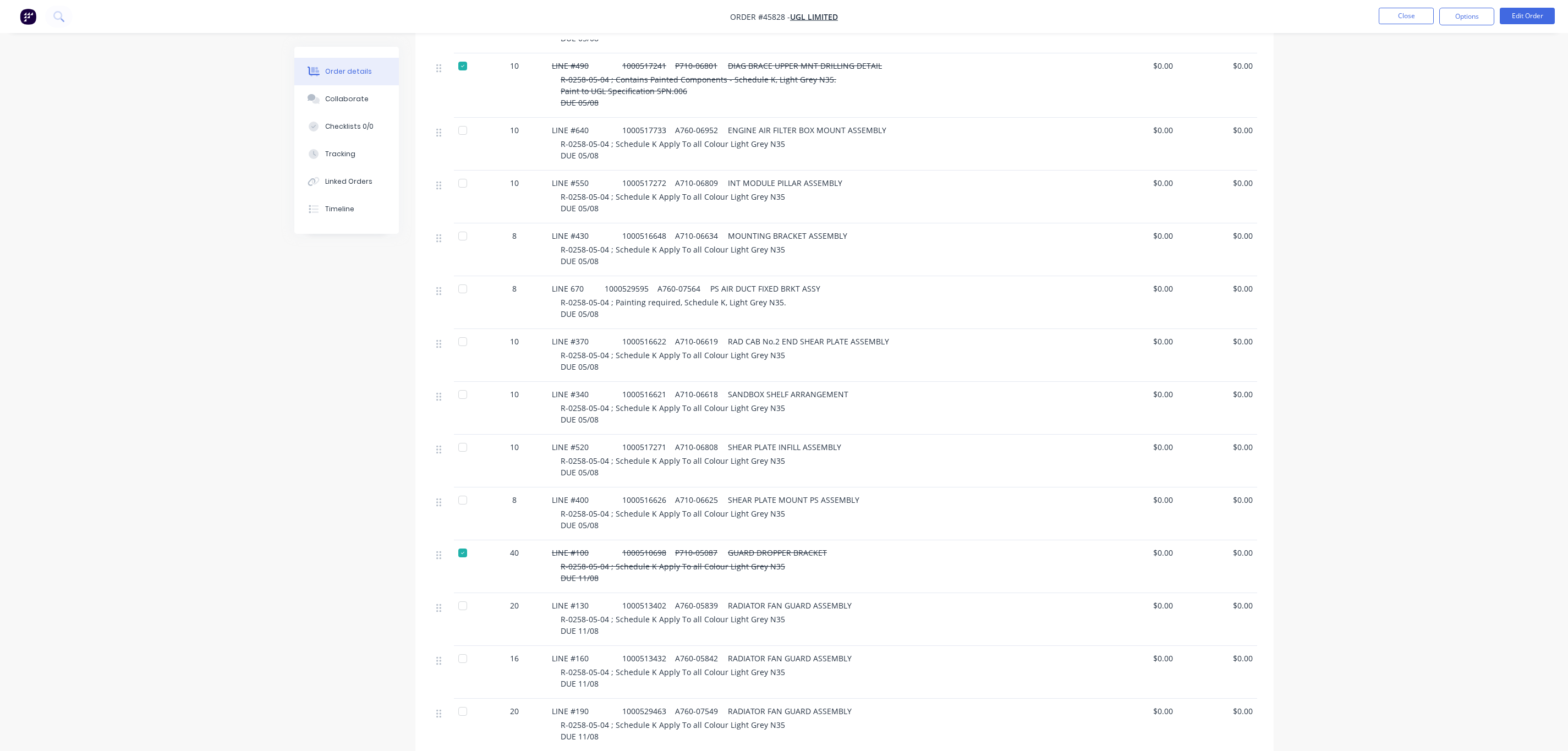
scroll to position [660, 0]
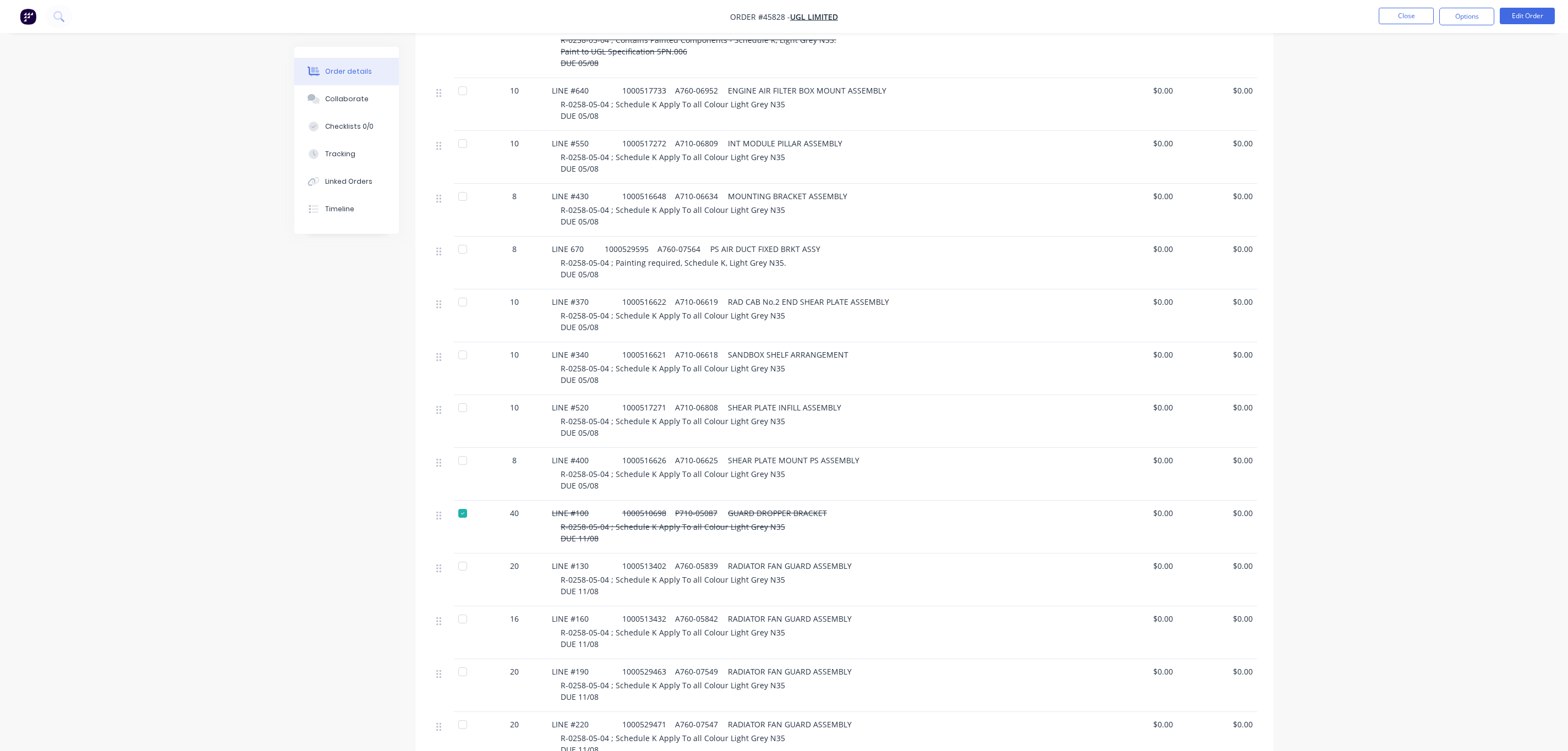
click at [840, 349] on div "LINE #340 1000516621 A710-06618 SANDBOX SHELF ARRANGEMENT" at bounding box center [821, 355] width 541 height 11
drag, startPoint x: 834, startPoint y: 328, endPoint x: 544, endPoint y: 324, distance: 290.0
click at [544, 342] on div "10 LINE #340 1000516621 A710-06618 SANDBOX SHELF ARRANGEMENT R-0258-05-04 ; Sch…" at bounding box center [845, 368] width 825 height 53
click at [1418, 15] on button "Close" at bounding box center [1405, 16] width 55 height 17
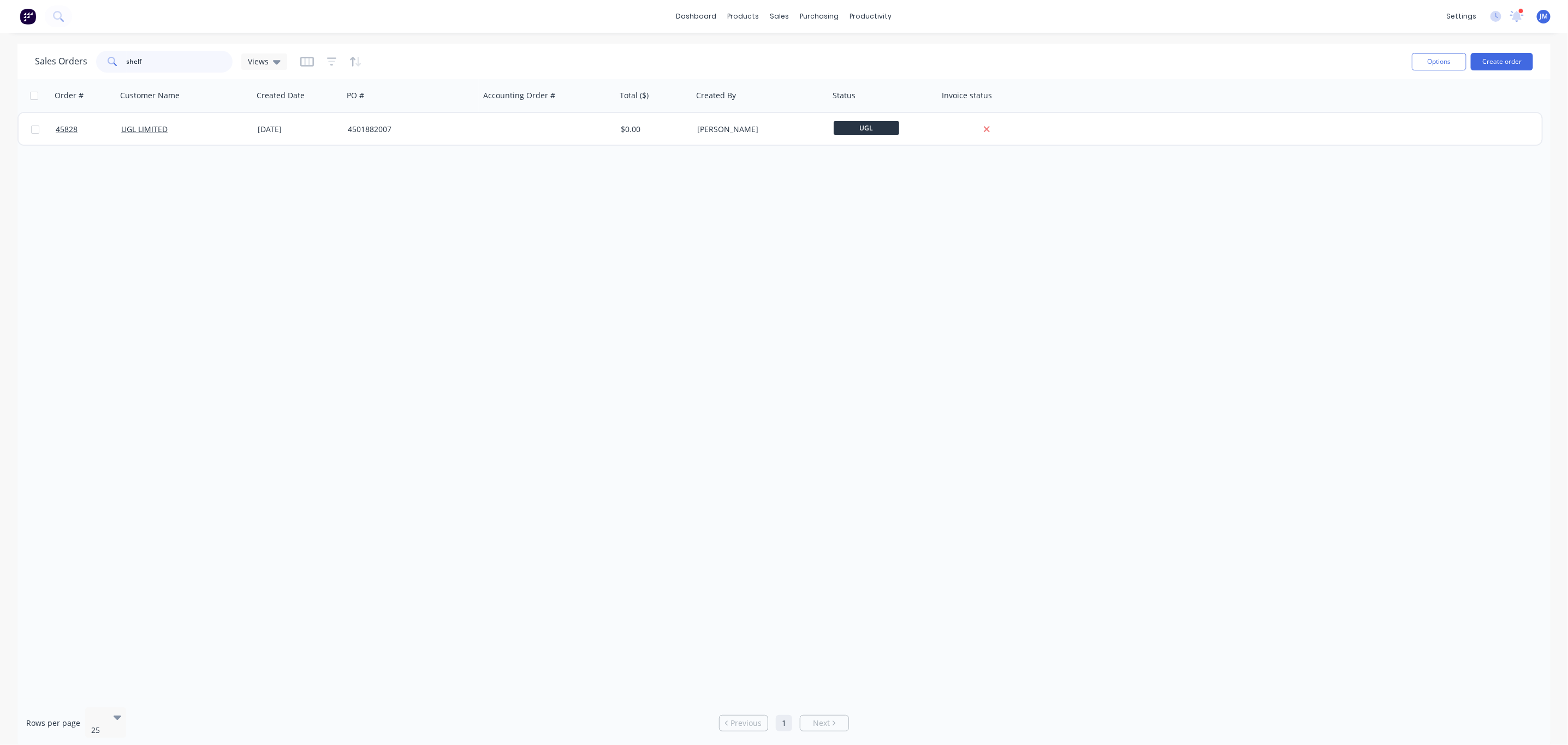
drag, startPoint x: 166, startPoint y: 58, endPoint x: -3, endPoint y: 61, distance: 169.0
click at [0, 61] on html "dashboard products sales purchasing productivity dashboard products Product Cat…" at bounding box center [784, 372] width 1568 height 745
type input "43087"
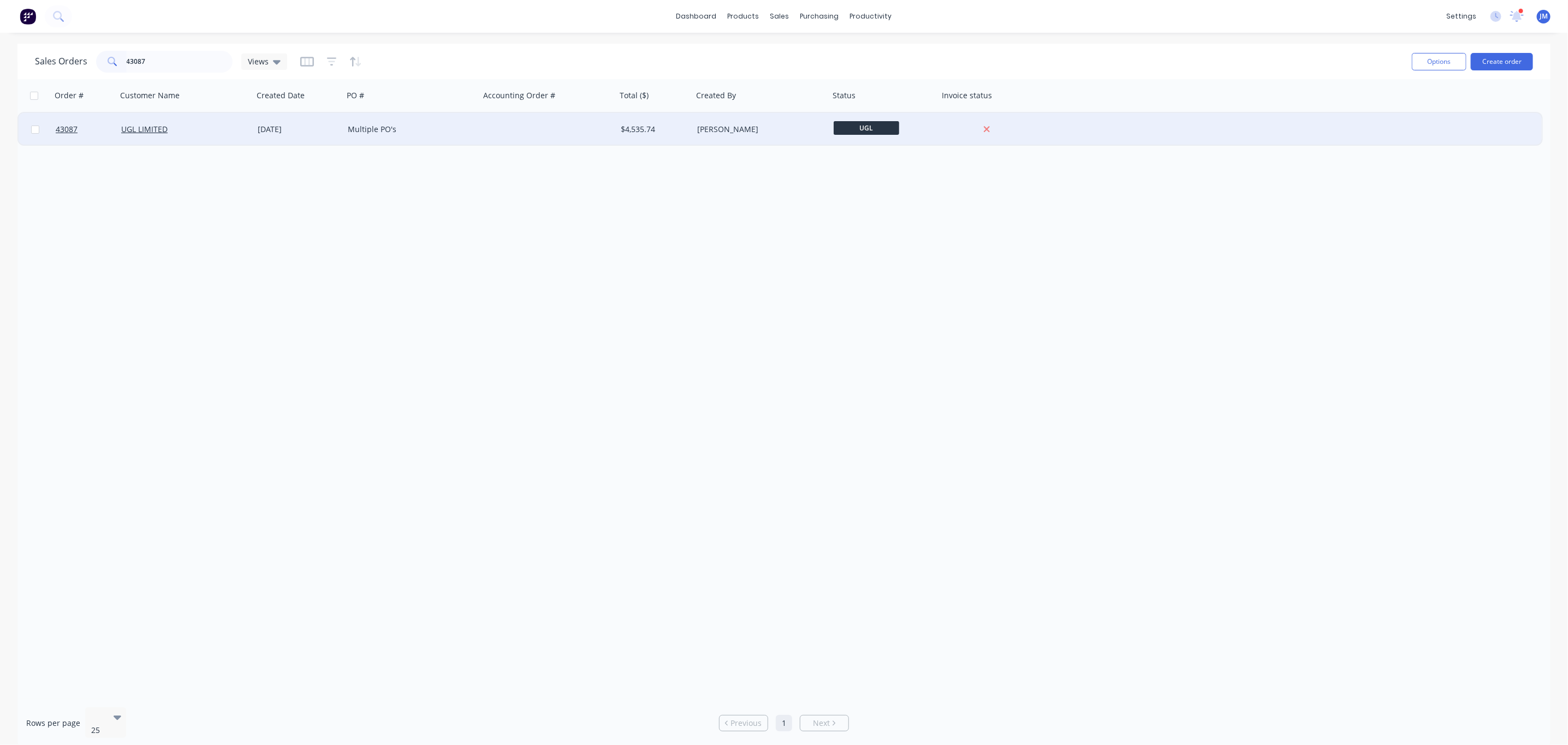
click at [254, 133] on div "[DATE]" at bounding box center [298, 129] width 90 height 32
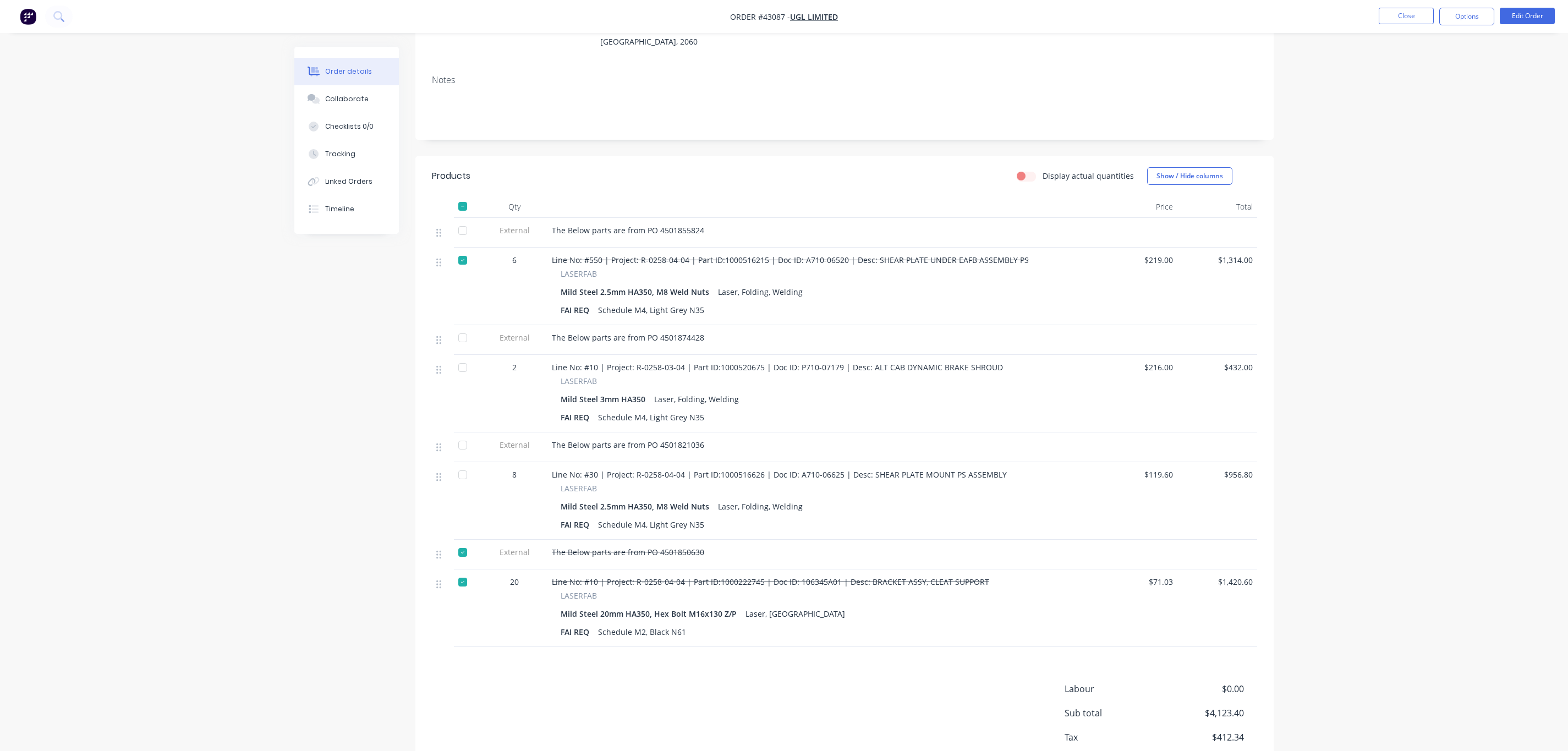
scroll to position [219, 0]
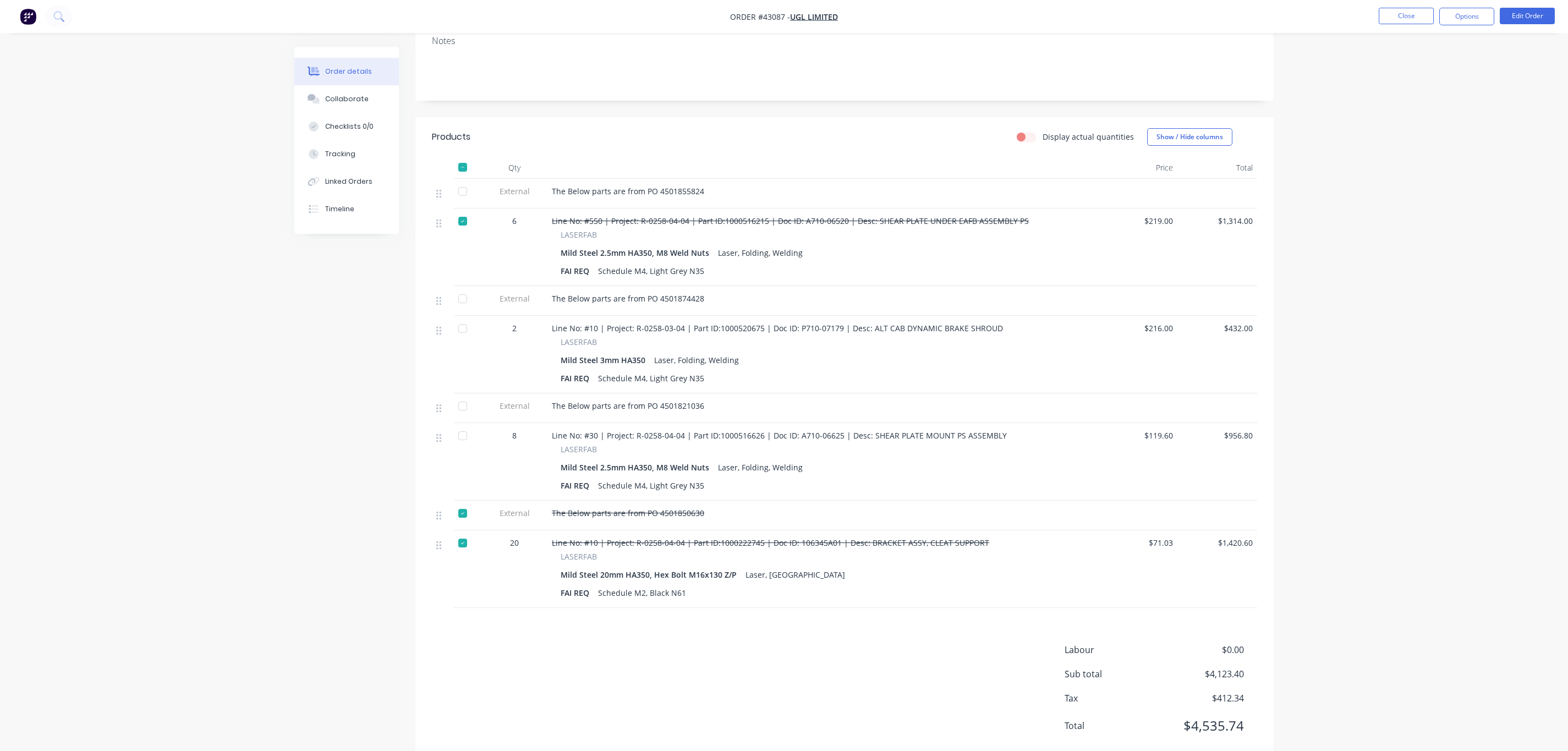
click at [825, 431] on span "Line No: #30 | Project: R-0258-04-04 | Part ID:1000516626 | Doc ID: A710-06625 …" at bounding box center [778, 435] width 455 height 10
click at [340, 108] on button "Collaborate" at bounding box center [346, 99] width 104 height 28
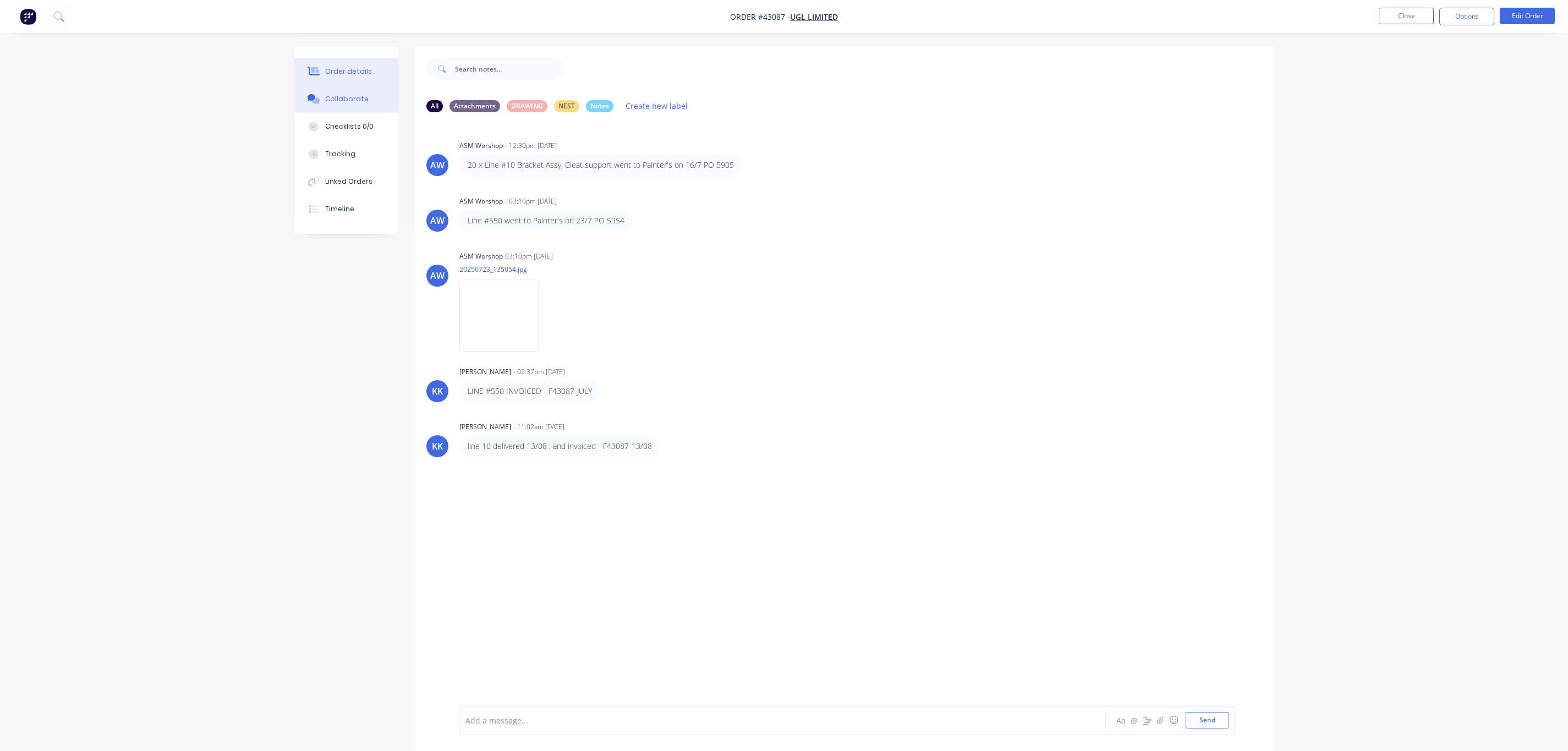
click at [336, 81] on button "Order details" at bounding box center [346, 71] width 104 height 28
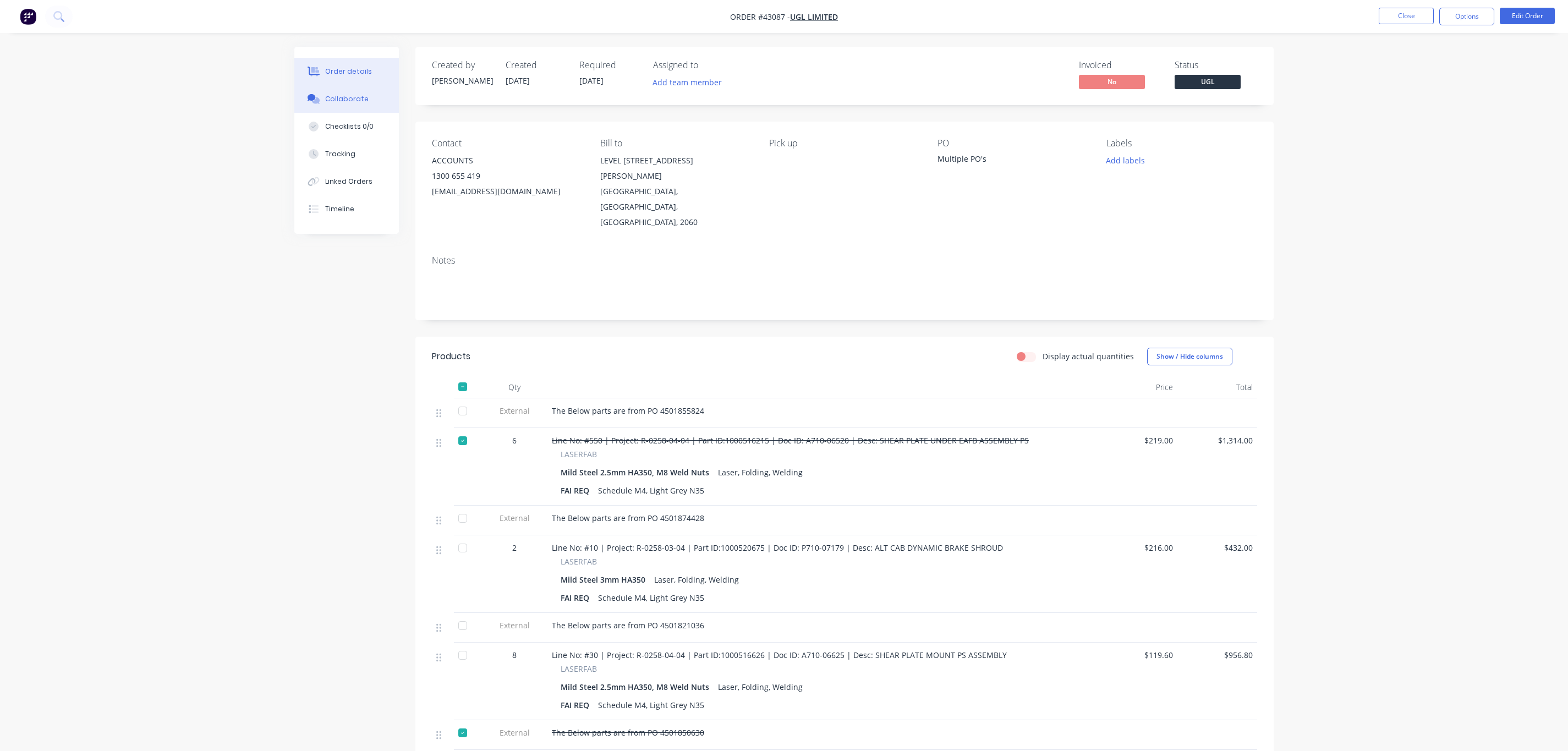
click at [351, 95] on div "Collaborate" at bounding box center [347, 99] width 44 height 10
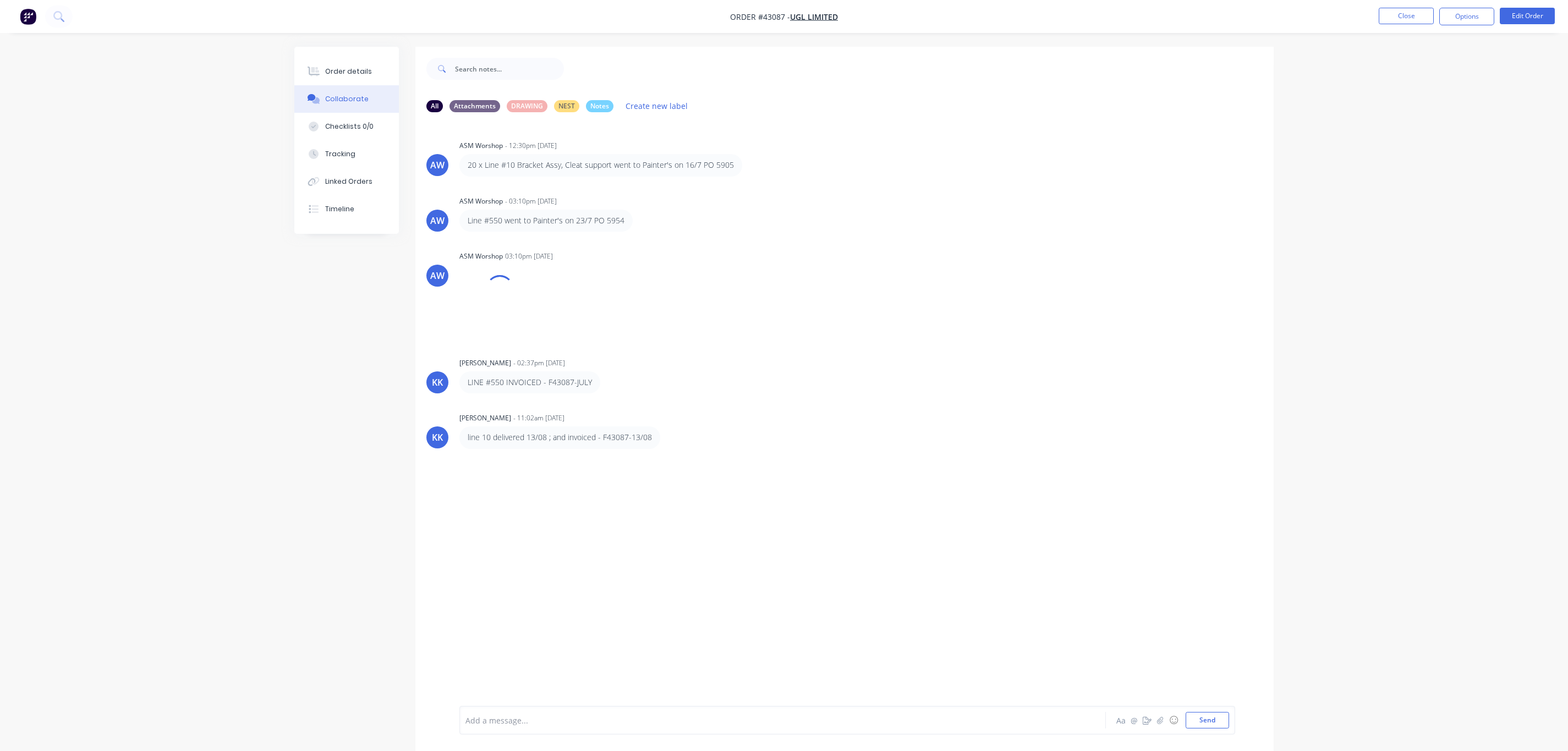
drag, startPoint x: 351, startPoint y: 95, endPoint x: 121, endPoint y: 131, distance: 232.8
click at [109, 144] on div "Order details Collaborate Checklists 0/0 Tracking Linked Orders Timeline Order …" at bounding box center [784, 383] width 1568 height 768
click at [1418, 10] on button "Close" at bounding box center [1405, 16] width 55 height 17
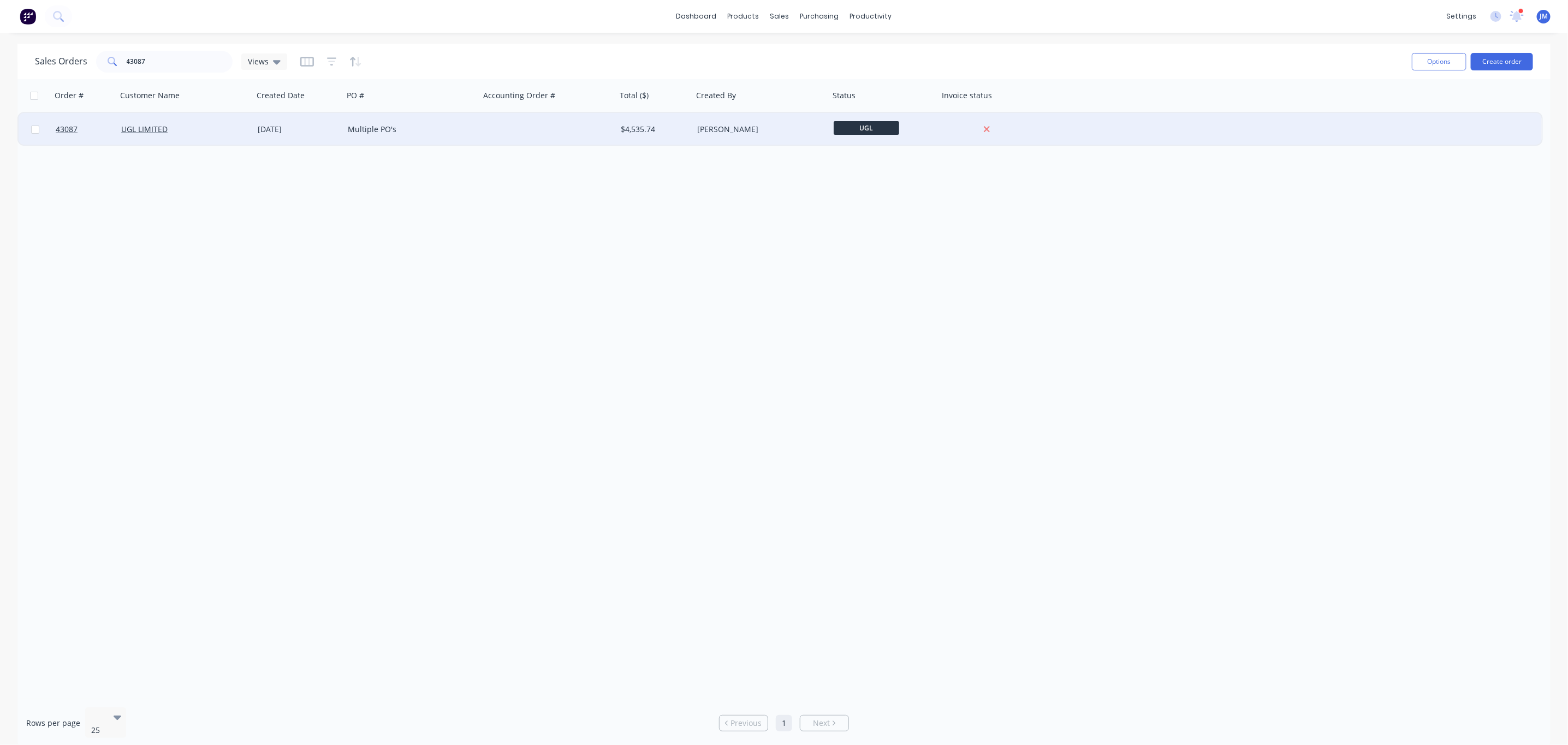
click at [241, 131] on div "UGL LIMITED" at bounding box center [181, 130] width 121 height 11
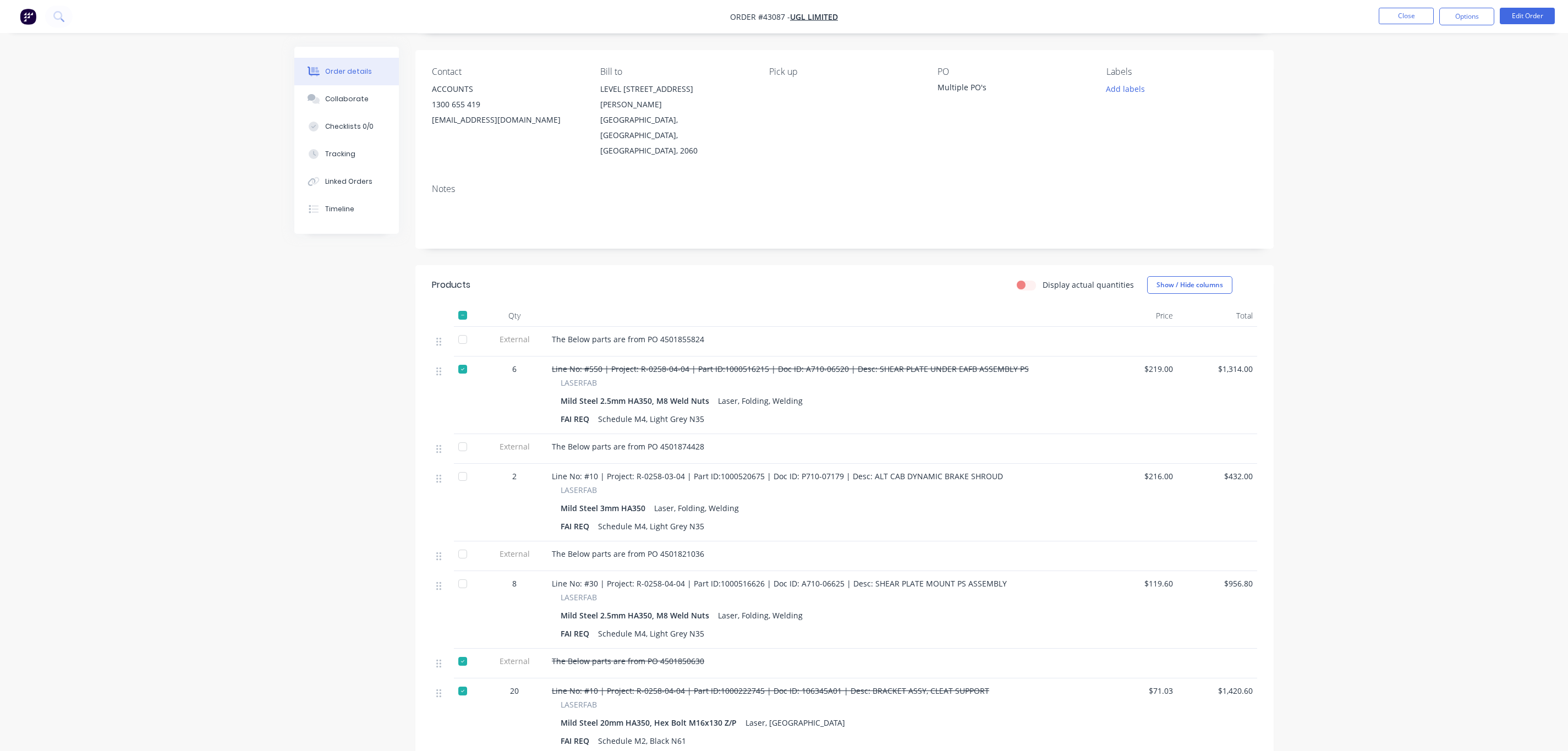
scroll to position [165, 0]
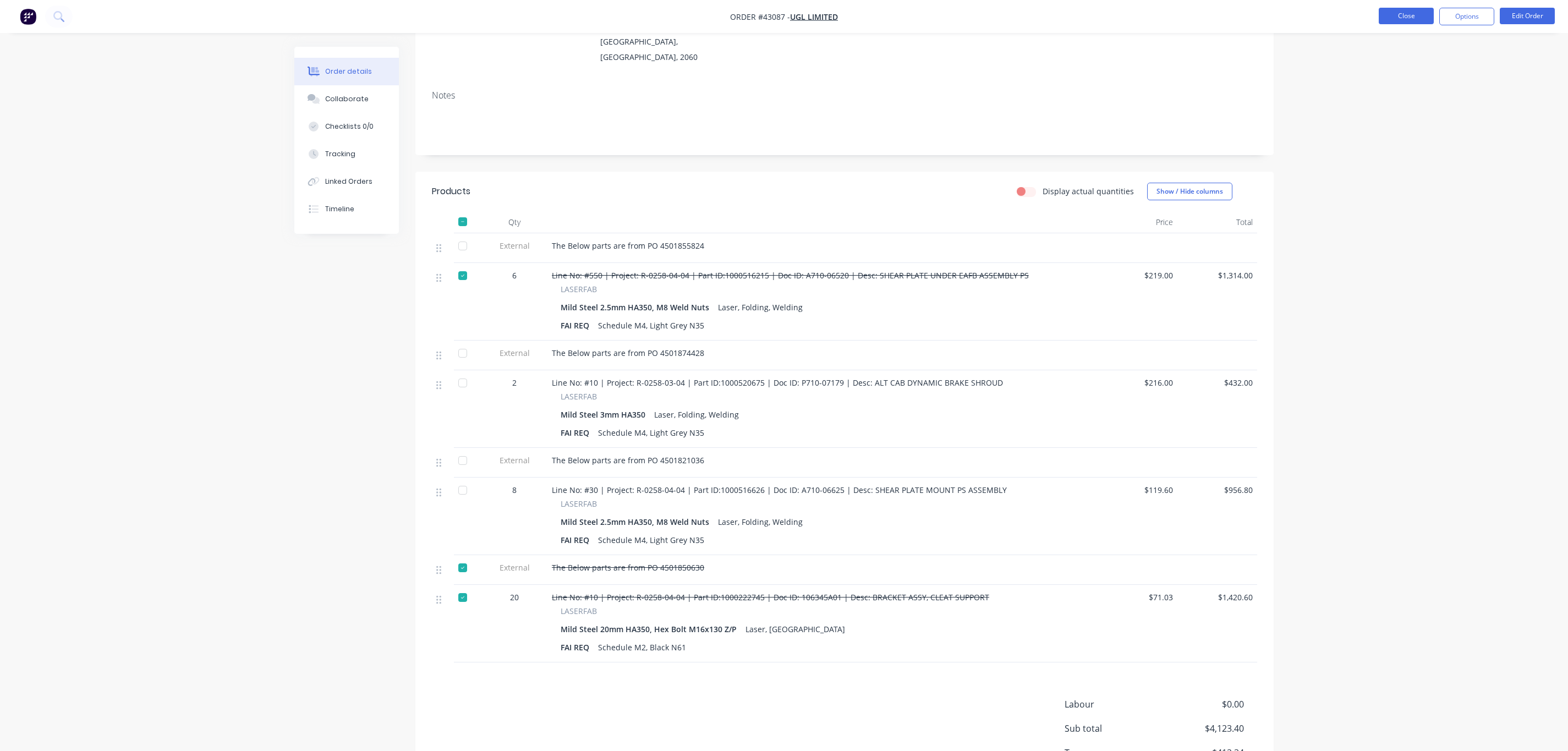
click at [1406, 14] on button "Close" at bounding box center [1405, 16] width 55 height 17
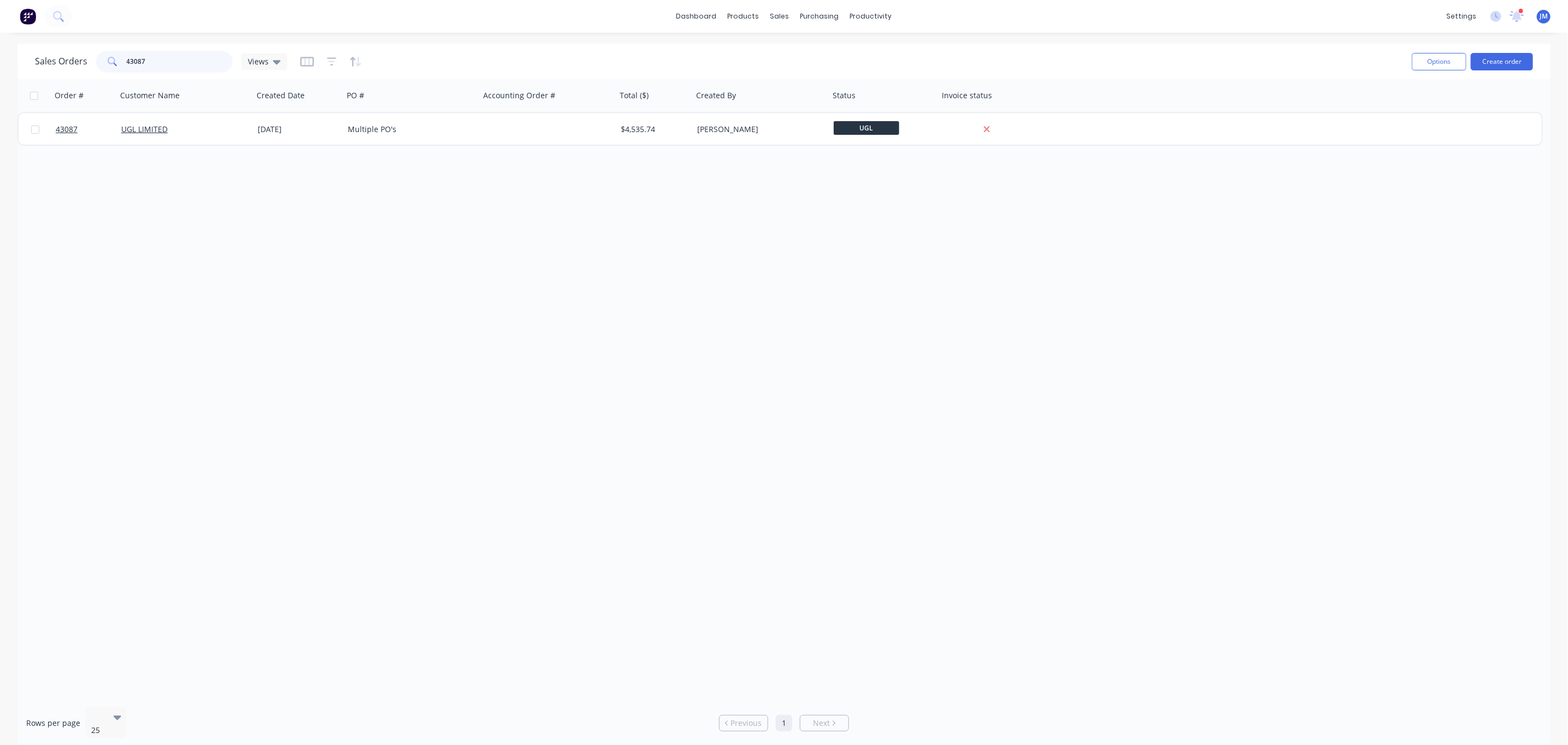
drag, startPoint x: 179, startPoint y: 66, endPoint x: -34, endPoint y: 62, distance: 213.0
click at [0, 62] on html "dashboard products sales purchasing productivity dashboard products Product Cat…" at bounding box center [784, 372] width 1568 height 745
paste input "A760-0708"
type input "A760-07082"
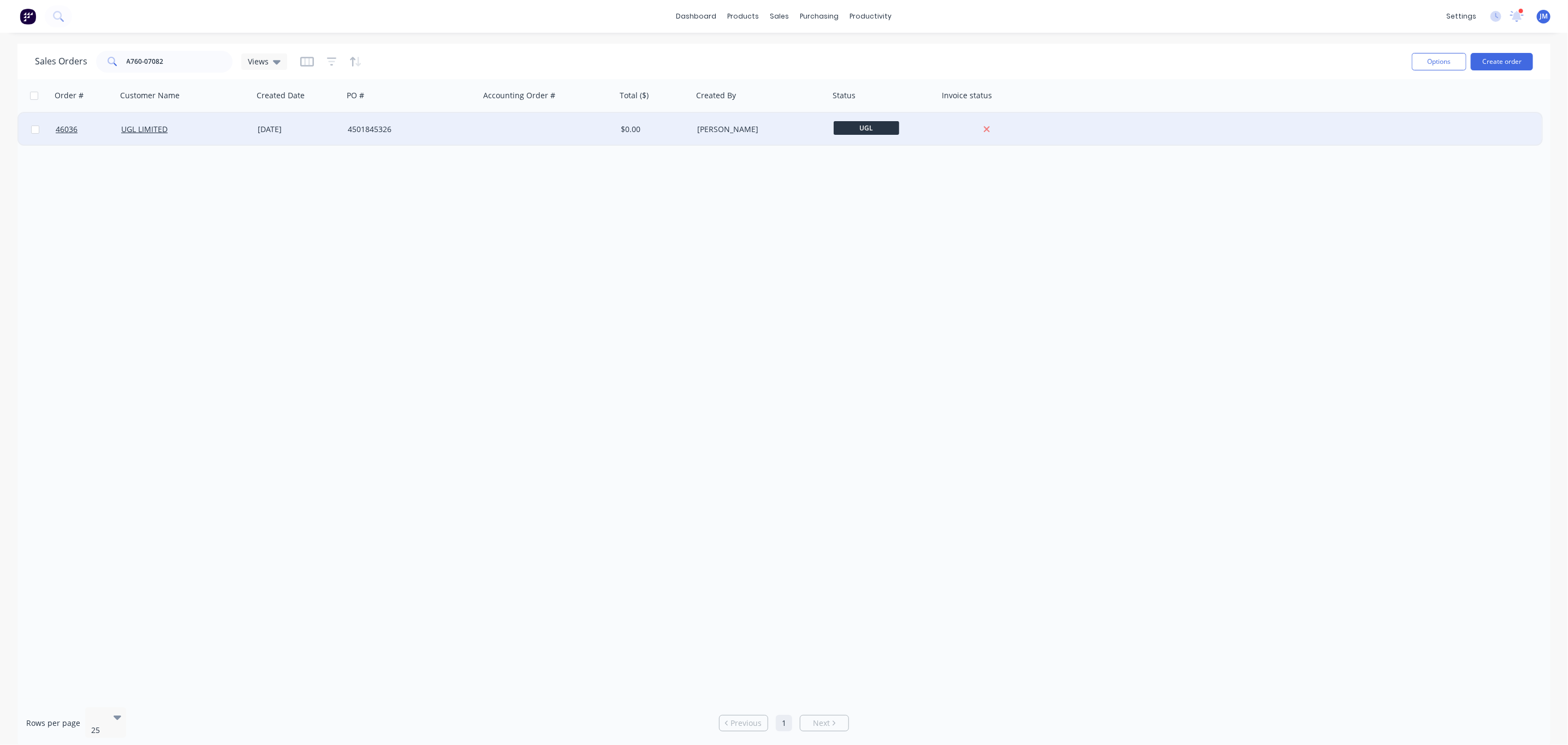
click at [238, 131] on div "UGL LIMITED" at bounding box center [181, 130] width 121 height 11
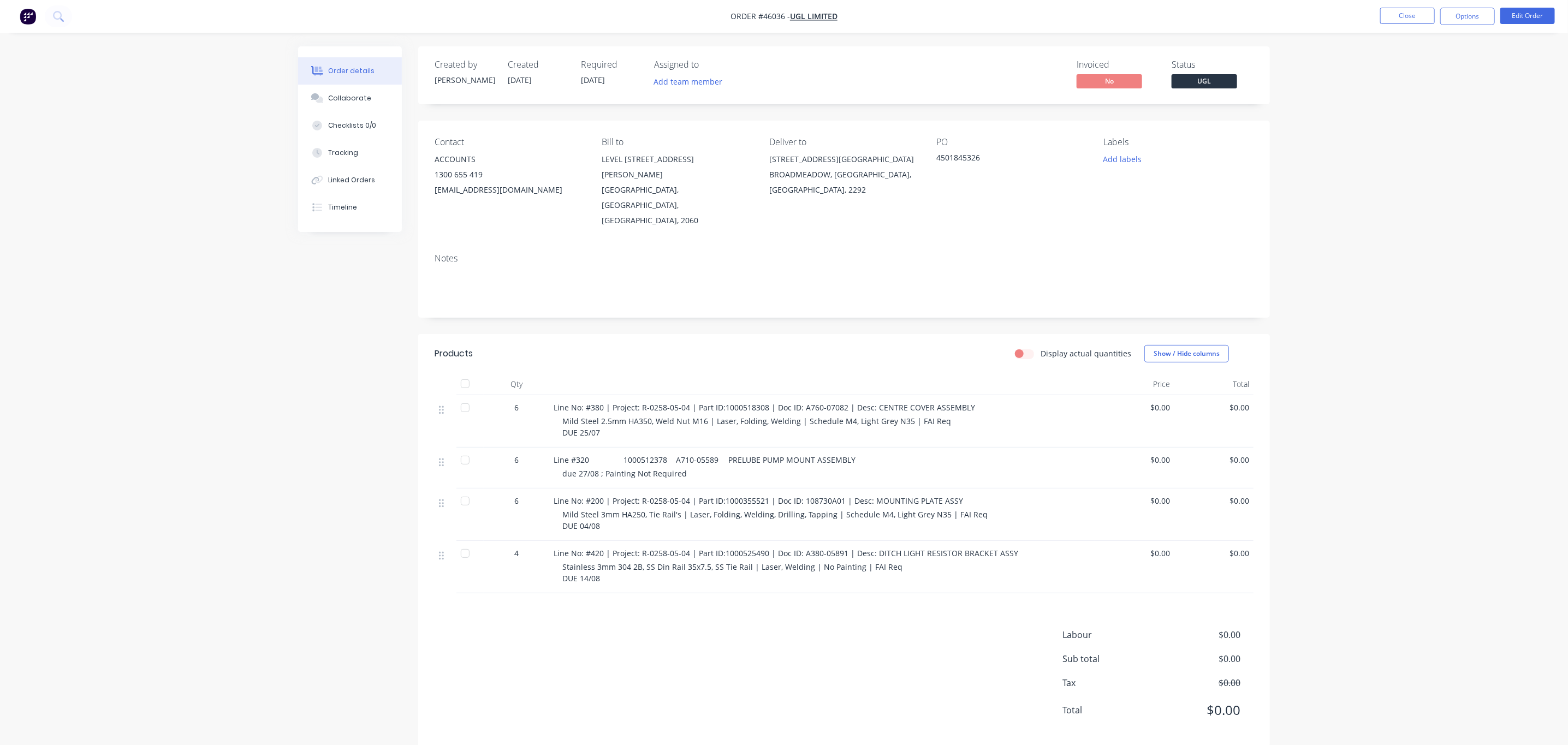
click at [914, 548] on span "Line No: #420 | Project: R-0258-05-04 | Part ID:1000525490 | Doc ID: A380-05891…" at bounding box center [785, 553] width 464 height 10
drag, startPoint x: 976, startPoint y: 376, endPoint x: 546, endPoint y: 372, distance: 430.0
click at [546, 395] on div "6 Line No: #380 | Project: R-0258-05-04 | Part ID:1000518308 | Doc ID: A760-070…" at bounding box center [844, 422] width 819 height 52
click at [1405, 12] on button "Close" at bounding box center [1407, 16] width 55 height 17
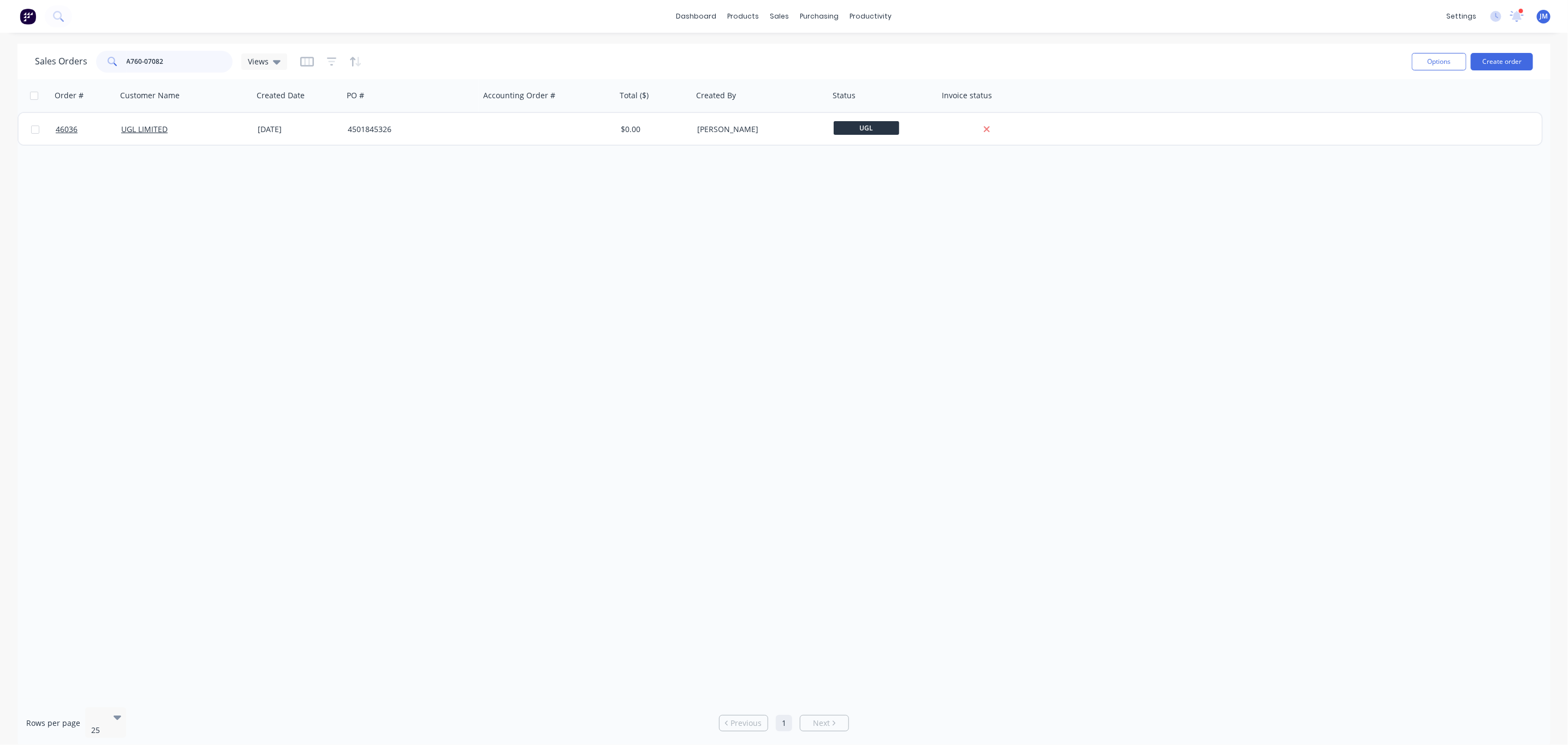
drag, startPoint x: 185, startPoint y: 56, endPoint x: 17, endPoint y: 61, distance: 168.1
click at [31, 62] on div "Sales Orders A760-07082 Views Options Create order" at bounding box center [784, 61] width 1533 height 36
type input "45828"
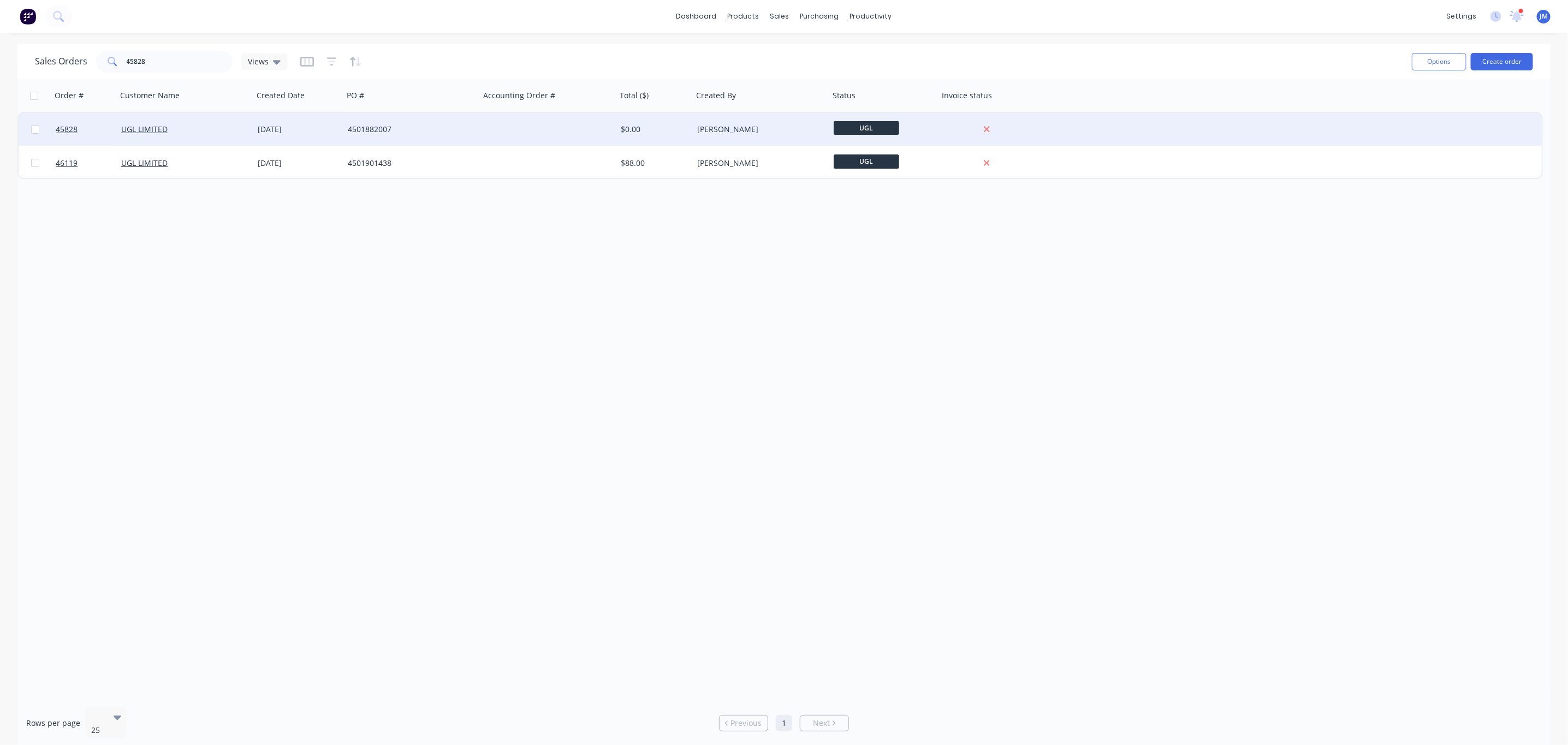
click at [215, 131] on div "UGL LIMITED" at bounding box center [181, 130] width 121 height 11
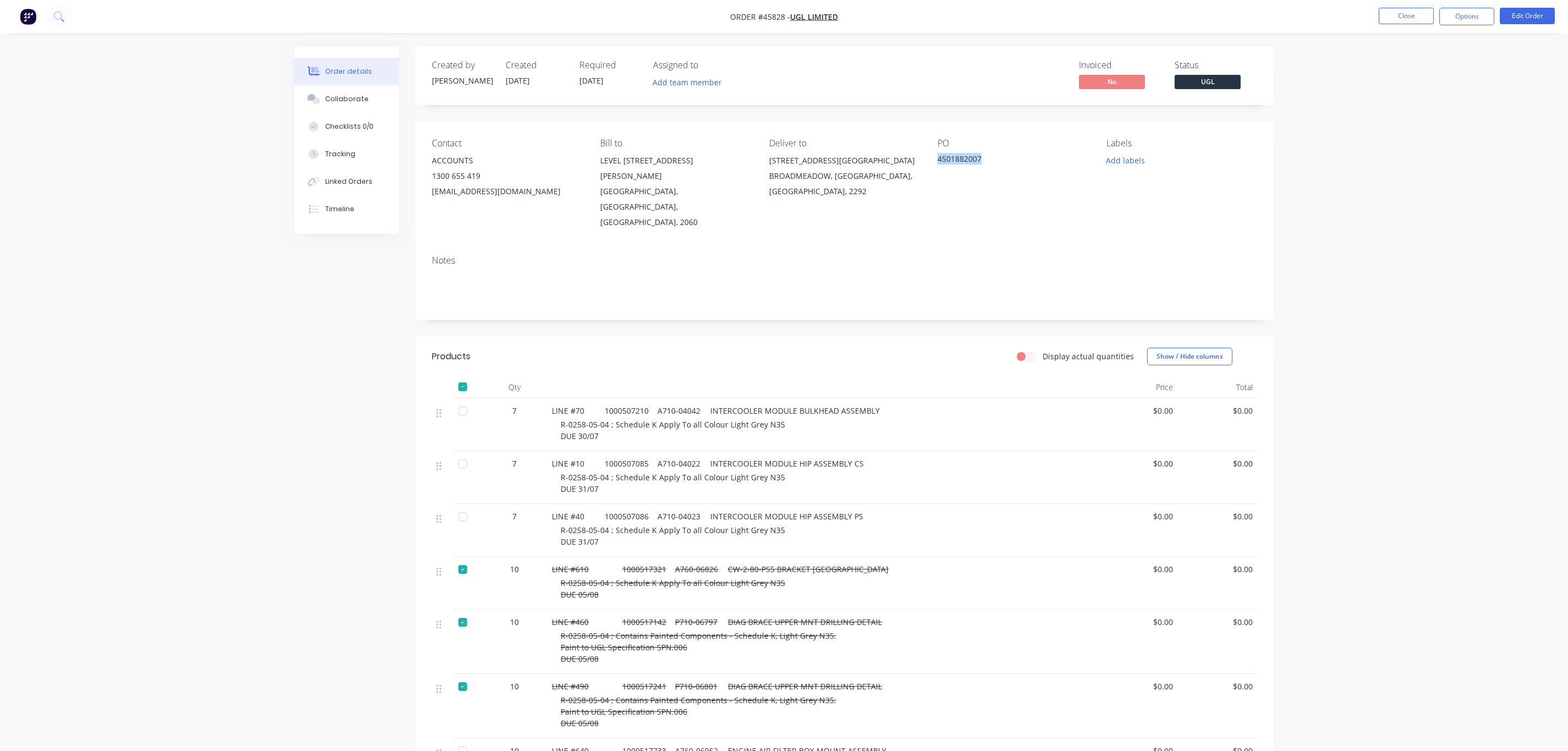
drag, startPoint x: 987, startPoint y: 159, endPoint x: 933, endPoint y: 163, distance: 54.1
click at [933, 163] on div "Contact ACCOUNTS [PHONE_NUMBER] [EMAIL_ADDRESS][DOMAIN_NAME] Bill to LEVEL 7 [S…" at bounding box center [844, 184] width 858 height 125
click at [1404, 15] on button "Close" at bounding box center [1405, 16] width 55 height 17
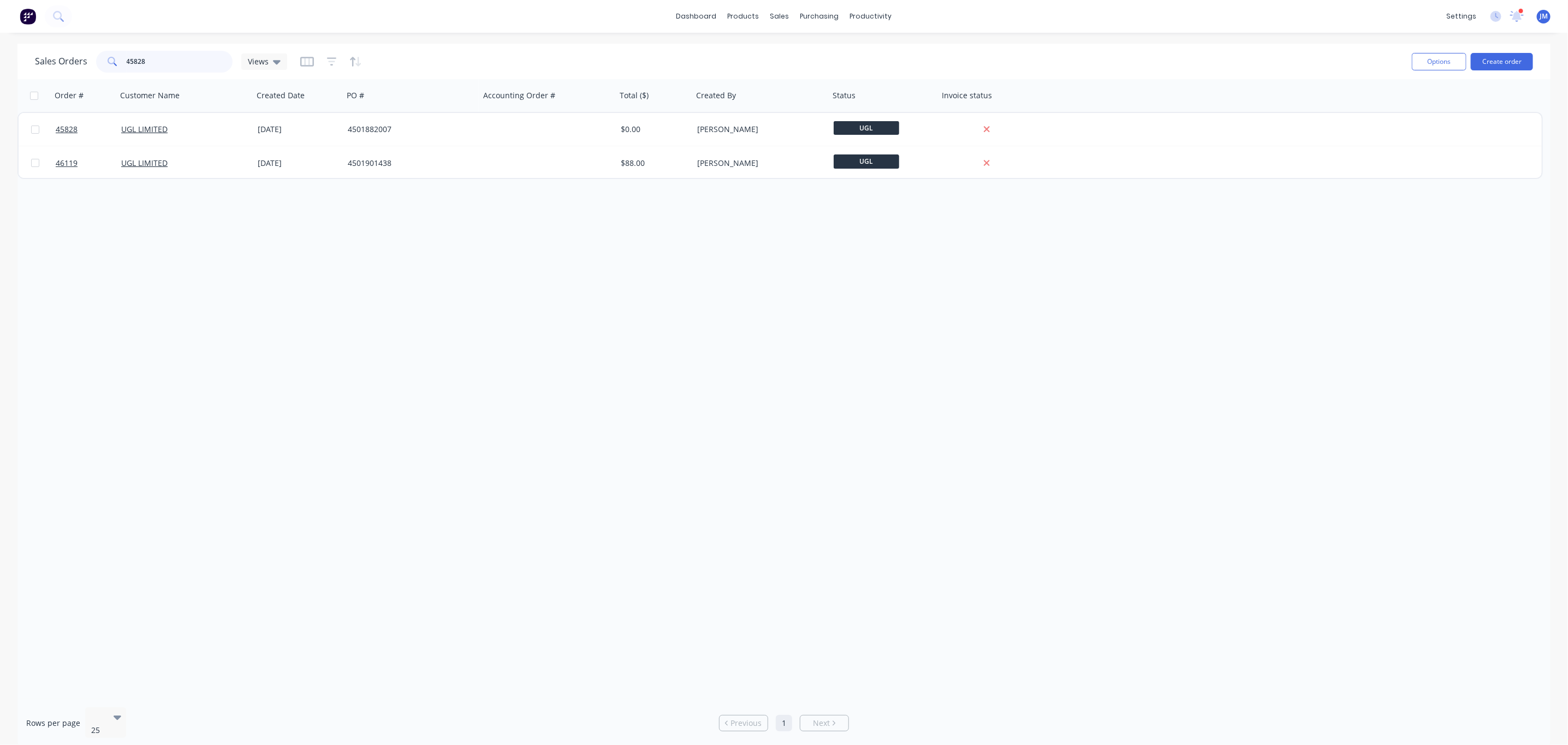
drag, startPoint x: 138, startPoint y: 55, endPoint x: -14, endPoint y: 59, distance: 152.1
click at [0, 59] on html "dashboard products sales purchasing productivity dashboard products Product Cat…" at bounding box center [784, 372] width 1568 height 745
type input "44710"
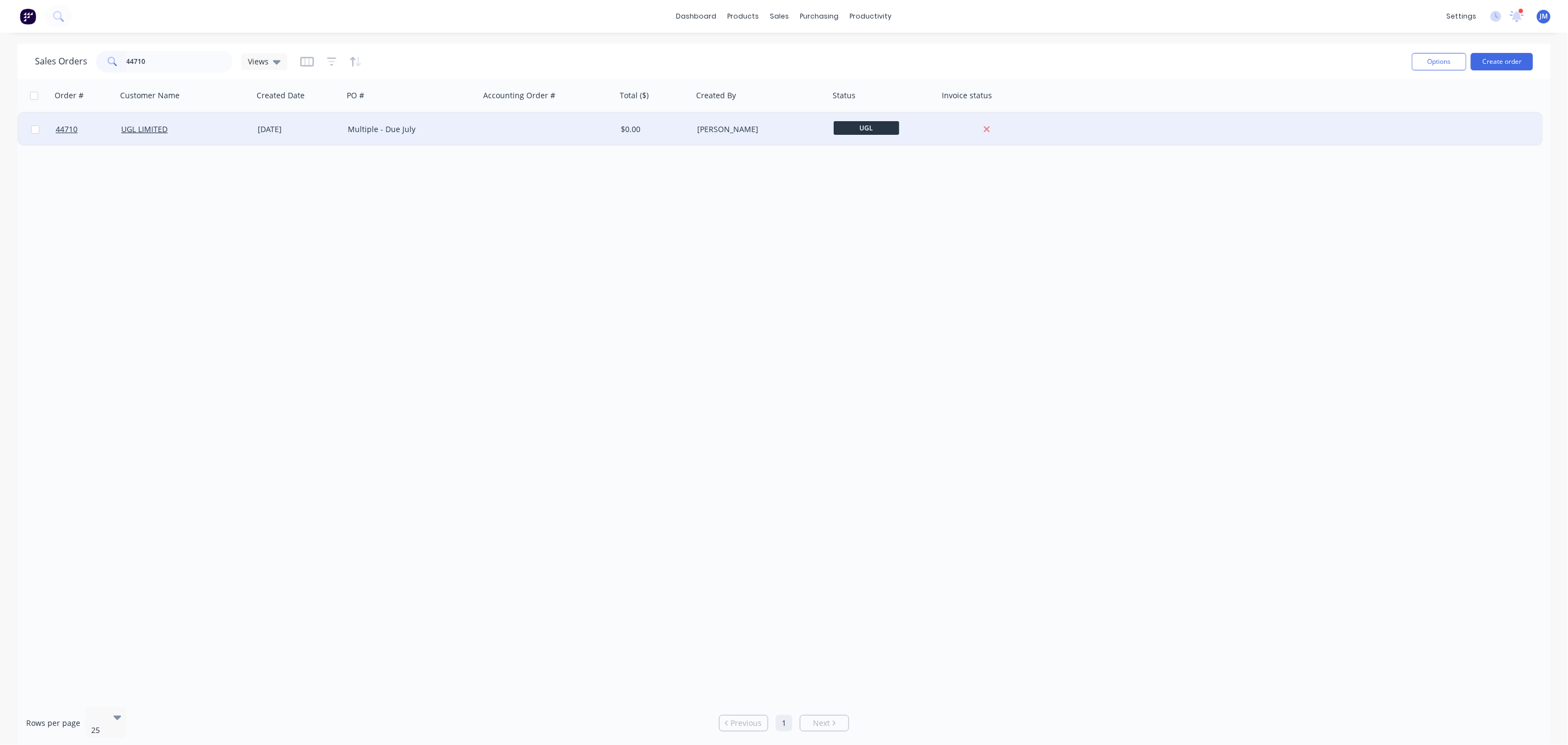
click at [226, 130] on div "UGL LIMITED" at bounding box center [181, 130] width 121 height 11
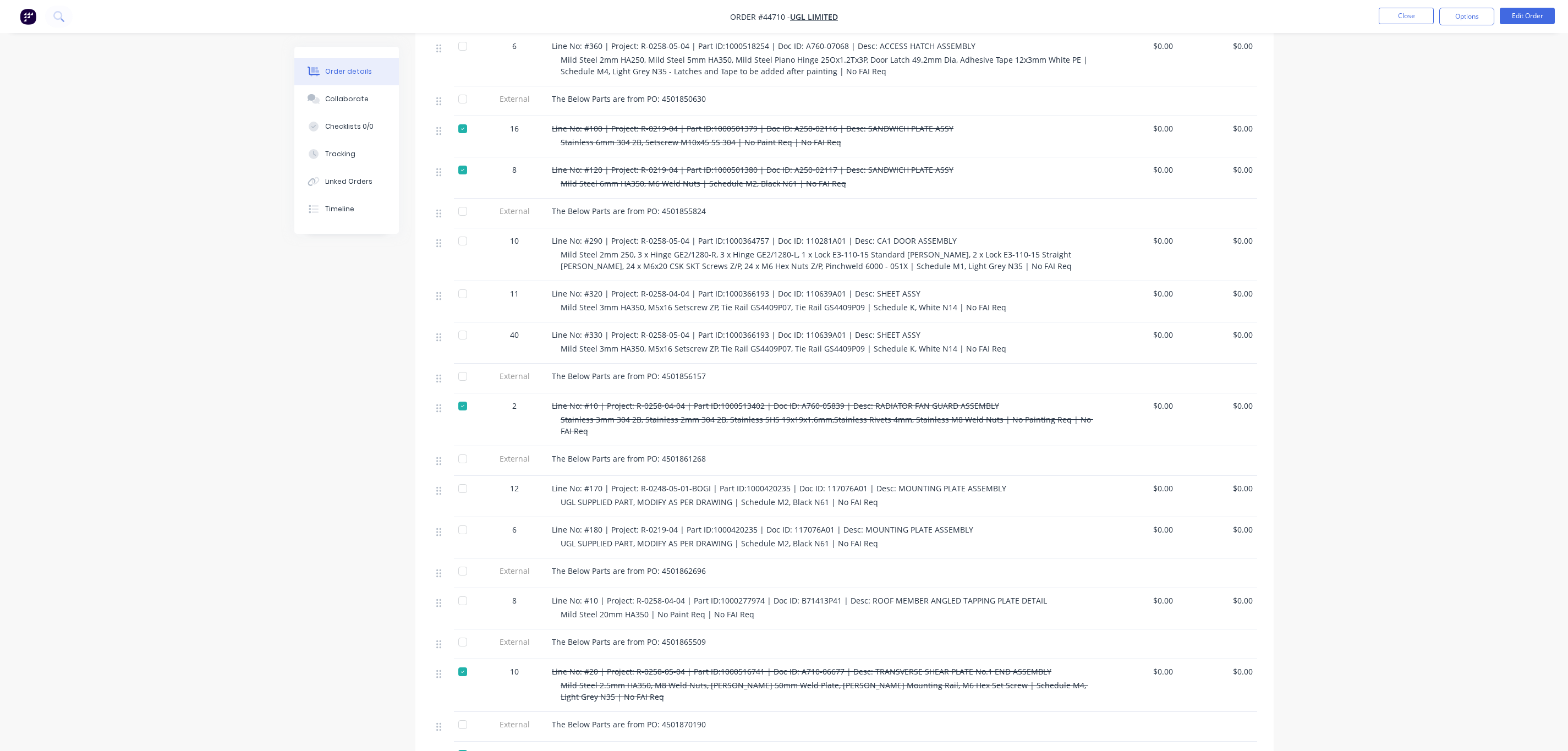
scroll to position [83, 0]
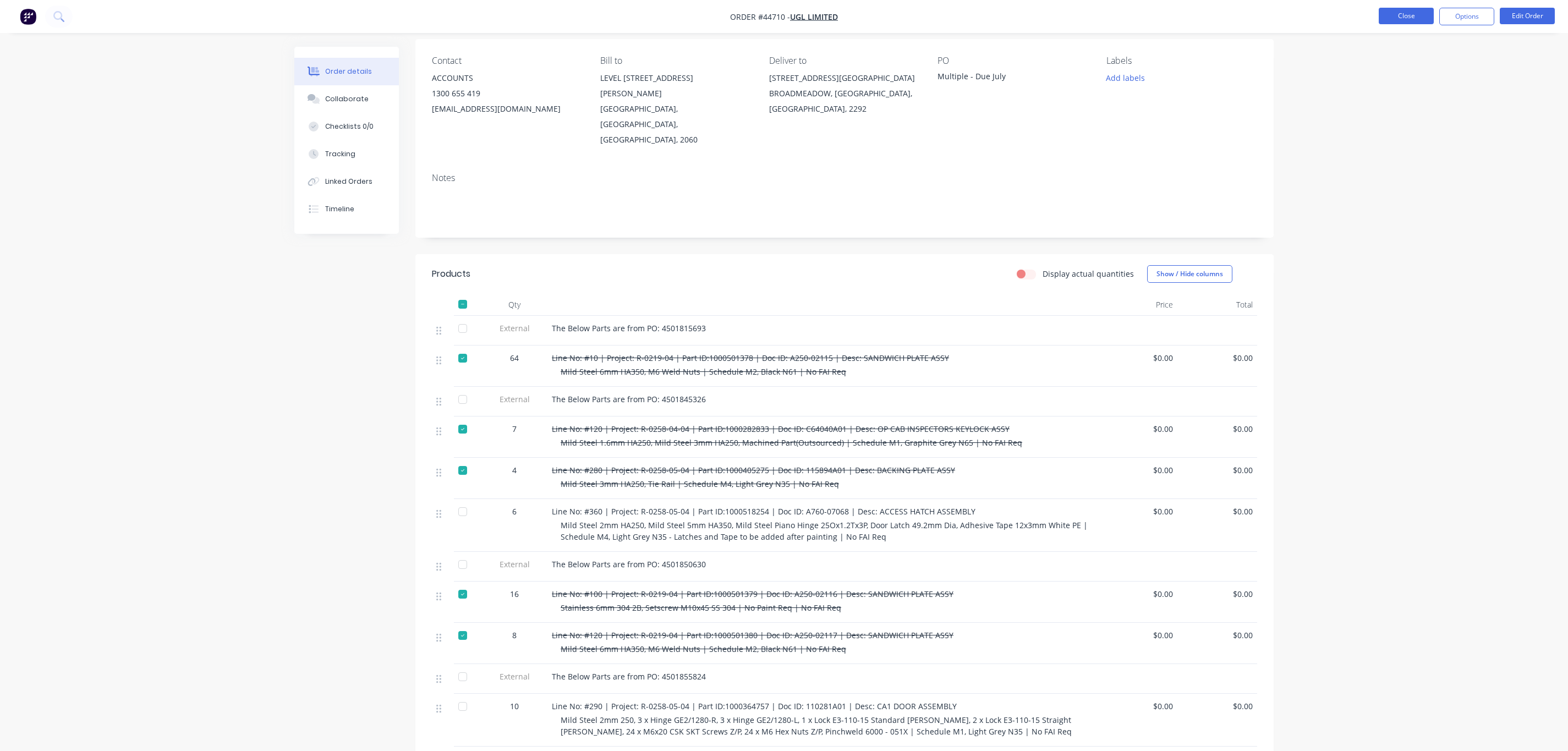
click at [1395, 12] on button "Close" at bounding box center [1405, 16] width 55 height 17
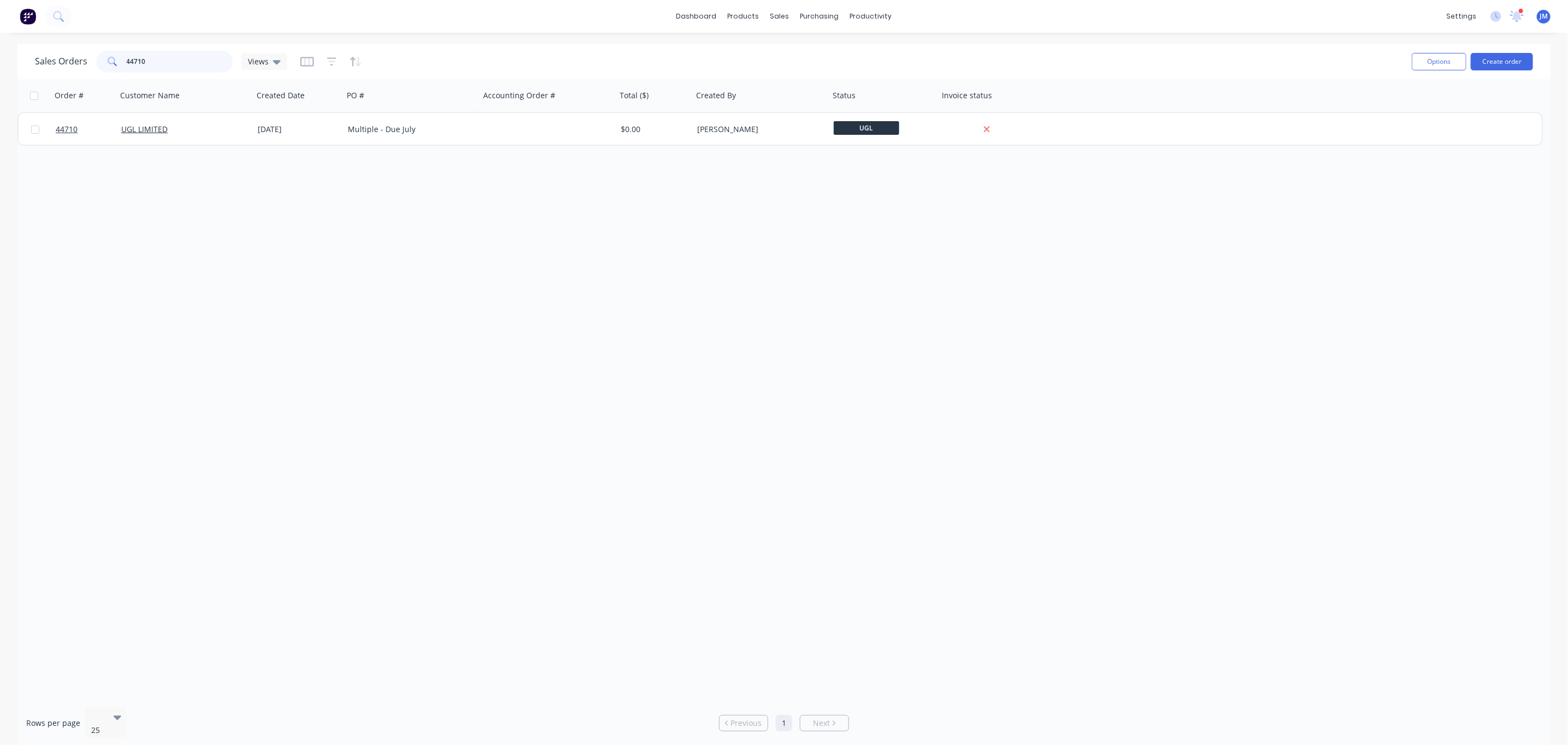
drag, startPoint x: 174, startPoint y: 70, endPoint x: -96, endPoint y: 74, distance: 270.0
click at [0, 74] on html "dashboard products sales purchasing productivity dashboard products Product Cat…" at bounding box center [784, 372] width 1568 height 745
type input "46036"
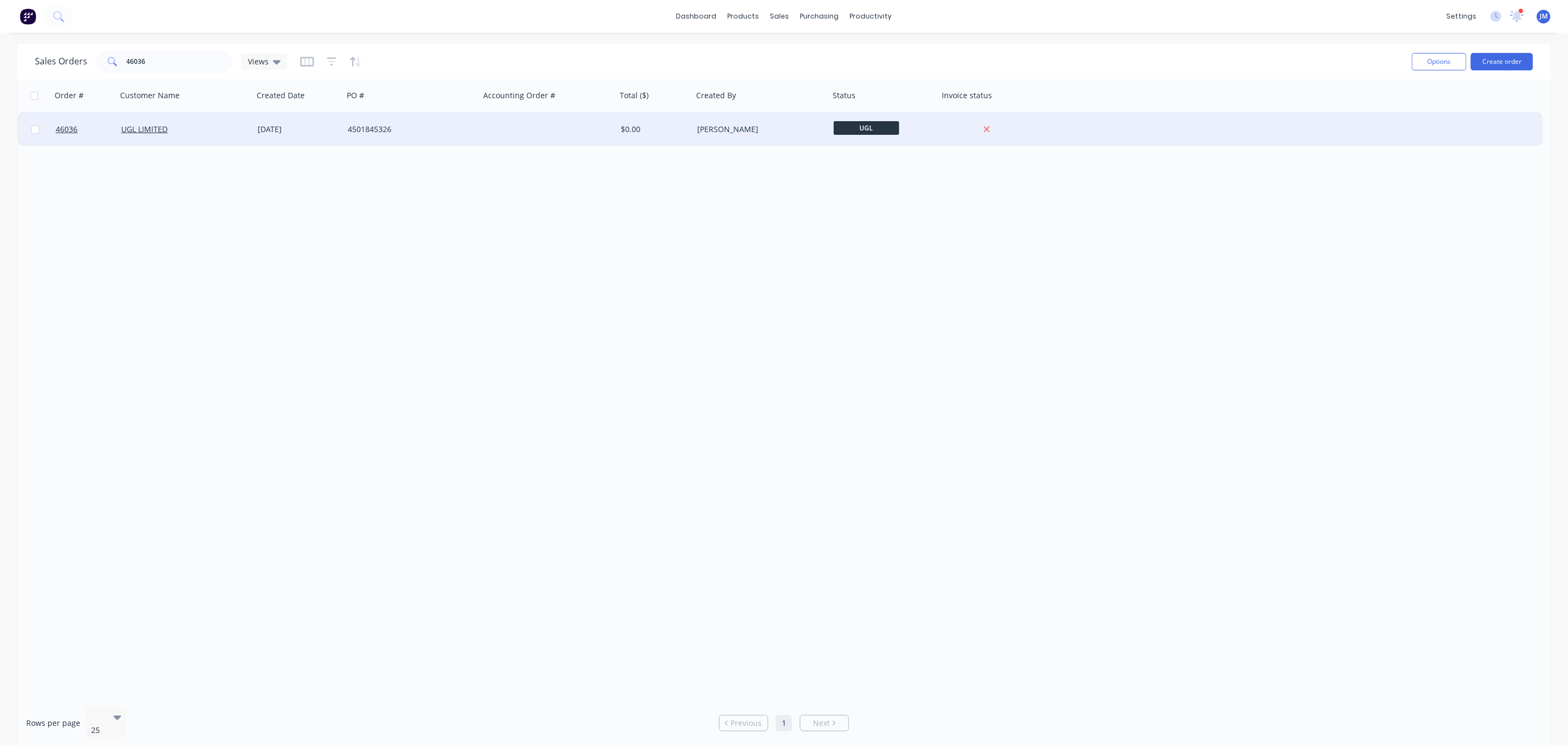
click at [297, 116] on div "[DATE]" at bounding box center [298, 129] width 90 height 32
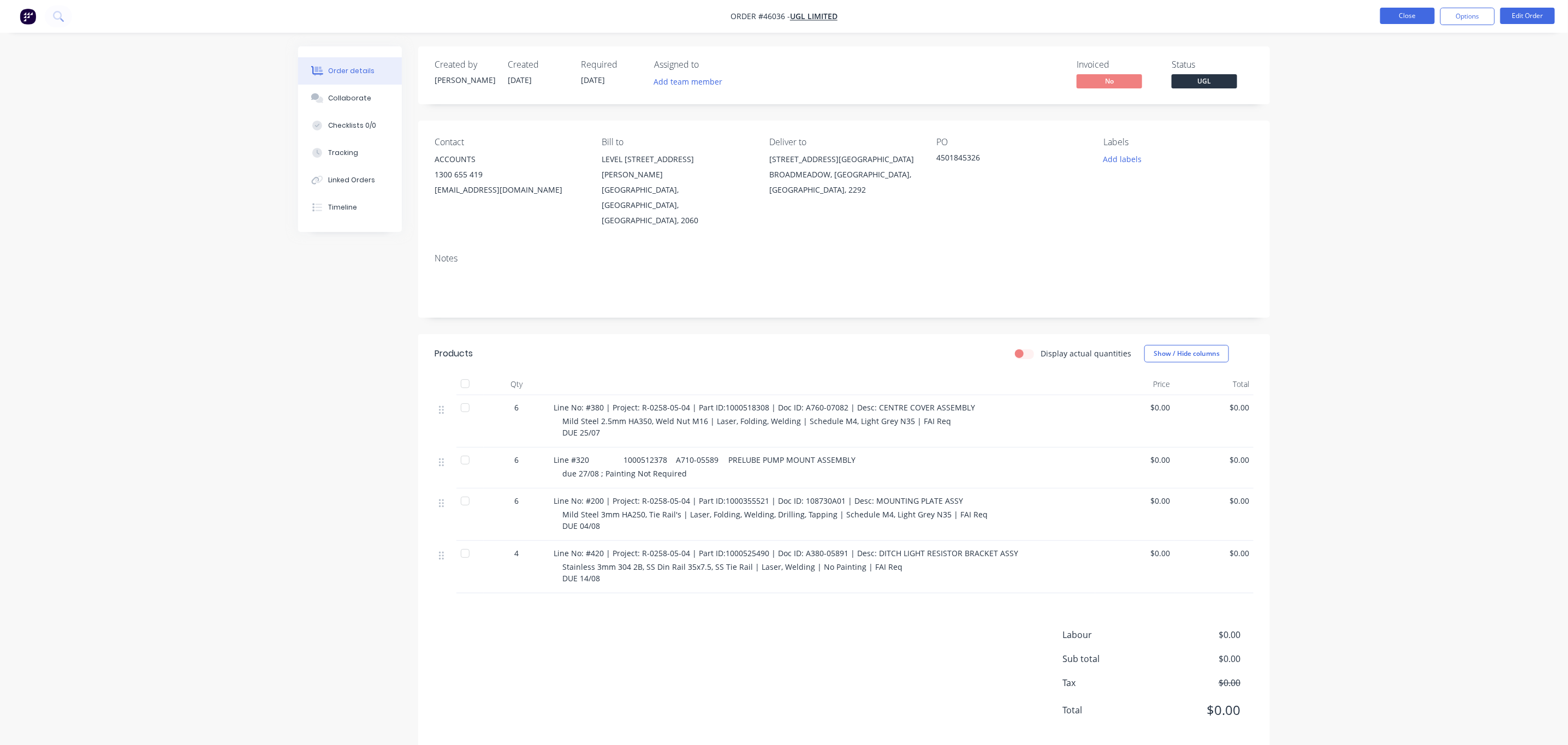
click at [1417, 10] on button "Close" at bounding box center [1407, 16] width 55 height 17
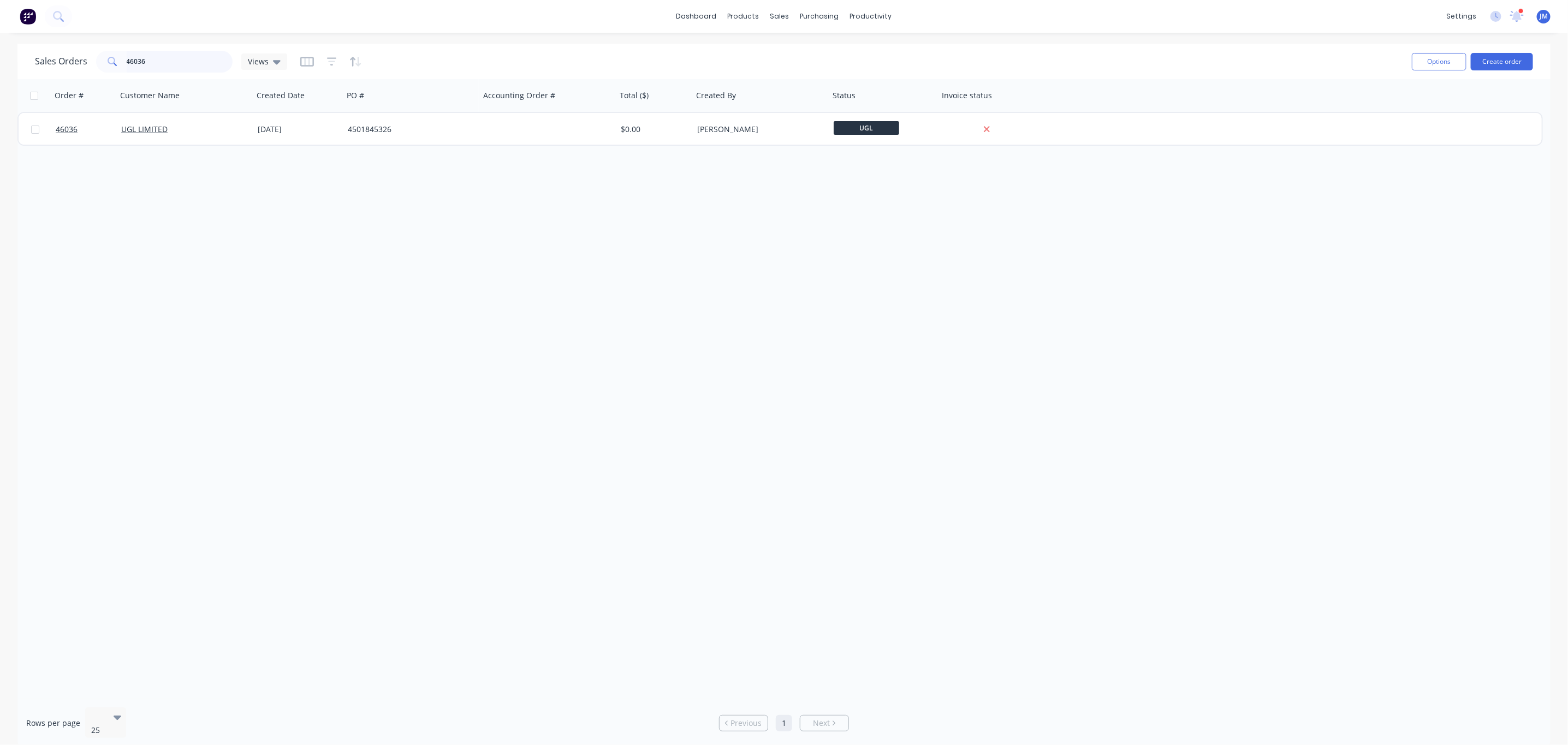
drag, startPoint x: 169, startPoint y: 61, endPoint x: -25, endPoint y: 69, distance: 194.2
click at [0, 69] on html "dashboard products sales purchasing productivity dashboard products Product Cat…" at bounding box center [784, 372] width 1568 height 745
type input "43128"
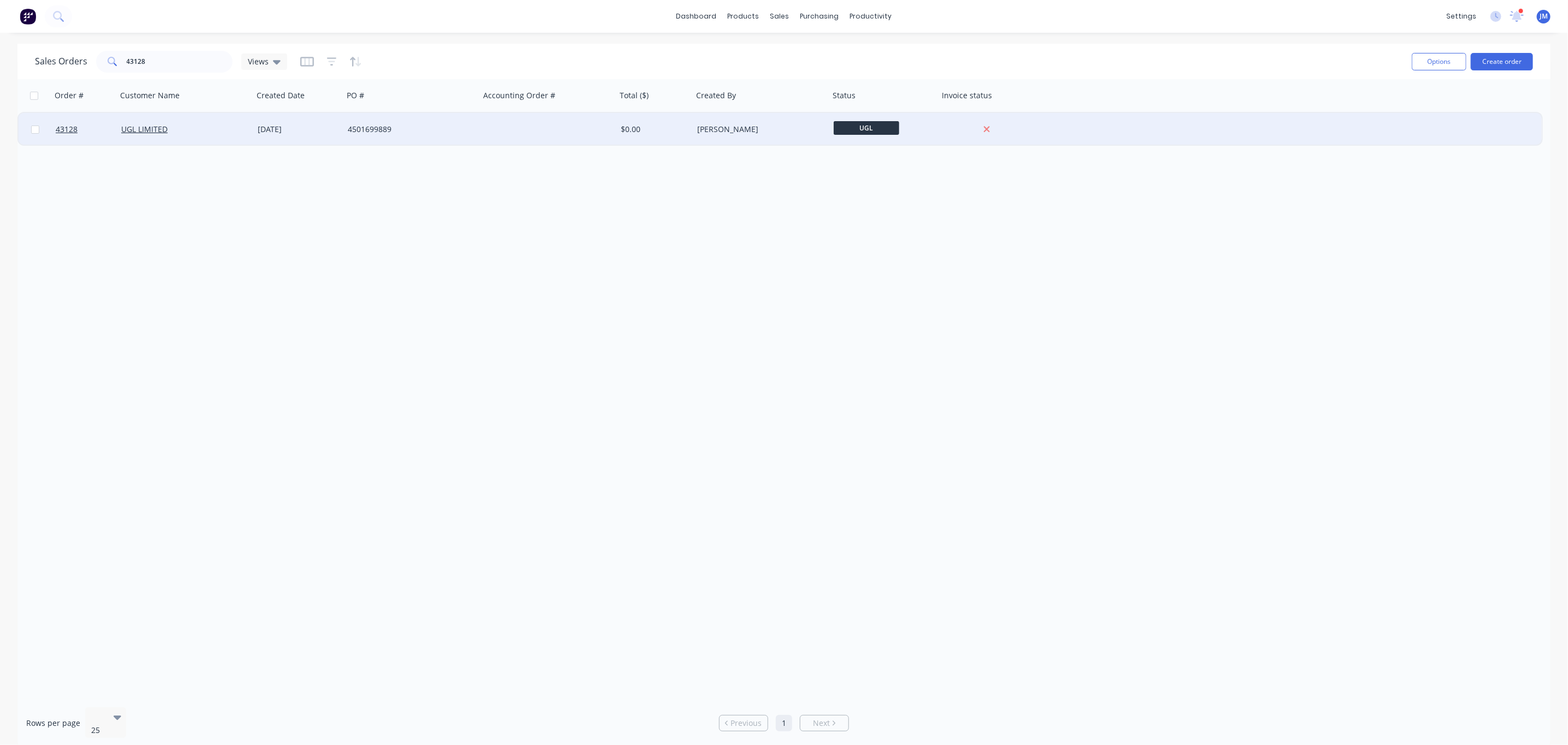
click at [346, 139] on div "4501699889" at bounding box center [411, 129] width 137 height 32
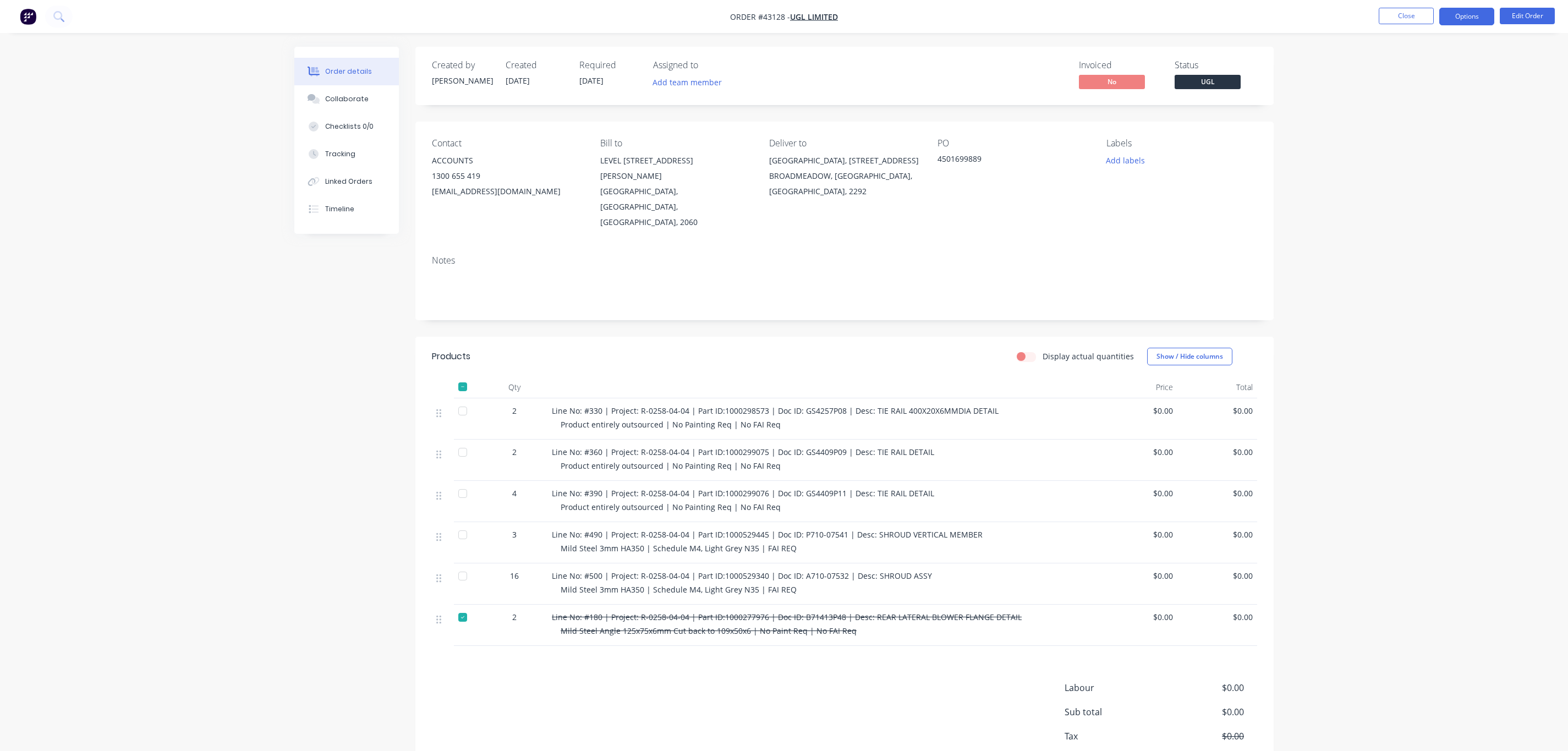
click at [1460, 22] on button "Options" at bounding box center [1466, 17] width 55 height 18
click at [1457, 126] on div "Work Order" at bounding box center [1433, 133] width 101 height 16
click at [1465, 17] on button "Options" at bounding box center [1466, 17] width 55 height 18
click at [1467, 15] on button "Options" at bounding box center [1466, 17] width 55 height 18
click at [1403, 56] on button "Back" at bounding box center [1433, 67] width 121 height 22
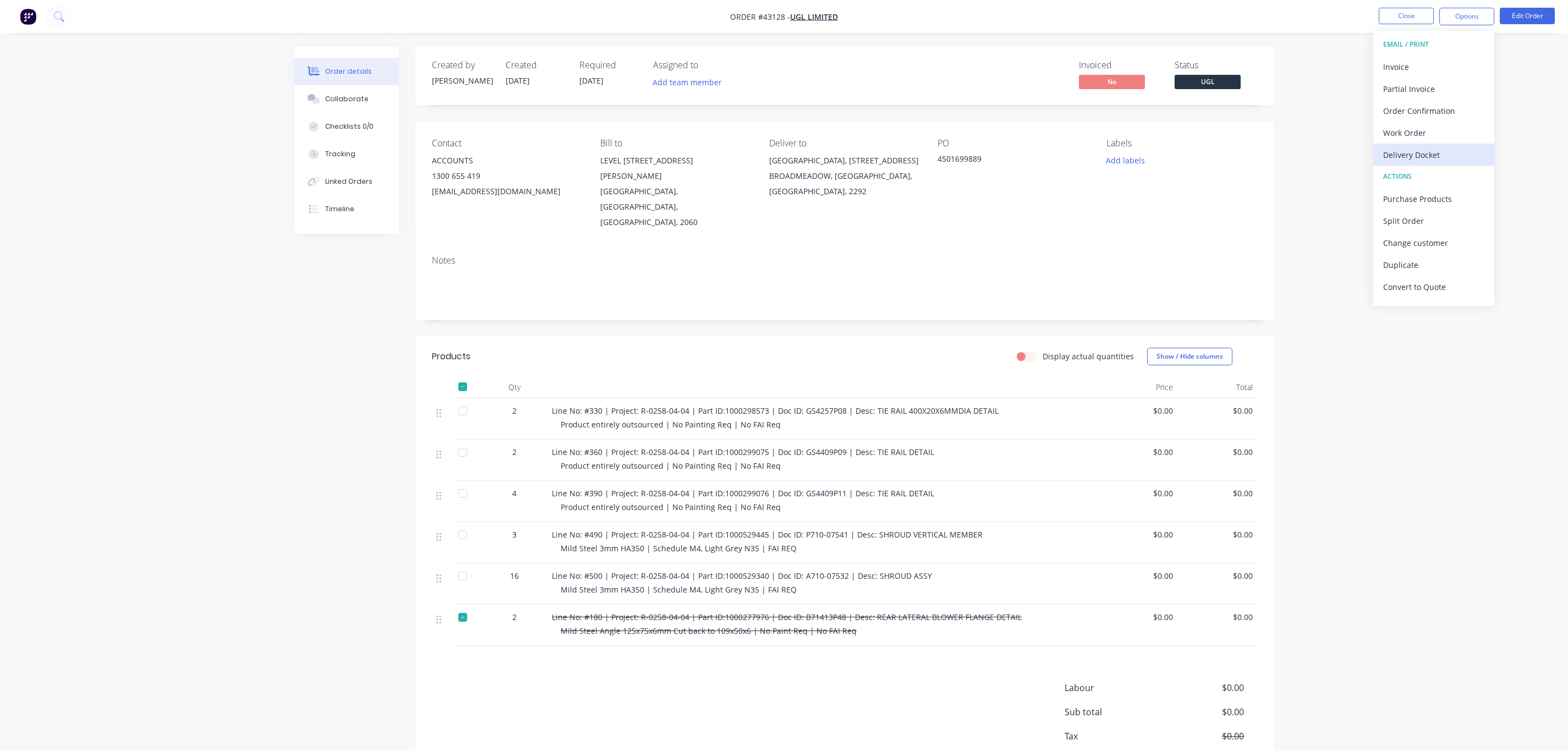
click at [1411, 155] on div "Delivery Docket" at bounding box center [1433, 155] width 101 height 16
click at [1424, 113] on div "Without pricing" at bounding box center [1433, 111] width 101 height 16
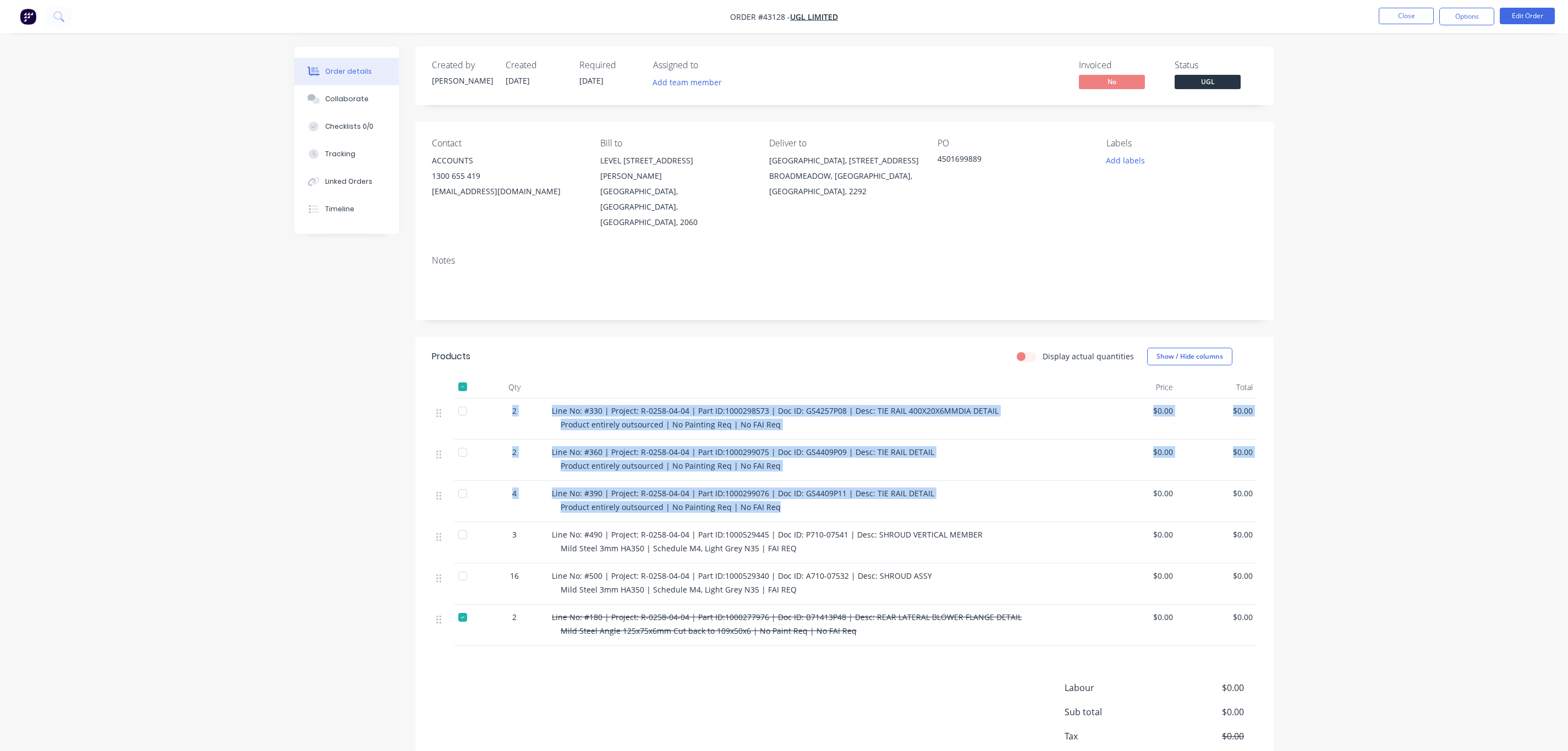
drag, startPoint x: 781, startPoint y: 478, endPoint x: 484, endPoint y: 394, distance: 308.7
click at [484, 399] on div "2 Line No: #330 | Project: R-0258-04-04 | Part ID:1000298573 | Doc ID: GS4257P0…" at bounding box center [845, 522] width 825 height 248
click at [1394, 21] on button "Close" at bounding box center [1405, 16] width 55 height 17
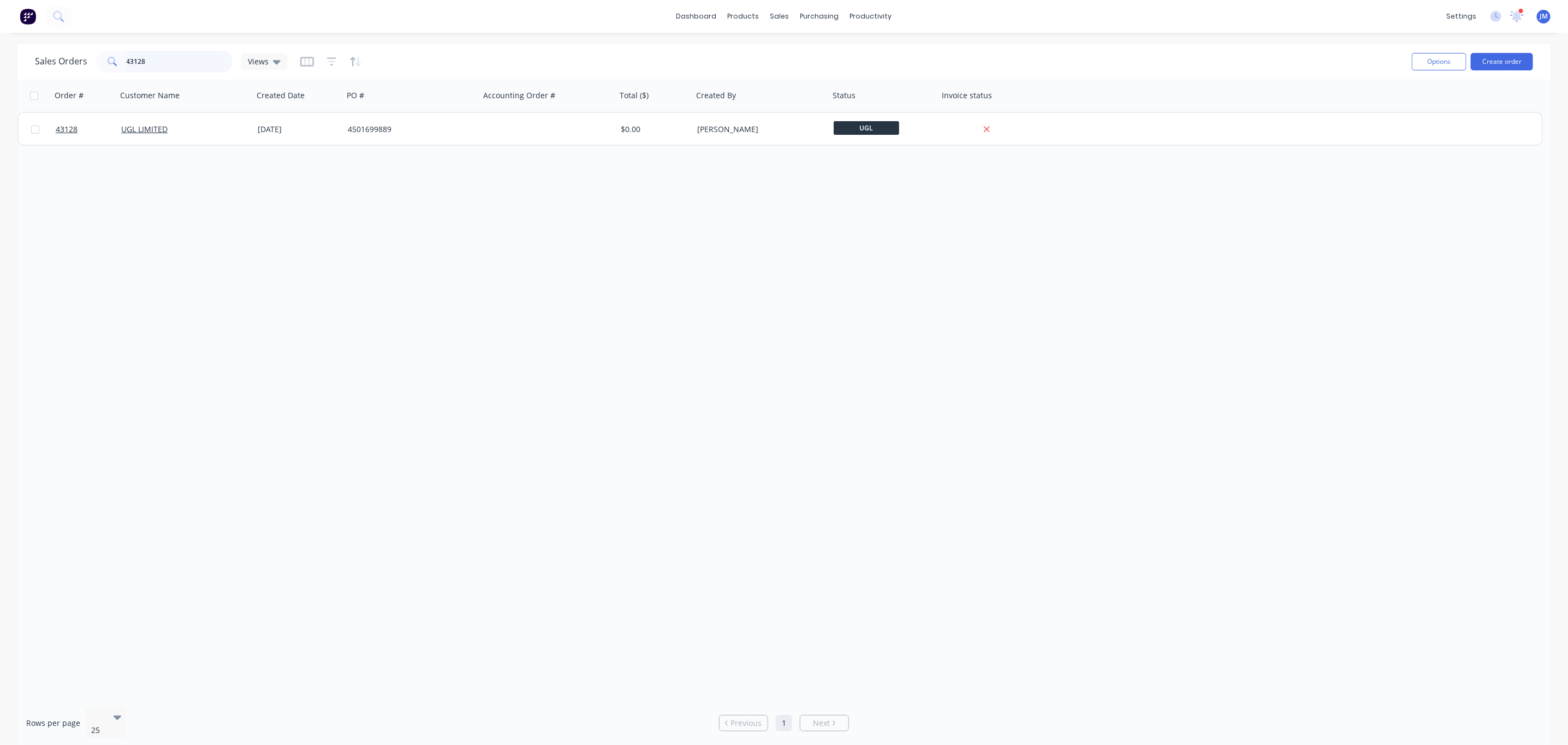
drag, startPoint x: 191, startPoint y: 55, endPoint x: 182, endPoint y: 53, distance: 9.2
click at [183, 53] on input "43128" at bounding box center [179, 62] width 107 height 22
drag, startPoint x: 151, startPoint y: 55, endPoint x: -61, endPoint y: 81, distance: 213.6
click at [0, 81] on html "dashboard products sales purchasing productivity dashboard products Product Cat…" at bounding box center [784, 372] width 1568 height 745
paste input ": 117076A01"
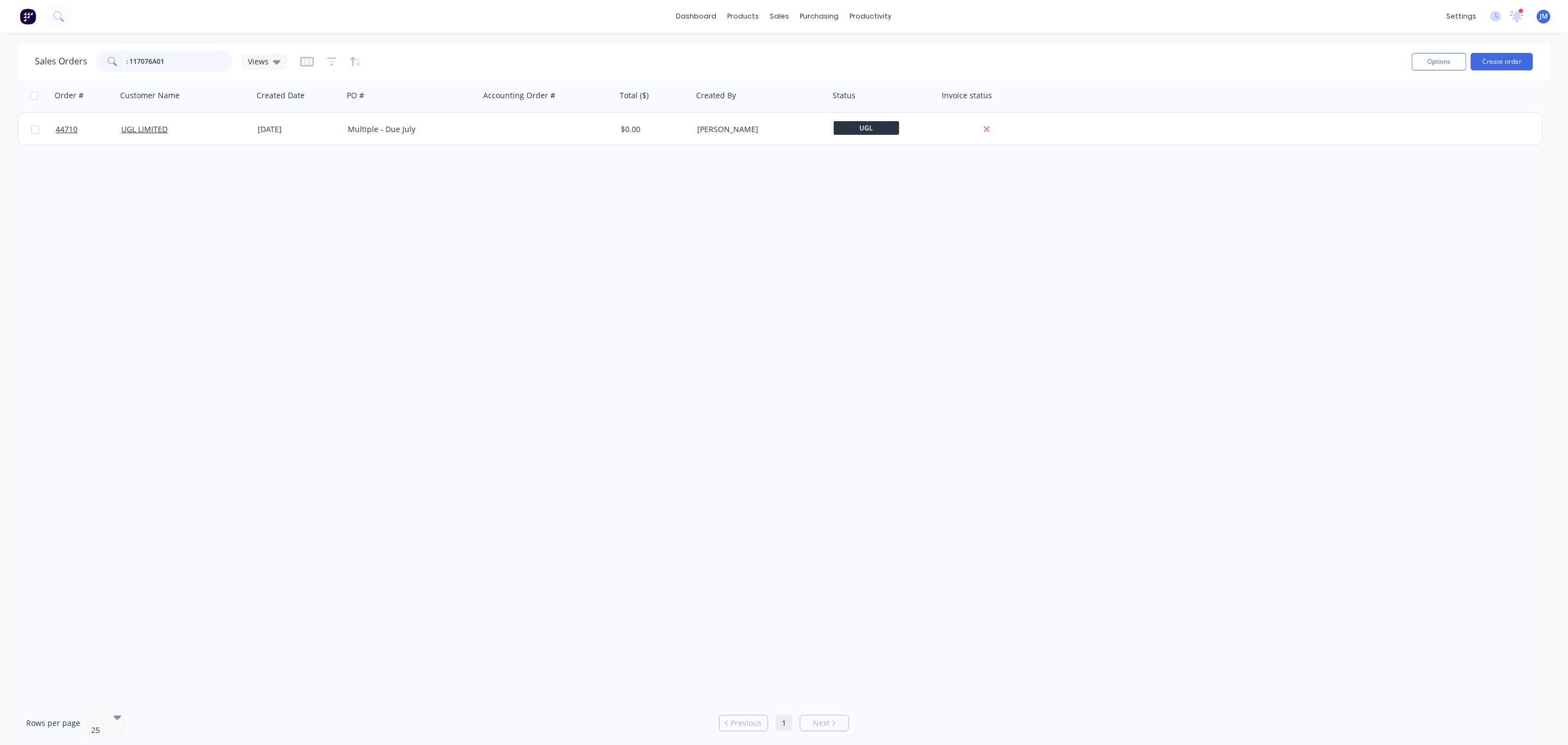
type input ": 117076A01"
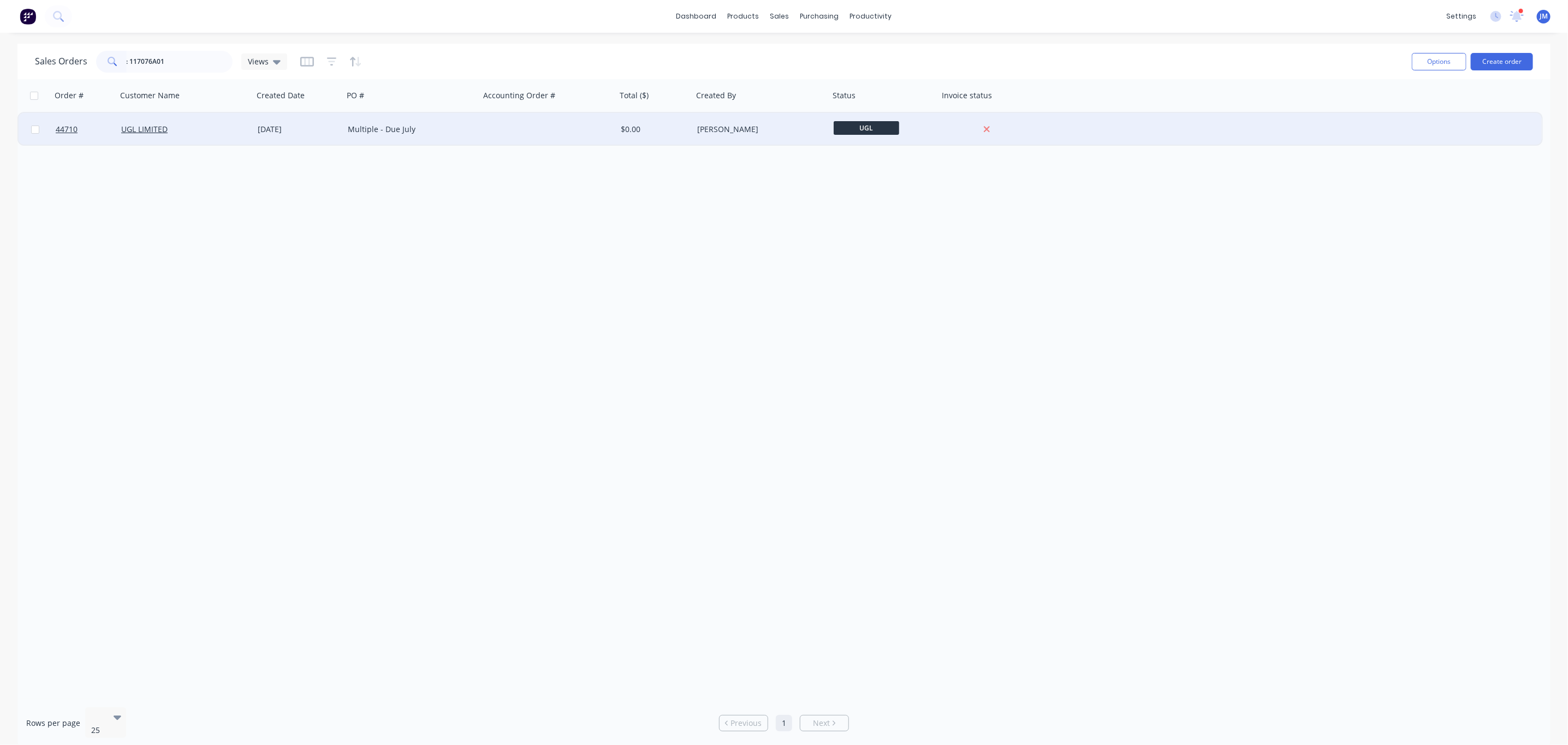
click at [221, 128] on div "UGL LIMITED" at bounding box center [181, 130] width 121 height 11
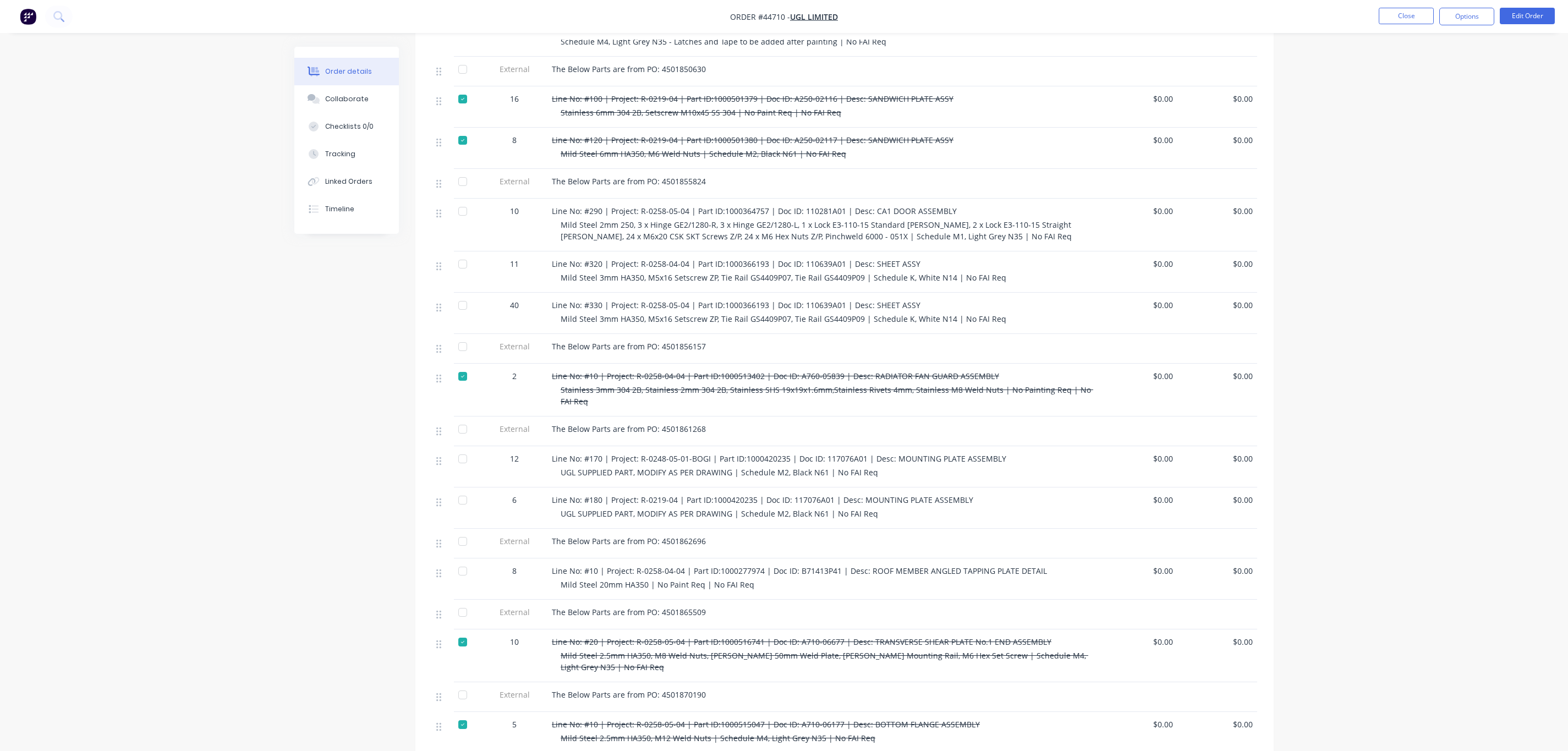
scroll to position [660, 0]
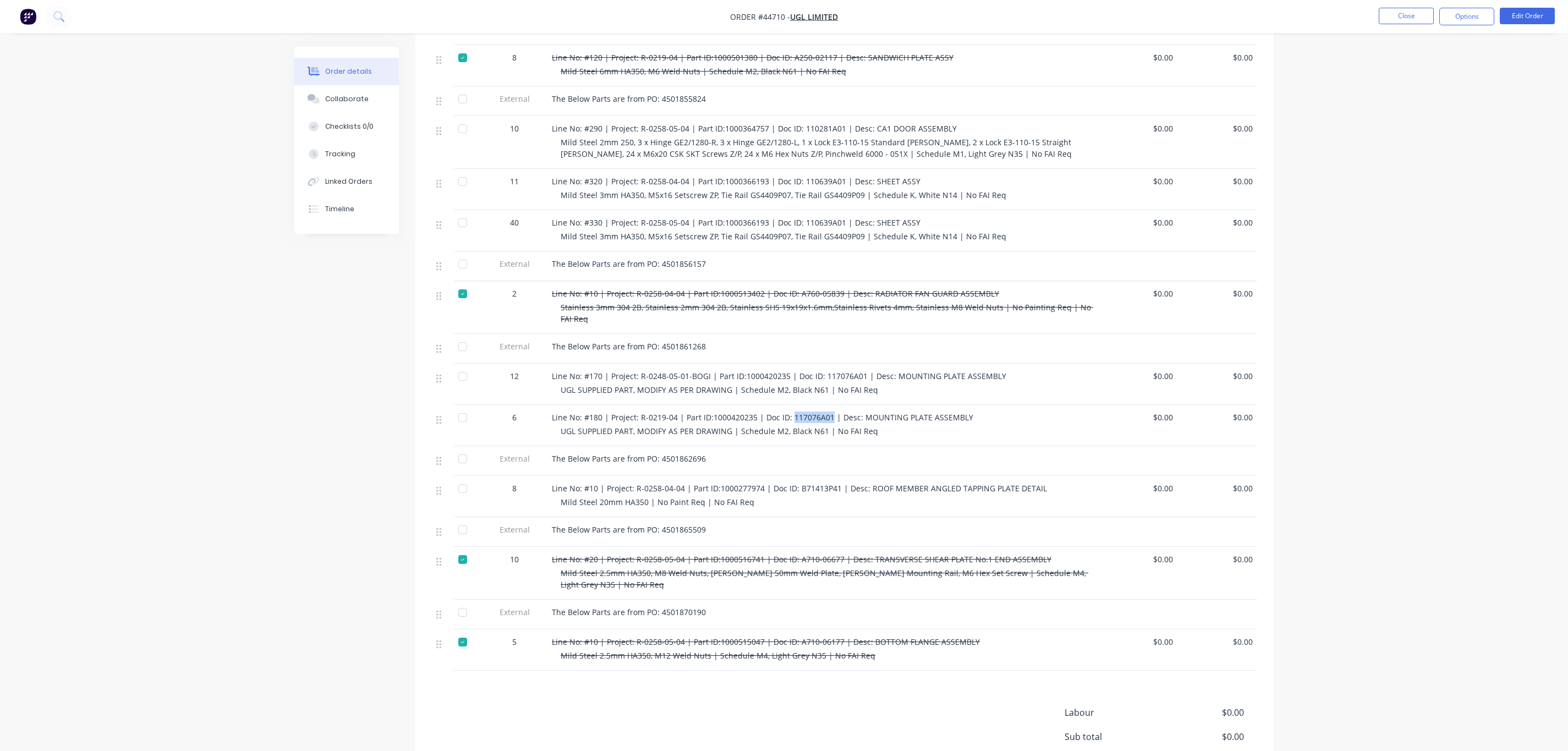
drag, startPoint x: 829, startPoint y: 391, endPoint x: 789, endPoint y: 395, distance: 40.2
click at [789, 412] on span "Line No: #180 | Project: R-0219-04 | Part ID:1000420235 | Doc ID: 117076A01 | D…" at bounding box center [762, 417] width 421 height 10
click at [811, 412] on span "Line No: #180 | Project: R-0219-04 | Part ID:1000420235 | Doc ID: 117076A01 | D…" at bounding box center [762, 417] width 421 height 10
click at [813, 412] on span "Line No: #180 | Project: R-0219-04 | Part ID:1000420235 | Doc ID: 117076A01 | D…" at bounding box center [762, 417] width 421 height 10
